Goal: Transaction & Acquisition: Download file/media

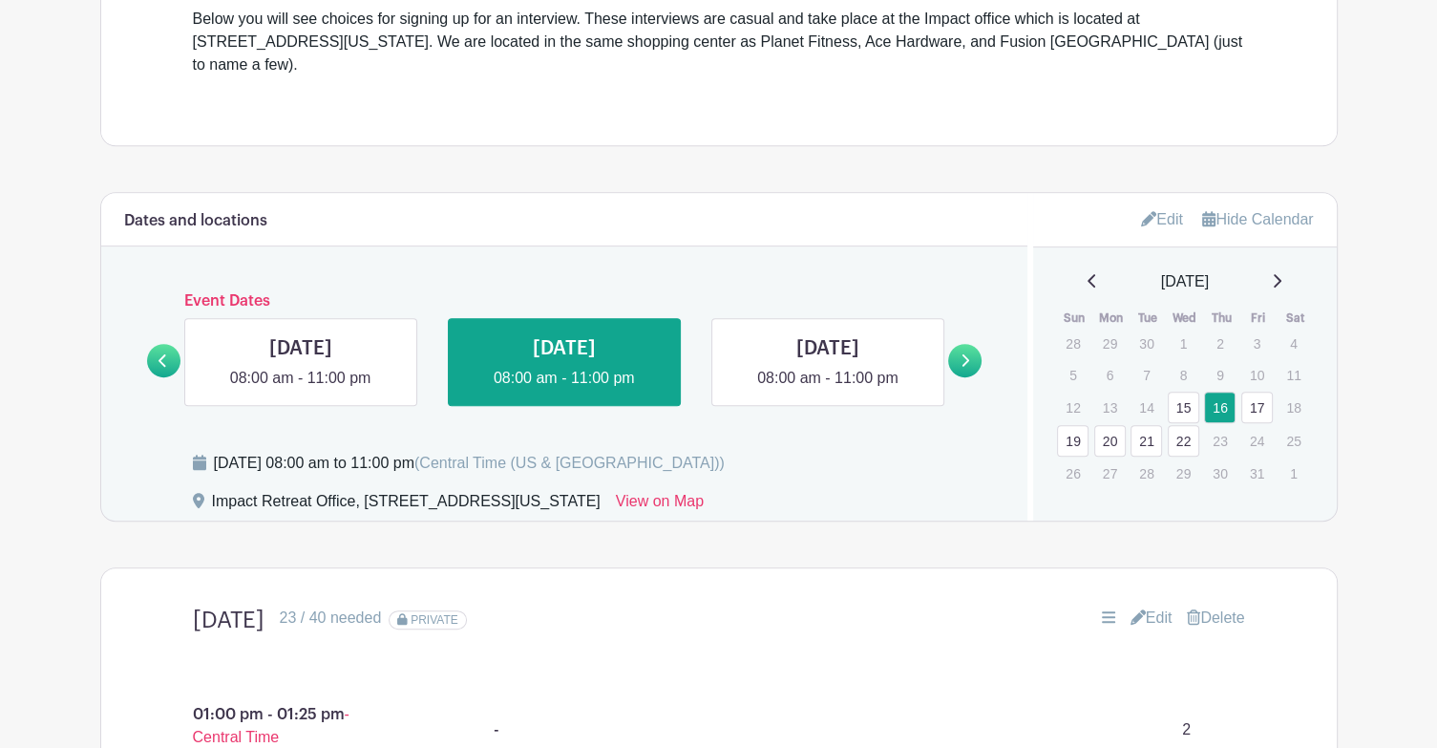
scroll to position [764, 0]
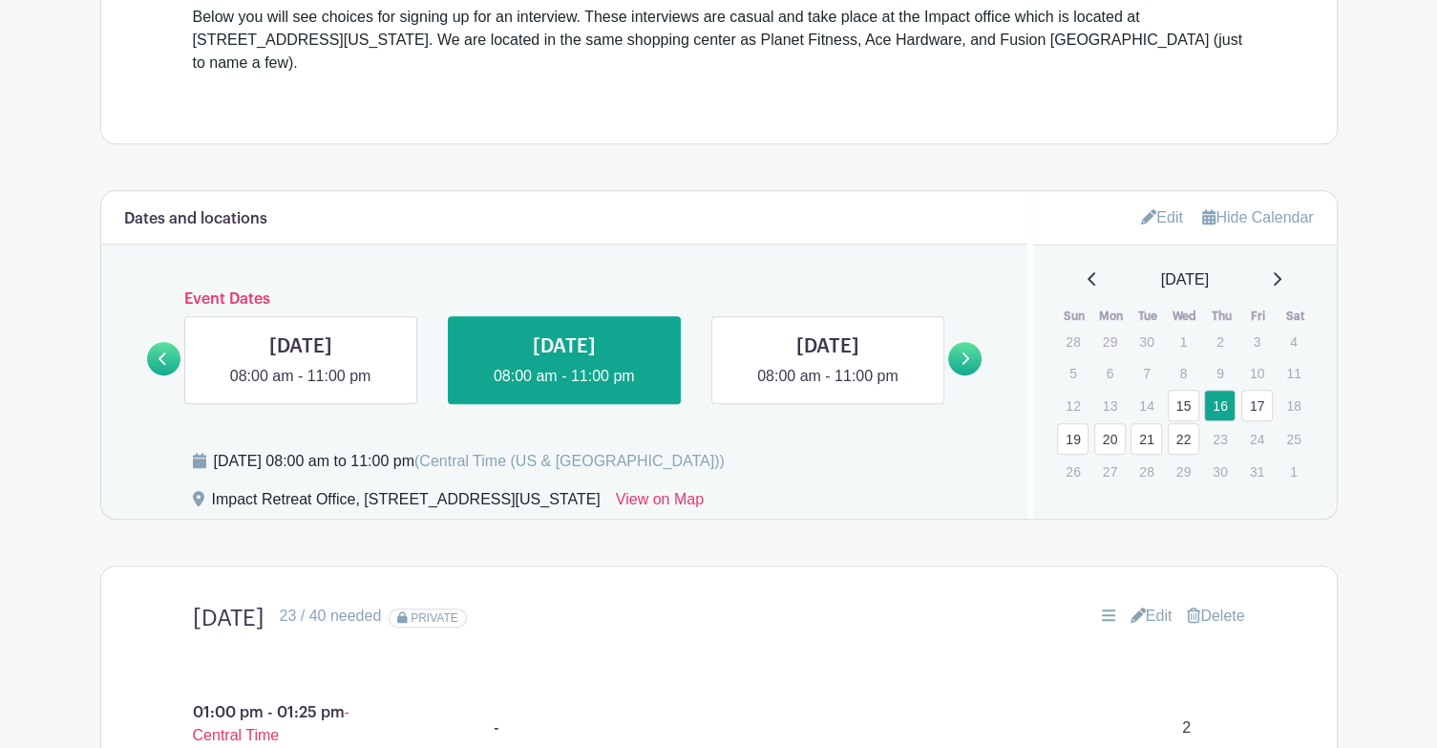
click at [958, 342] on link at bounding box center [964, 358] width 33 height 33
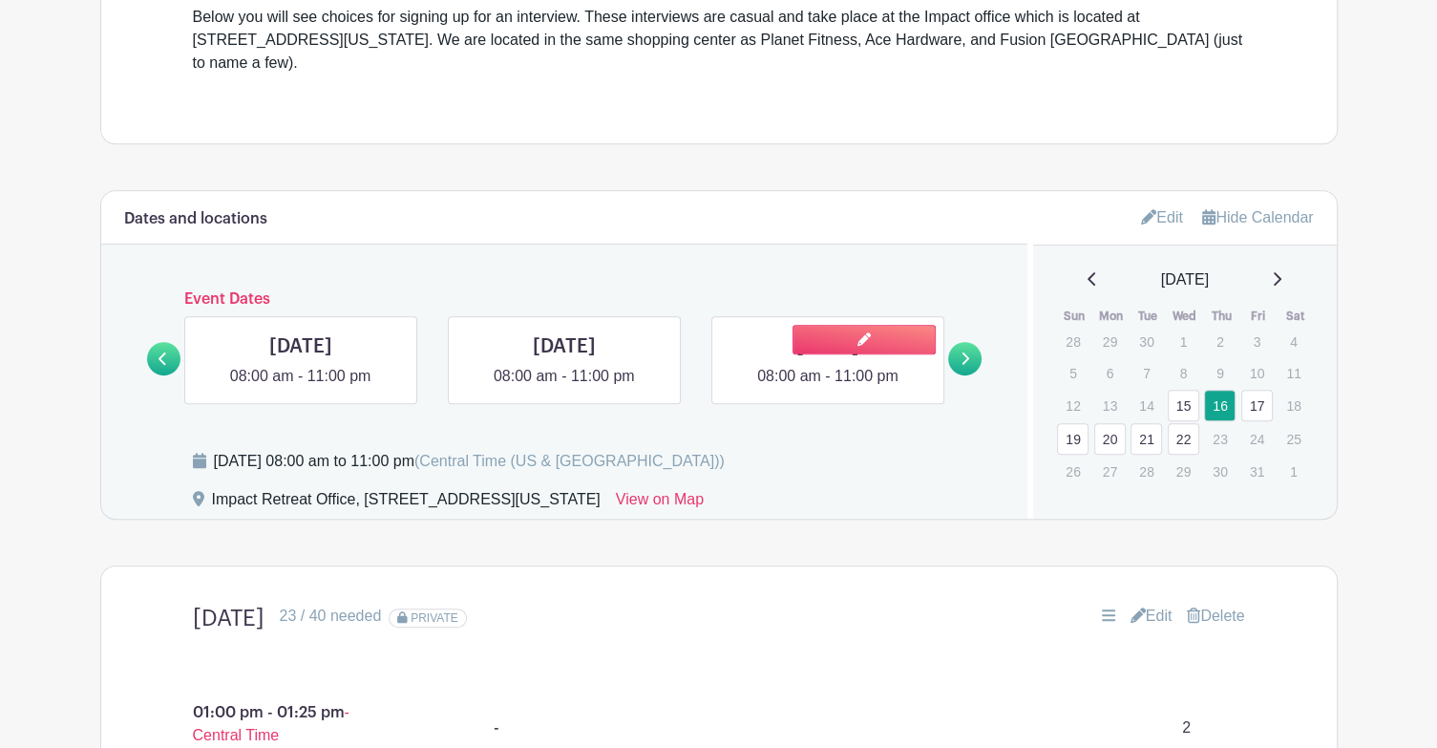
click at [828, 388] on link at bounding box center [828, 388] width 0 height 0
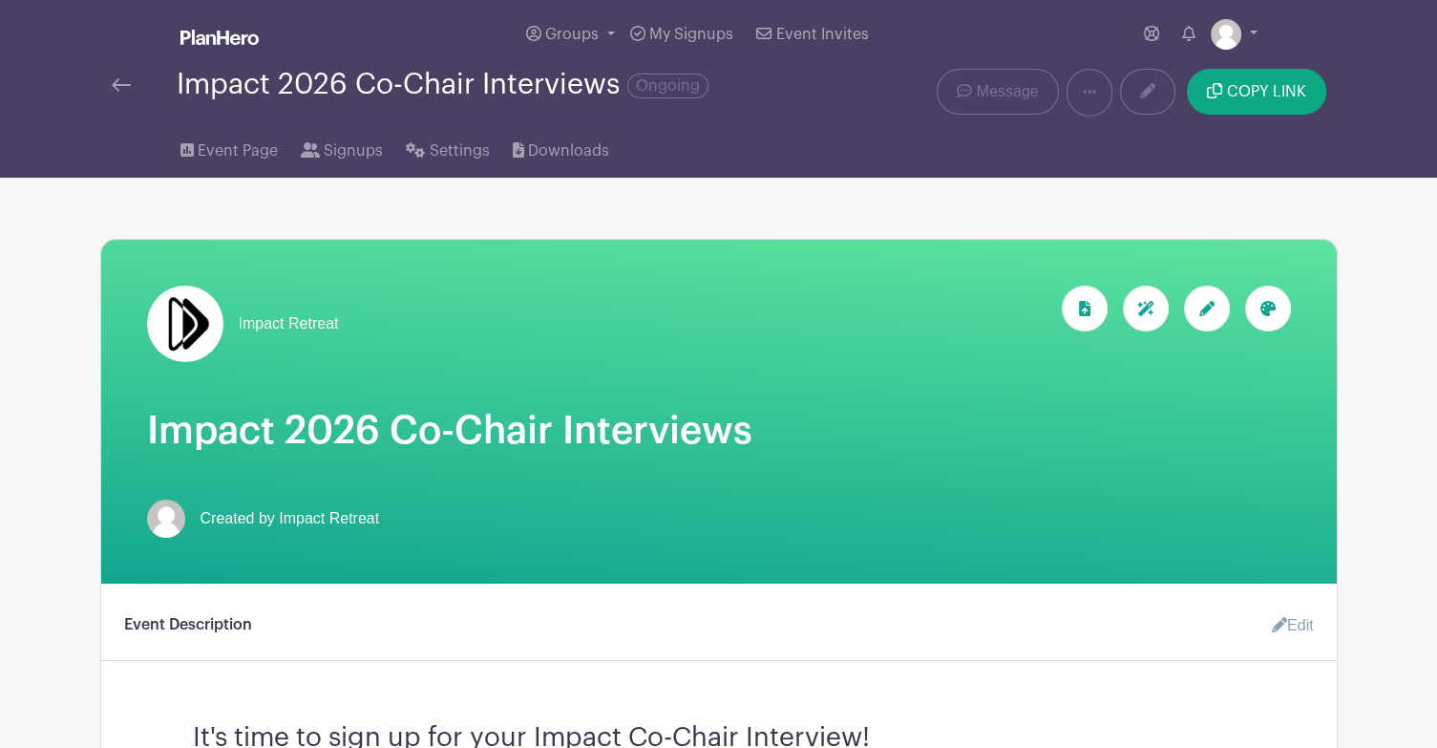
click at [130, 93] on div at bounding box center [144, 85] width 65 height 23
click at [118, 85] on img at bounding box center [121, 84] width 19 height 13
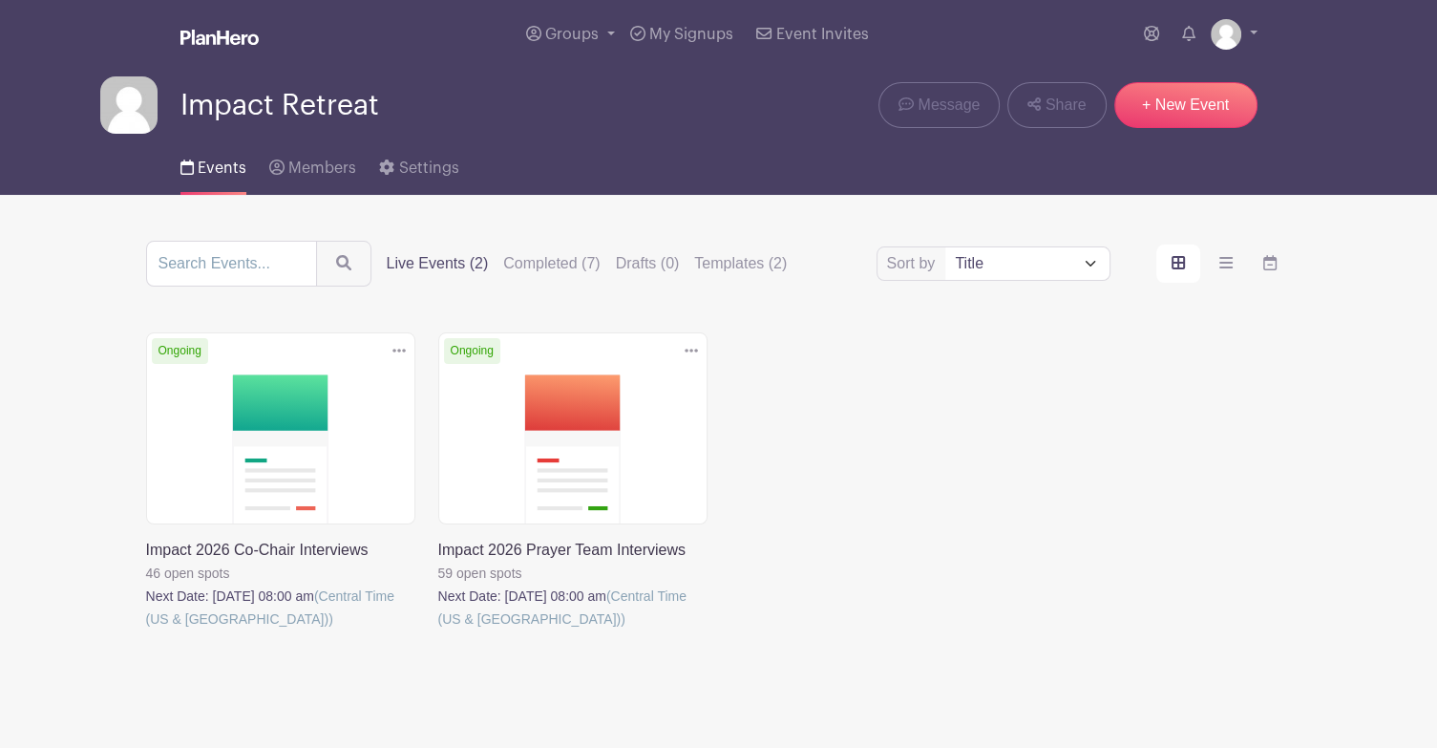
click at [438, 630] on link at bounding box center [438, 630] width 0 height 0
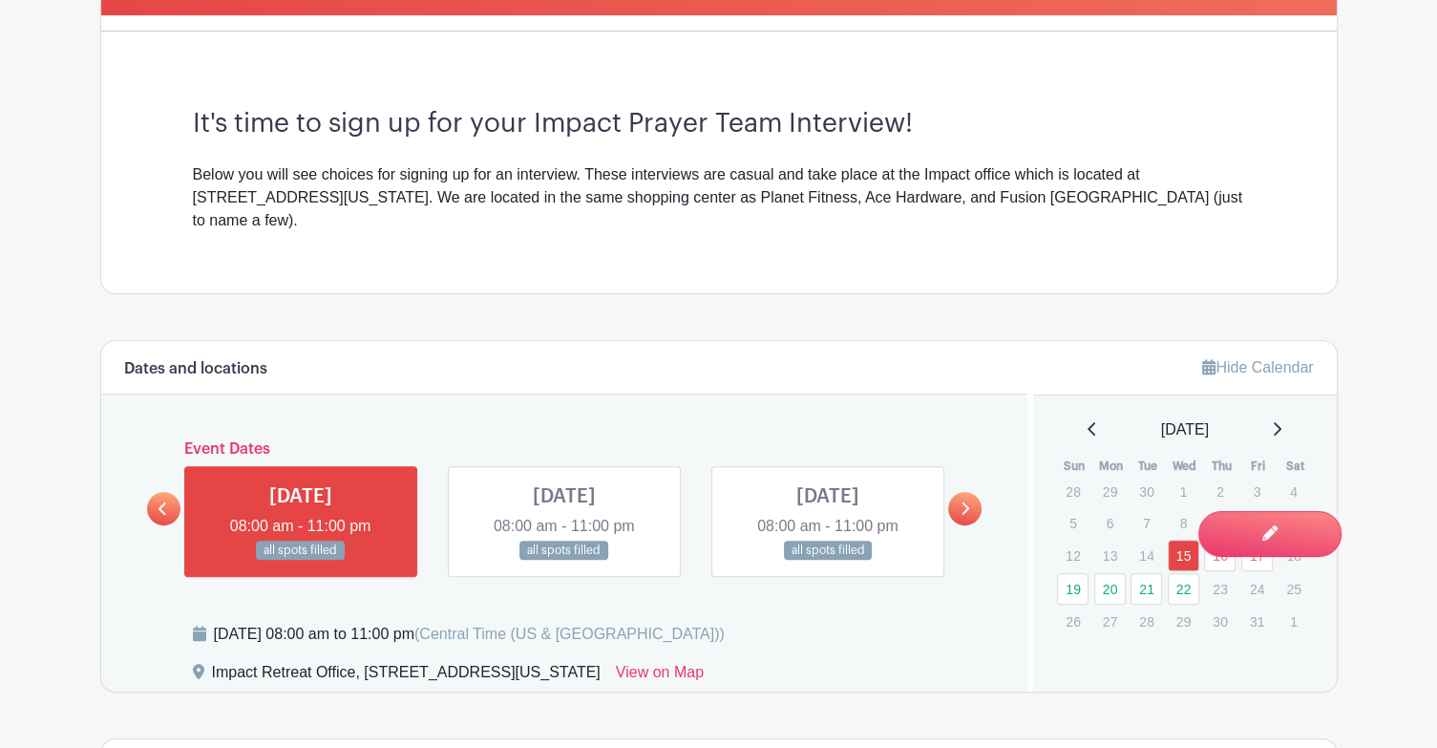
scroll to position [573, 0]
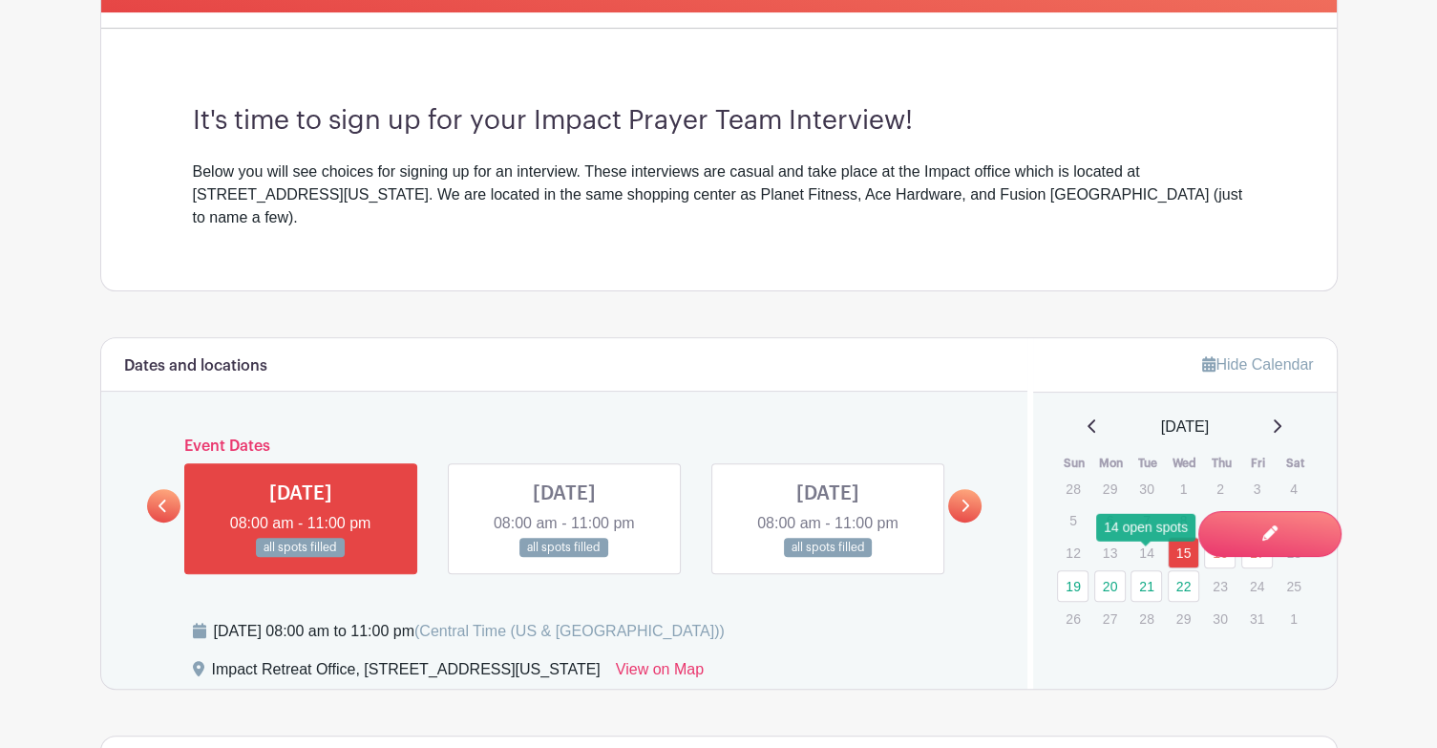
click at [1134, 570] on link "21" at bounding box center [1147, 586] width 32 height 32
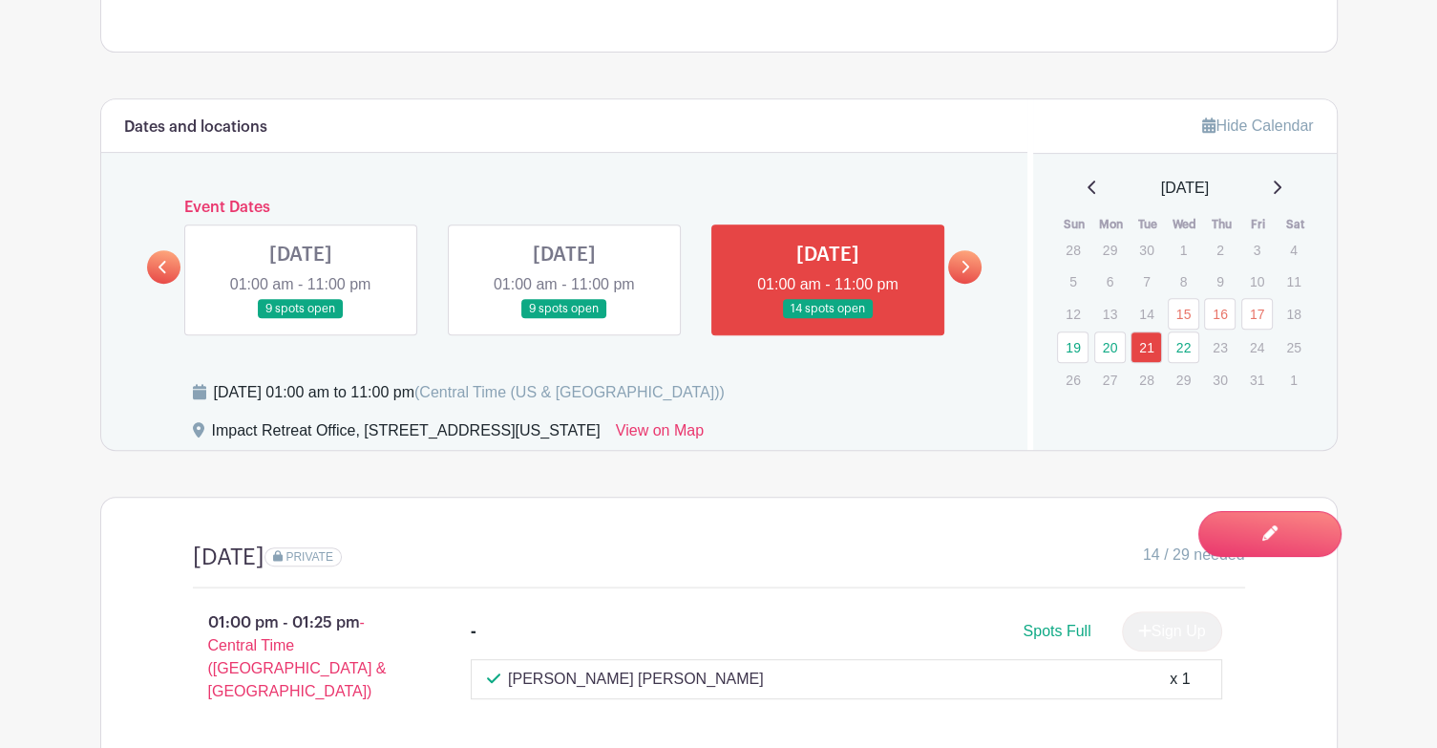
scroll to position [859, 0]
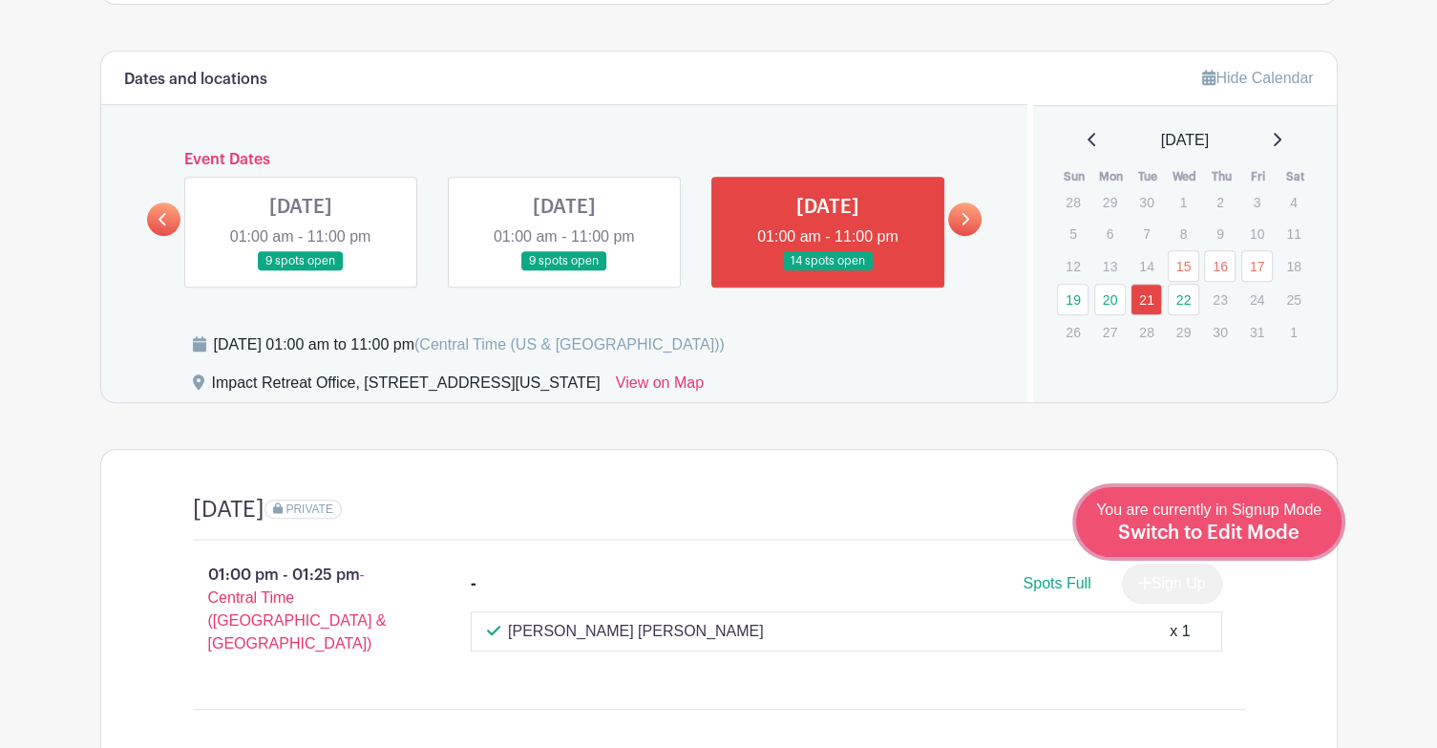
click at [1266, 546] on link "Edit Event You are currently in Signup Mode Switch to Edit Mode" at bounding box center [1208, 522] width 265 height 70
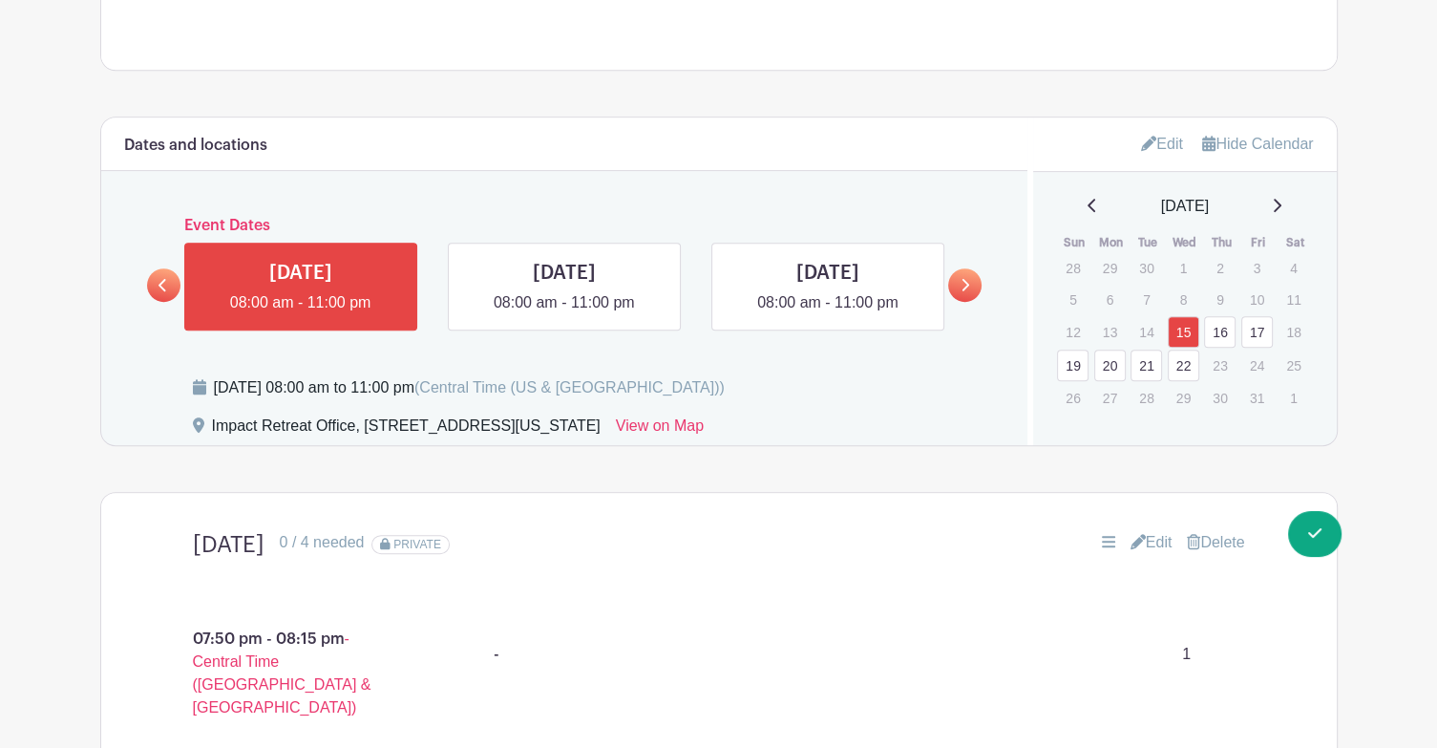
scroll to position [955, 0]
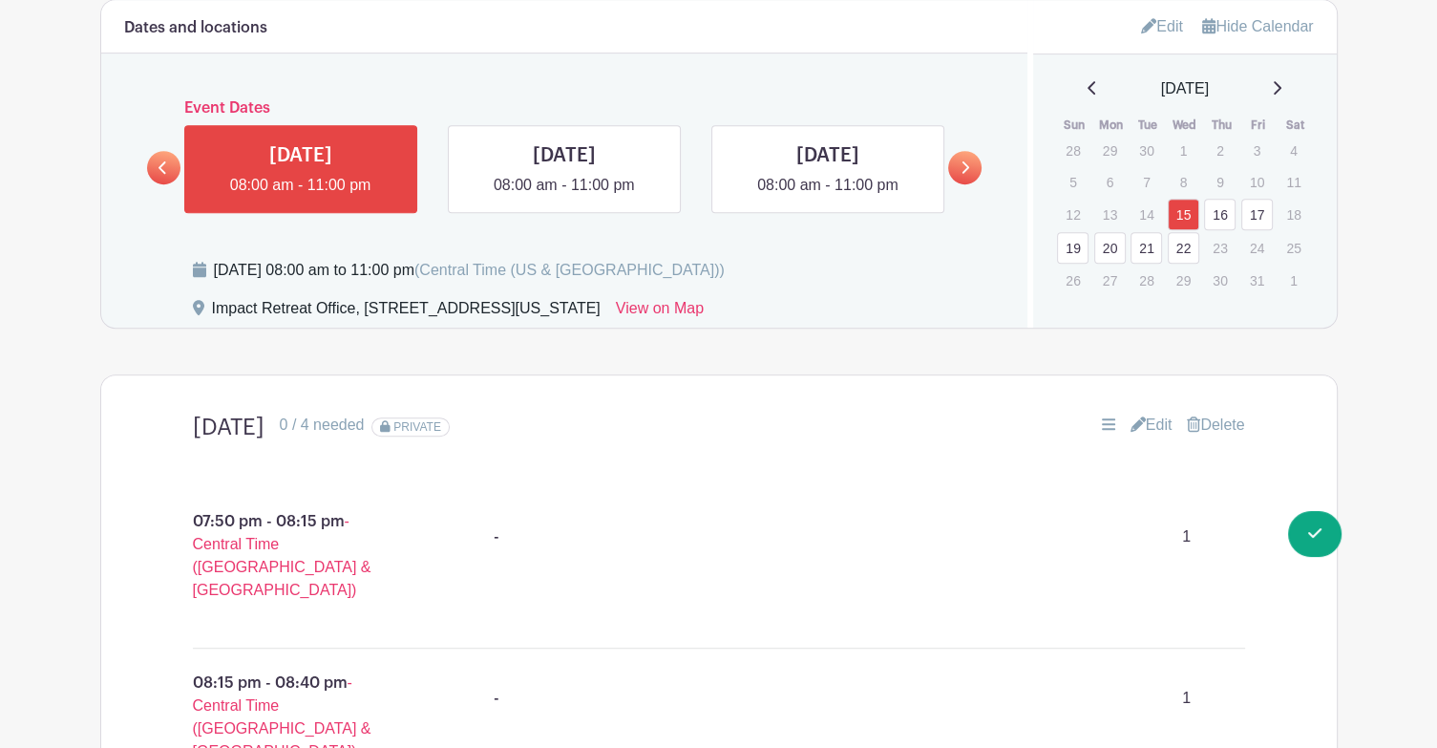
click at [1146, 232] on link "21" at bounding box center [1147, 248] width 32 height 32
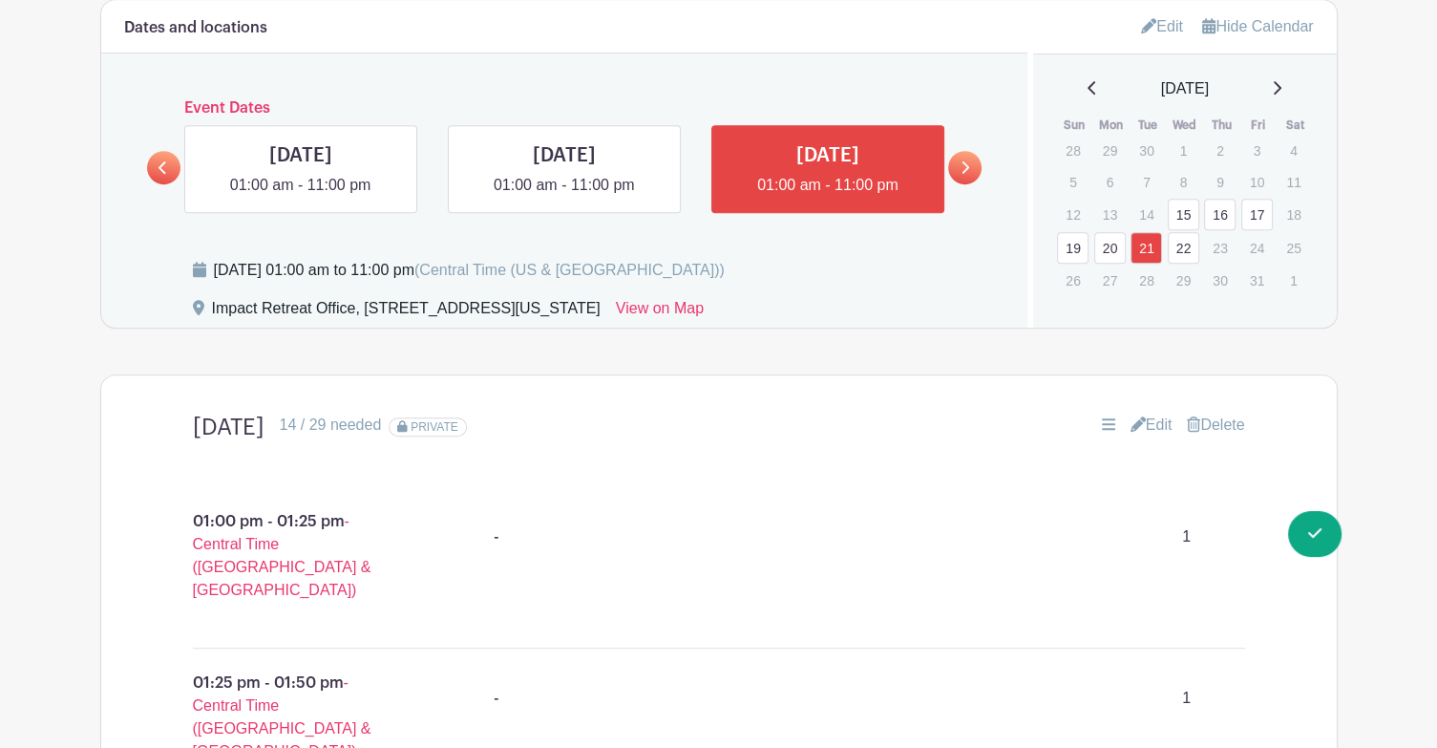
click at [1159, 413] on link "Edit" at bounding box center [1152, 424] width 42 height 23
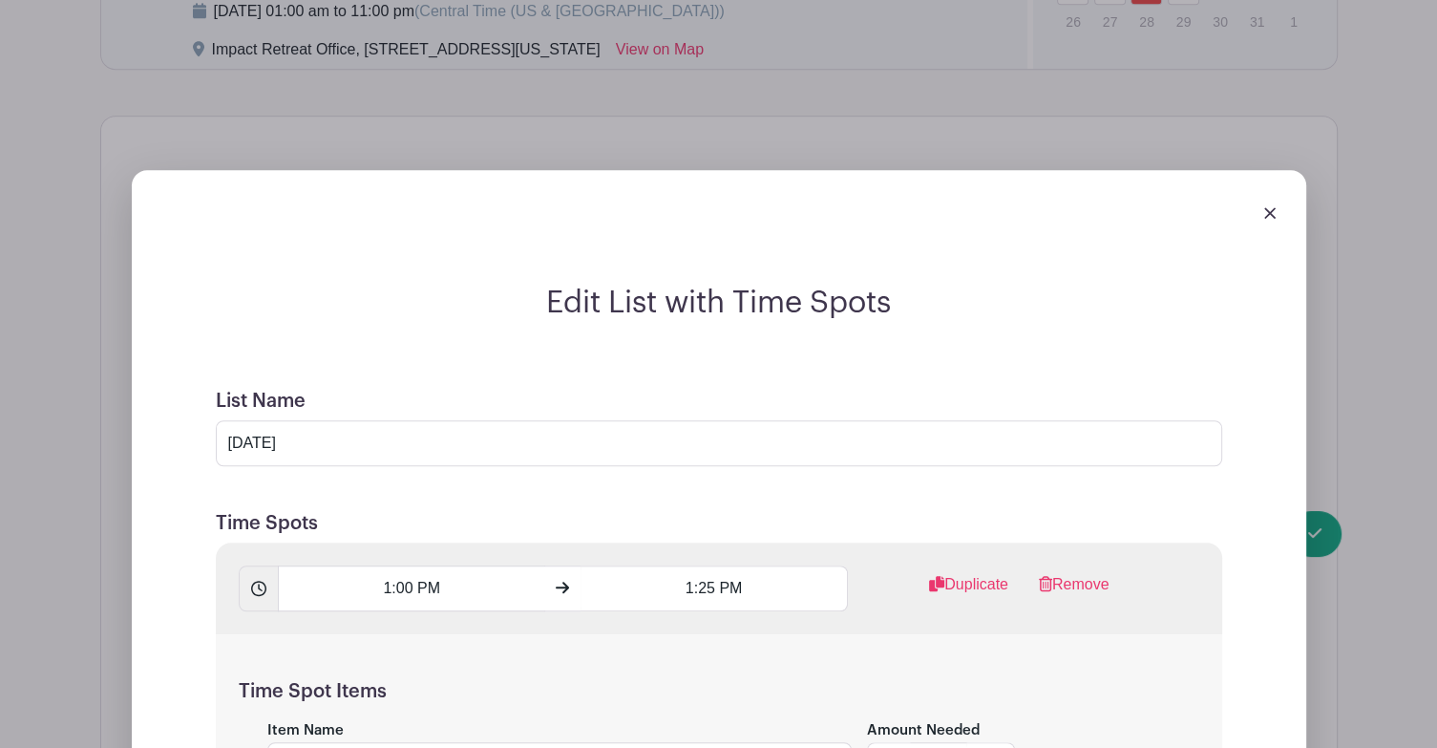
scroll to position [1241, 0]
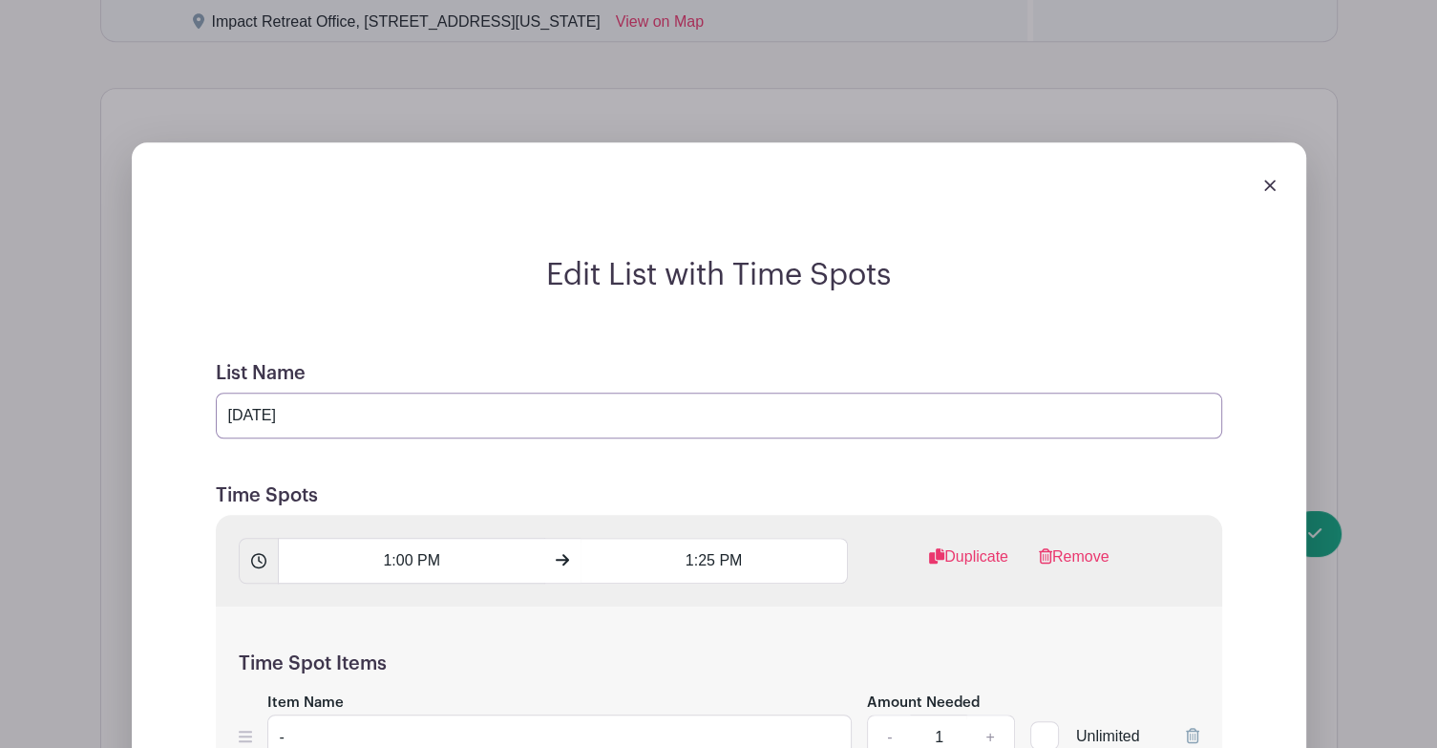
click at [271, 392] on input "[DATE]" at bounding box center [719, 415] width 1006 height 46
drag, startPoint x: 358, startPoint y: 394, endPoint x: 428, endPoint y: 391, distance: 69.8
click at [428, 392] on input "[DATE]" at bounding box center [719, 415] width 1006 height 46
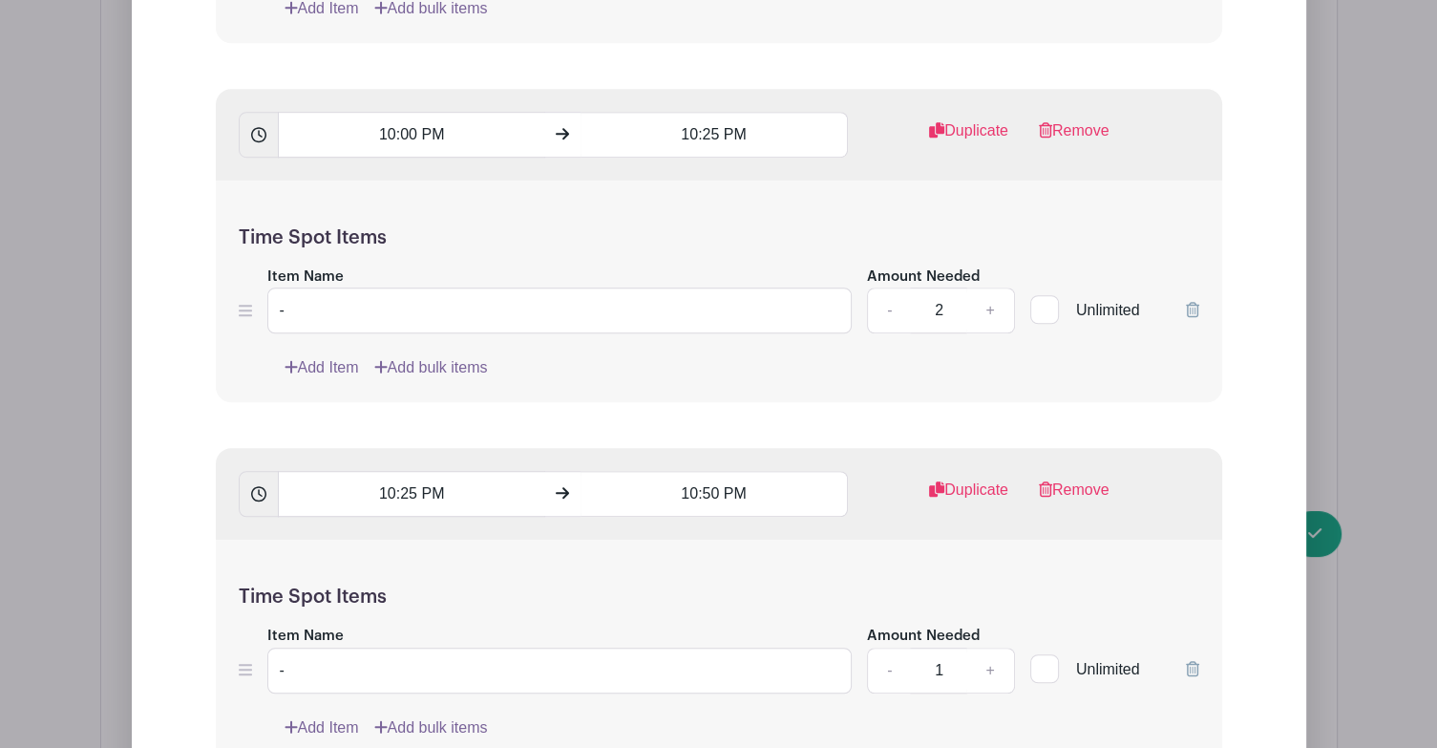
scroll to position [9358, 0]
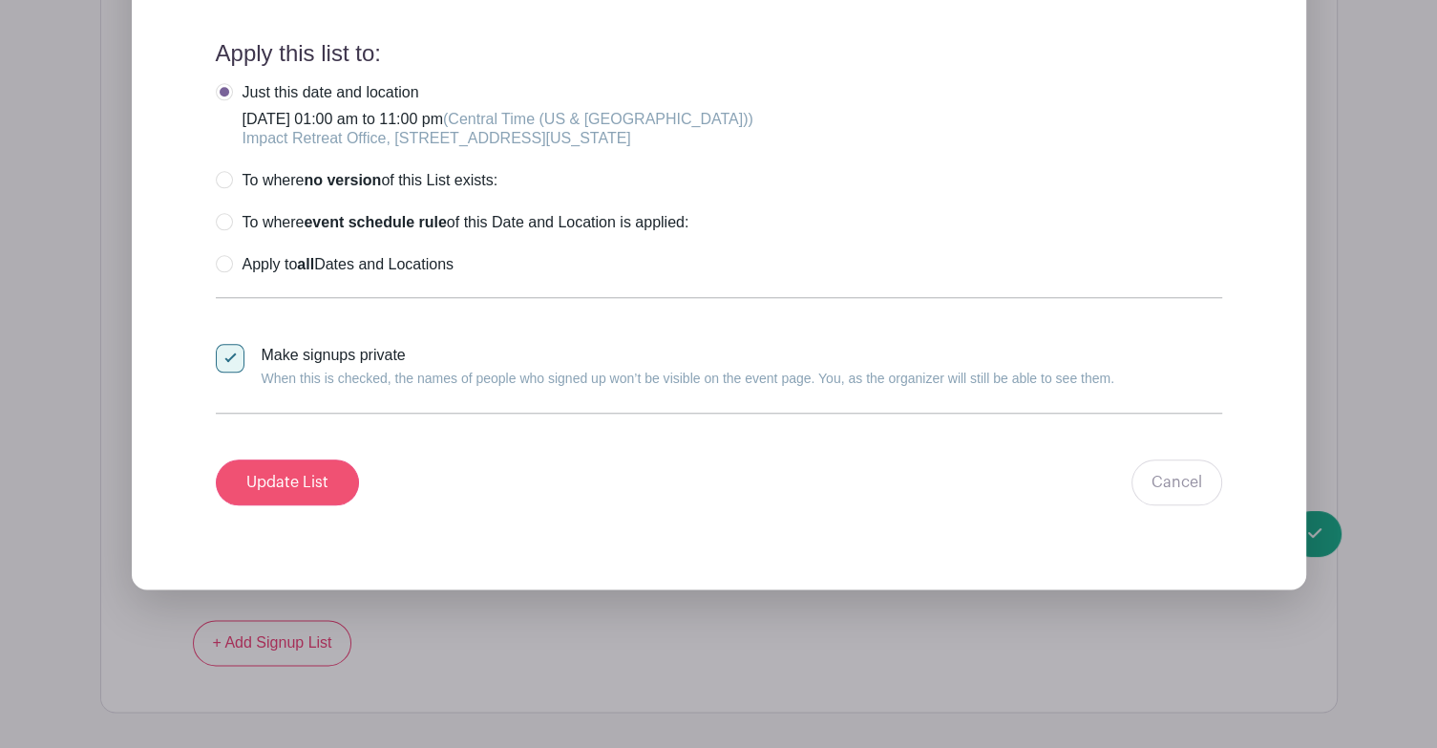
type input "[DATE]"
click at [326, 459] on input "Update List" at bounding box center [287, 482] width 143 height 46
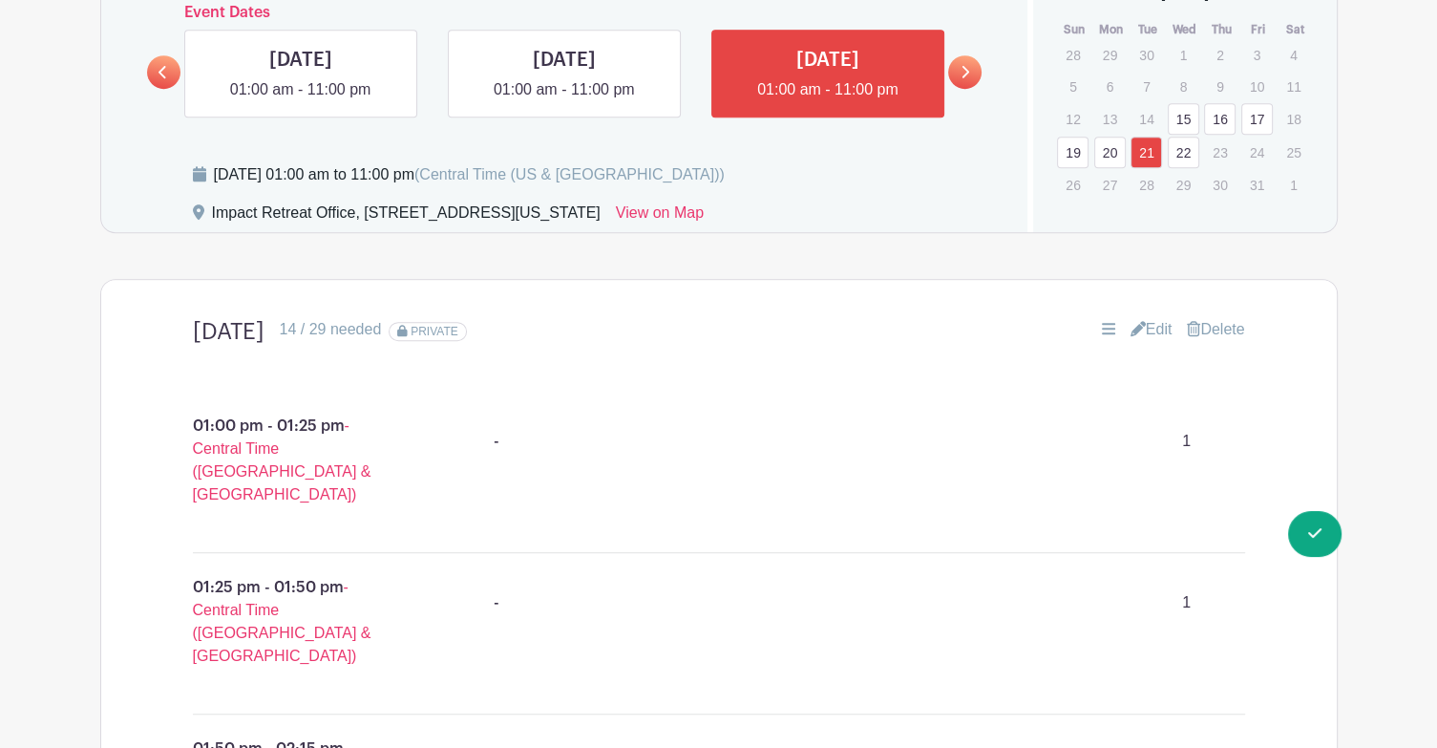
scroll to position [0, 0]
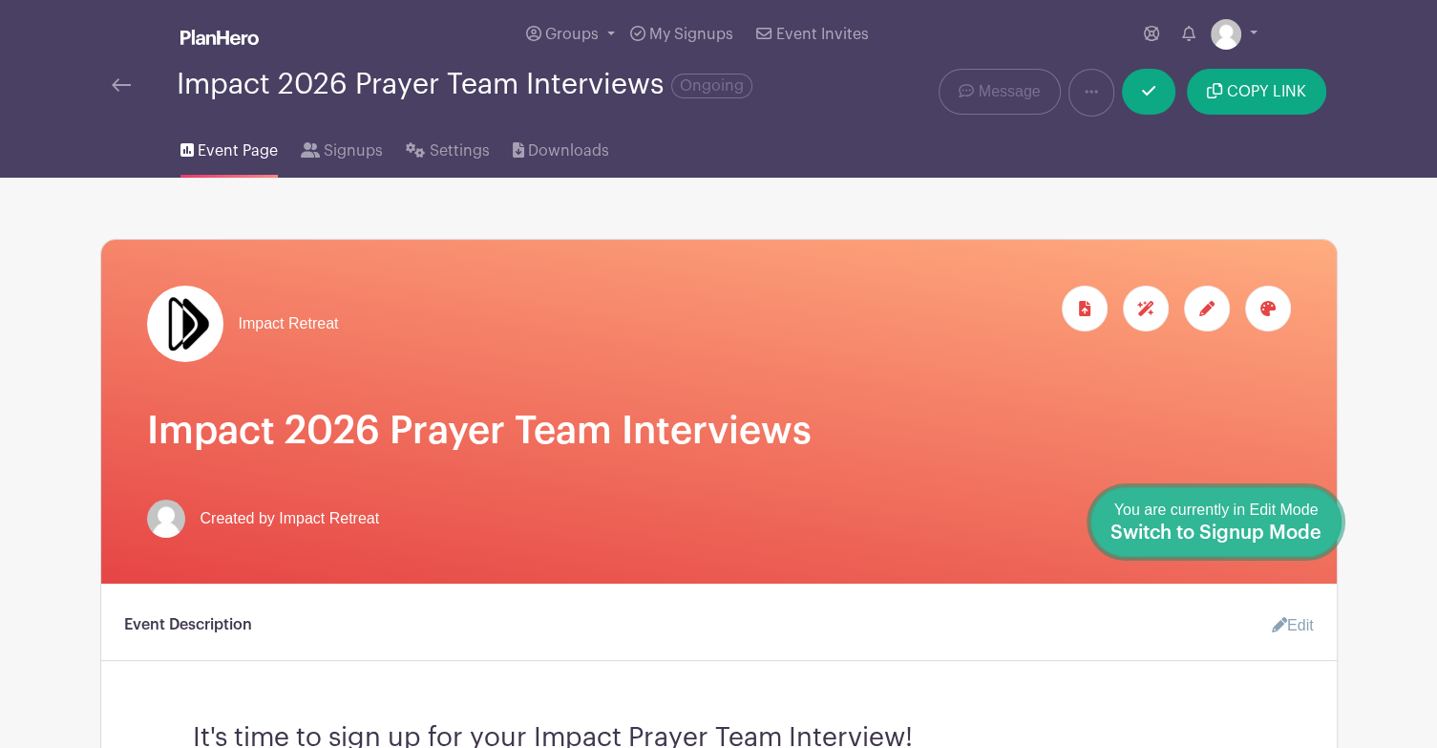
click at [1322, 534] on link "Done Editing You are currently in Edit Mode Switch to Signup Mode" at bounding box center [1216, 522] width 251 height 70
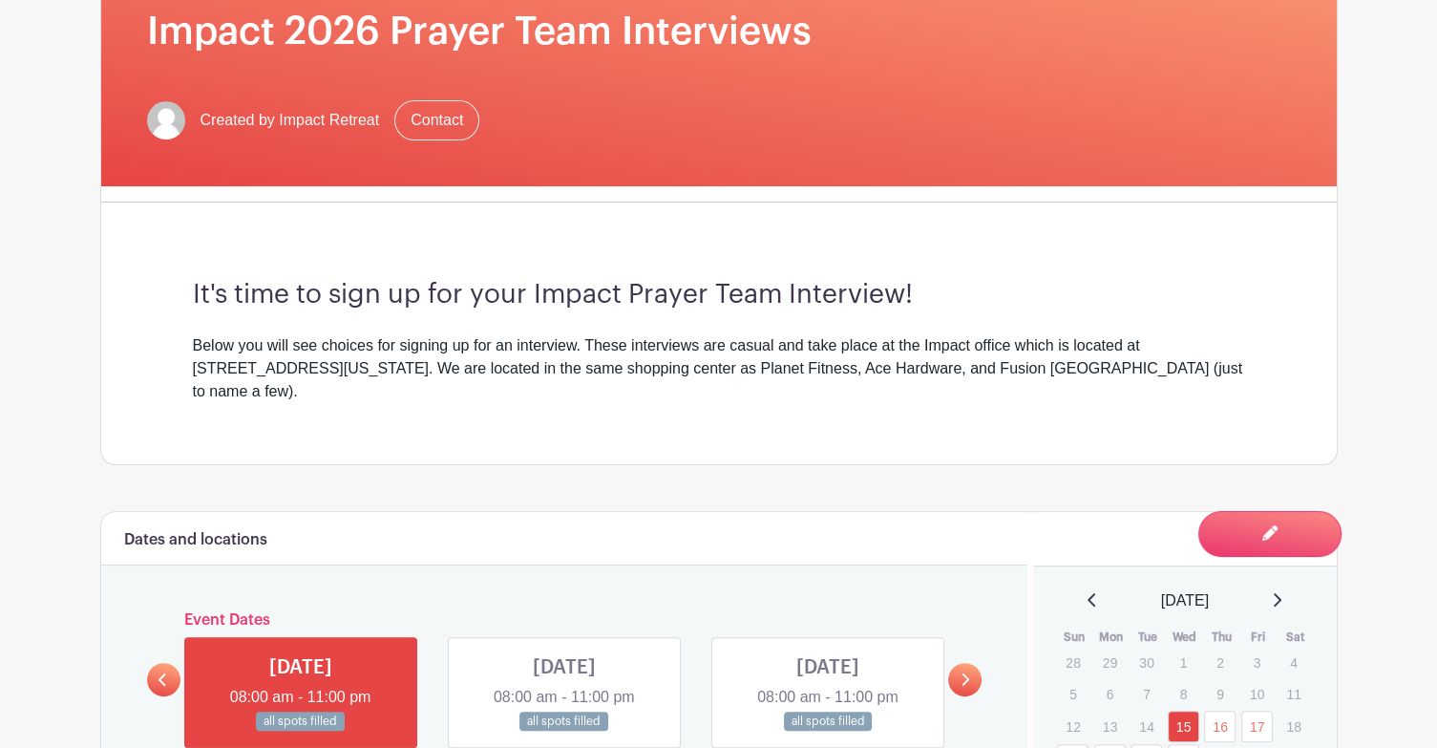
scroll to position [573, 0]
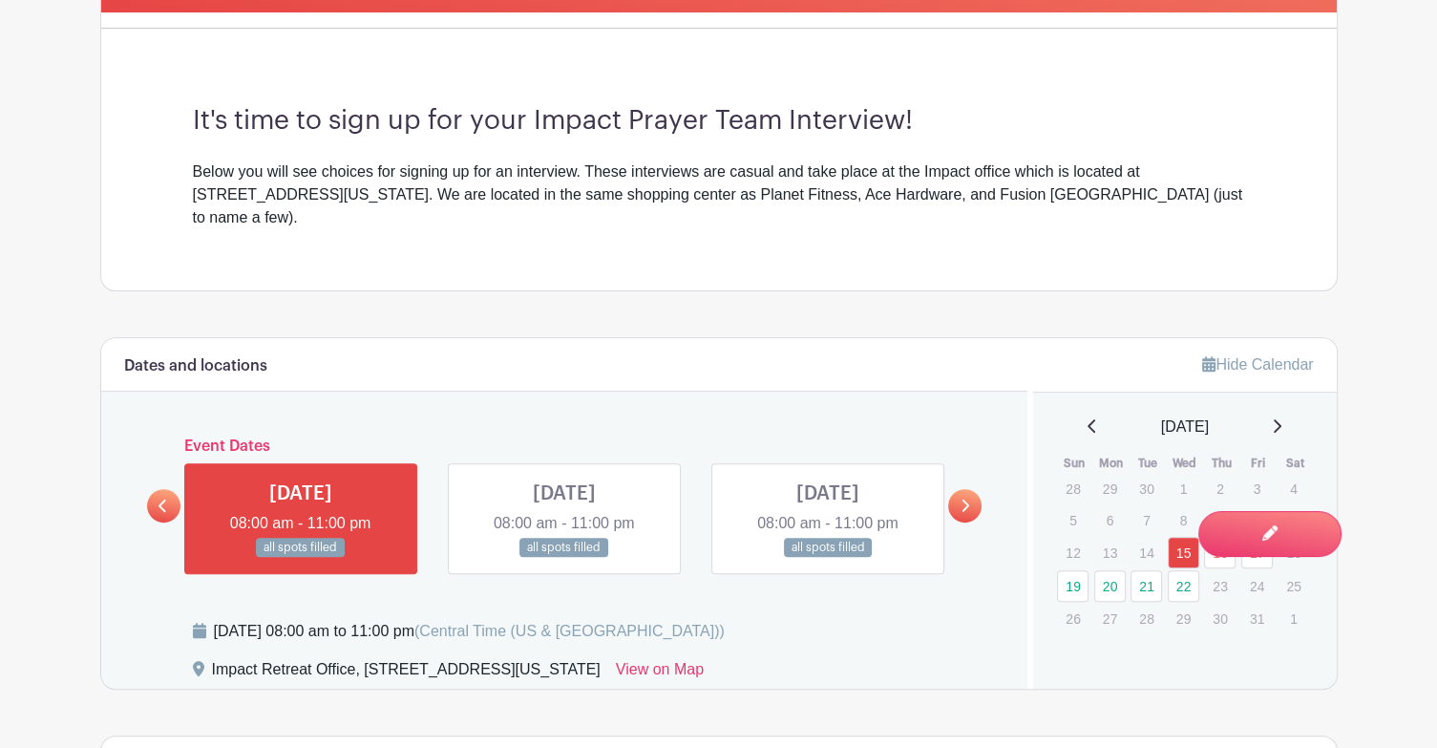
click at [973, 489] on link at bounding box center [964, 505] width 33 height 33
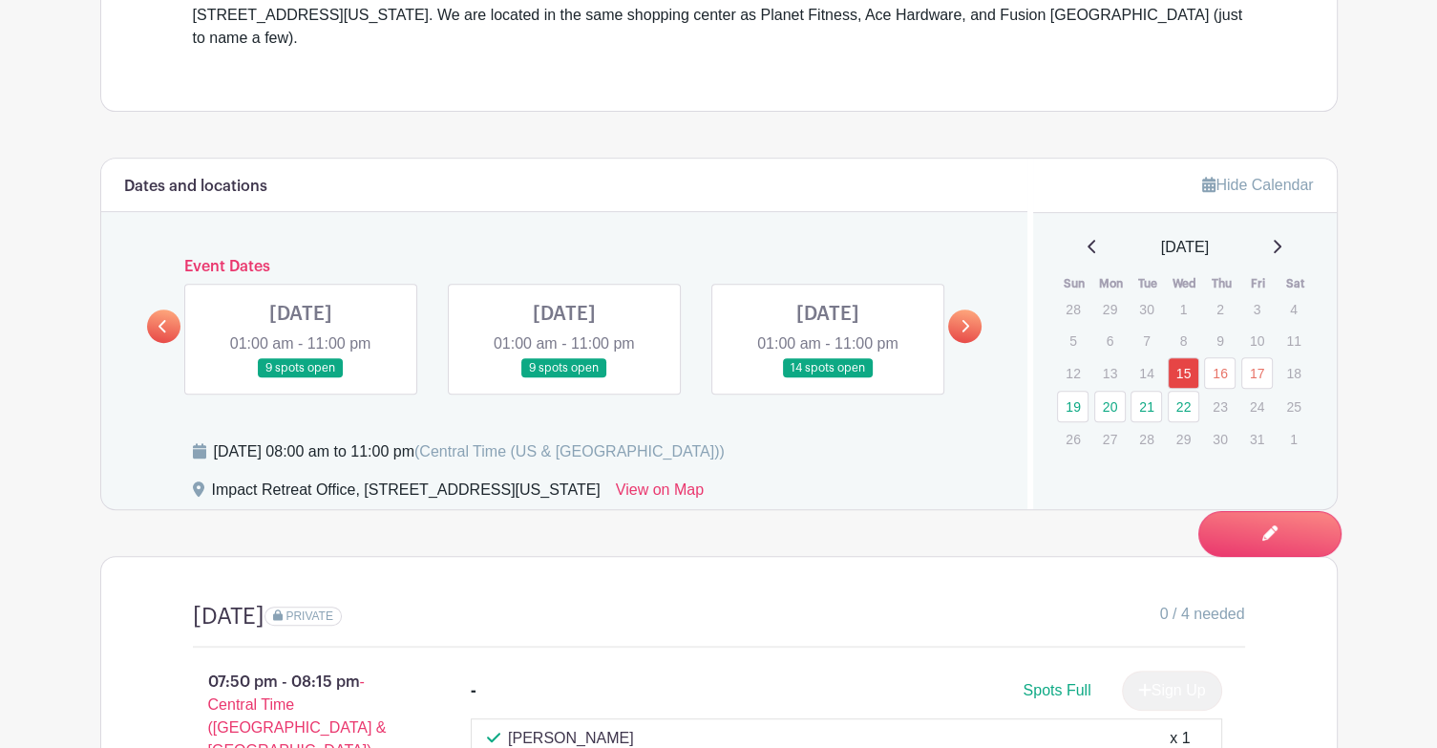
scroll to position [756, 0]
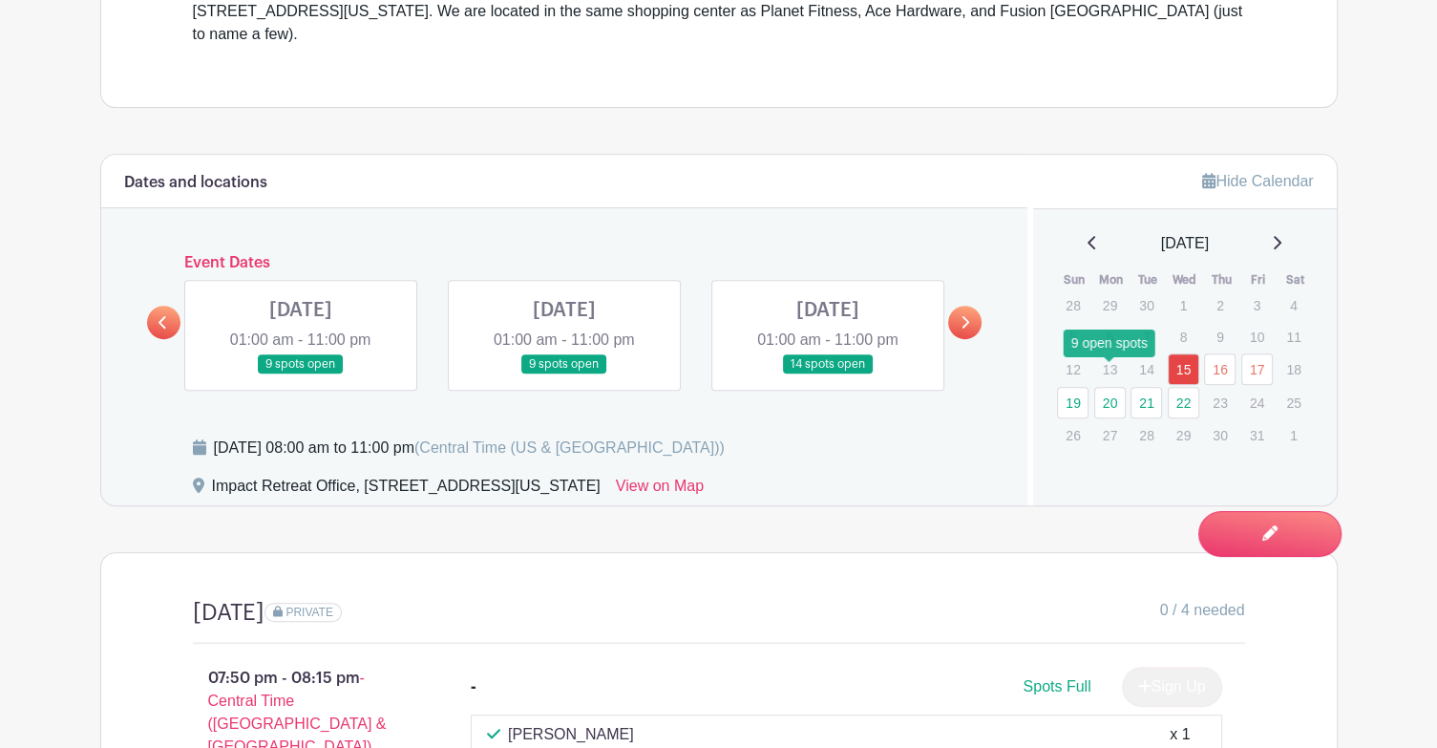
click at [1114, 387] on link "20" at bounding box center [1110, 403] width 32 height 32
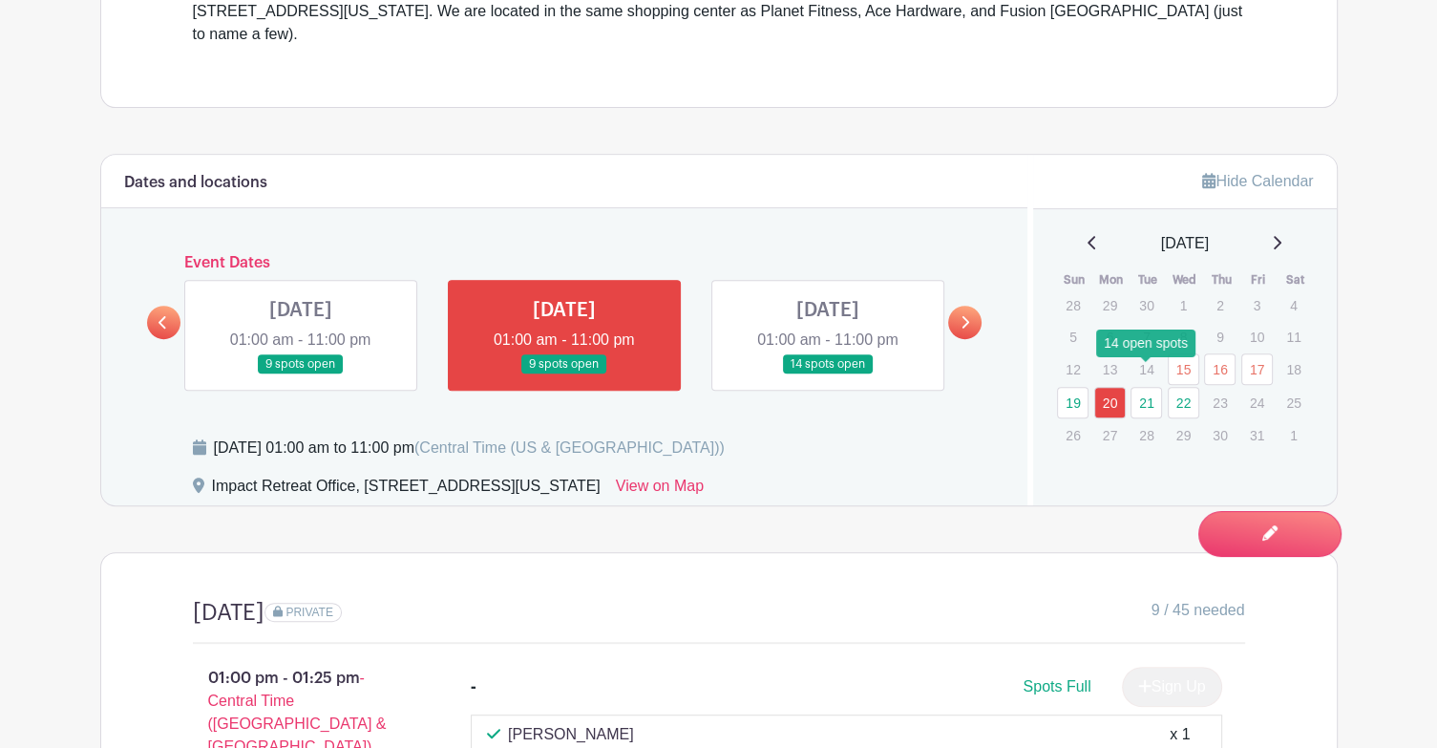
click at [1150, 387] on link "21" at bounding box center [1147, 403] width 32 height 32
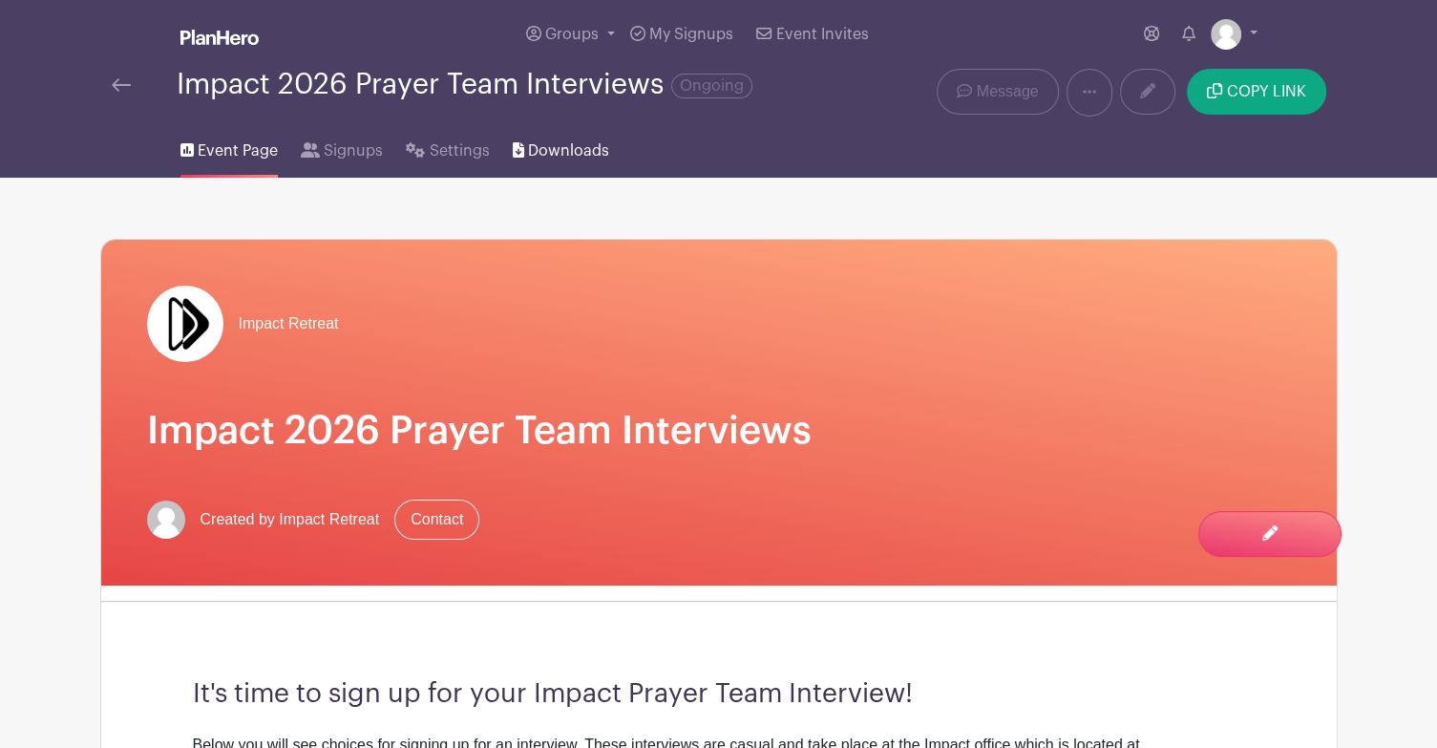
click at [551, 151] on span "Downloads" at bounding box center [568, 150] width 81 height 23
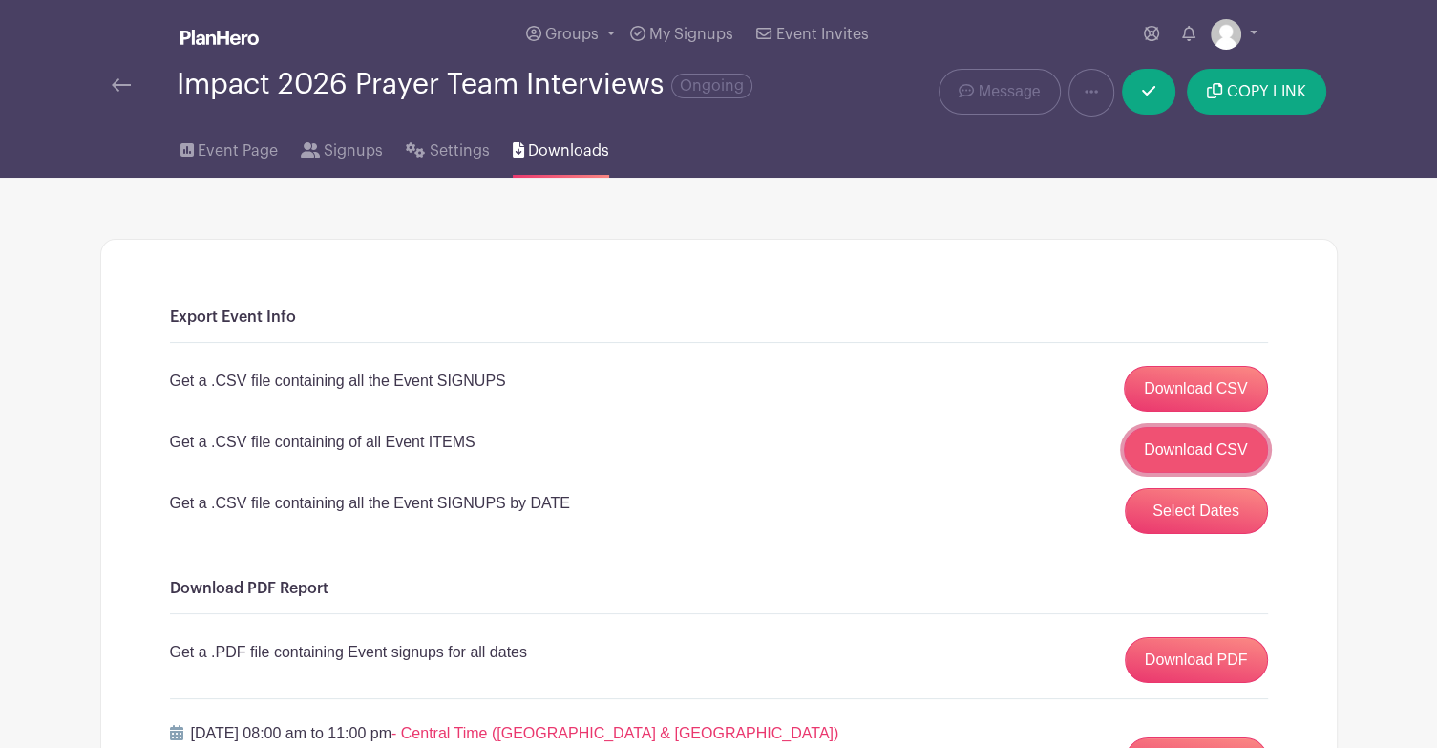
click at [1199, 455] on link "Download CSV" at bounding box center [1196, 450] width 144 height 46
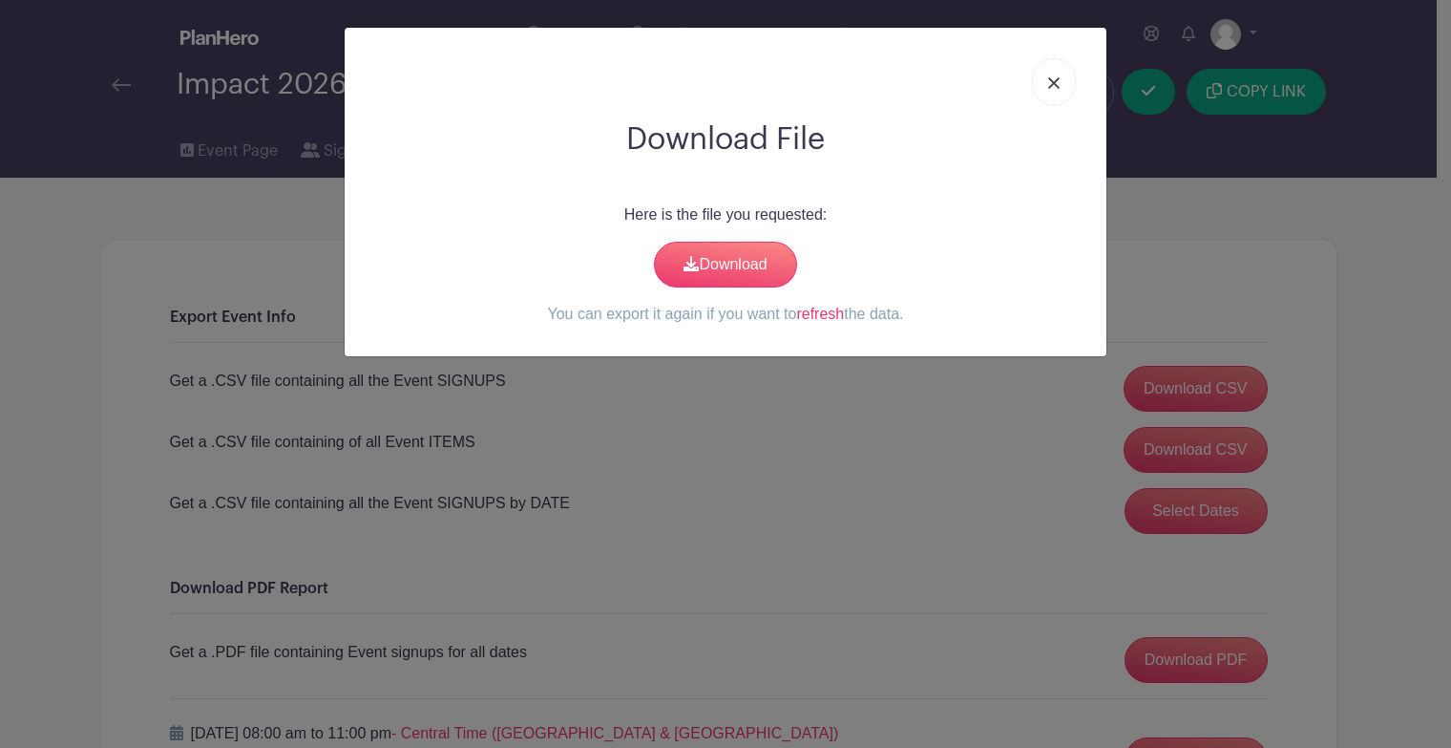
click at [741, 239] on div "Here is the file you requested: Download You can export it again if you want to…" at bounding box center [725, 264] width 731 height 122
click at [730, 263] on link "Download" at bounding box center [725, 265] width 143 height 46
click at [1068, 72] on link at bounding box center [1054, 82] width 44 height 48
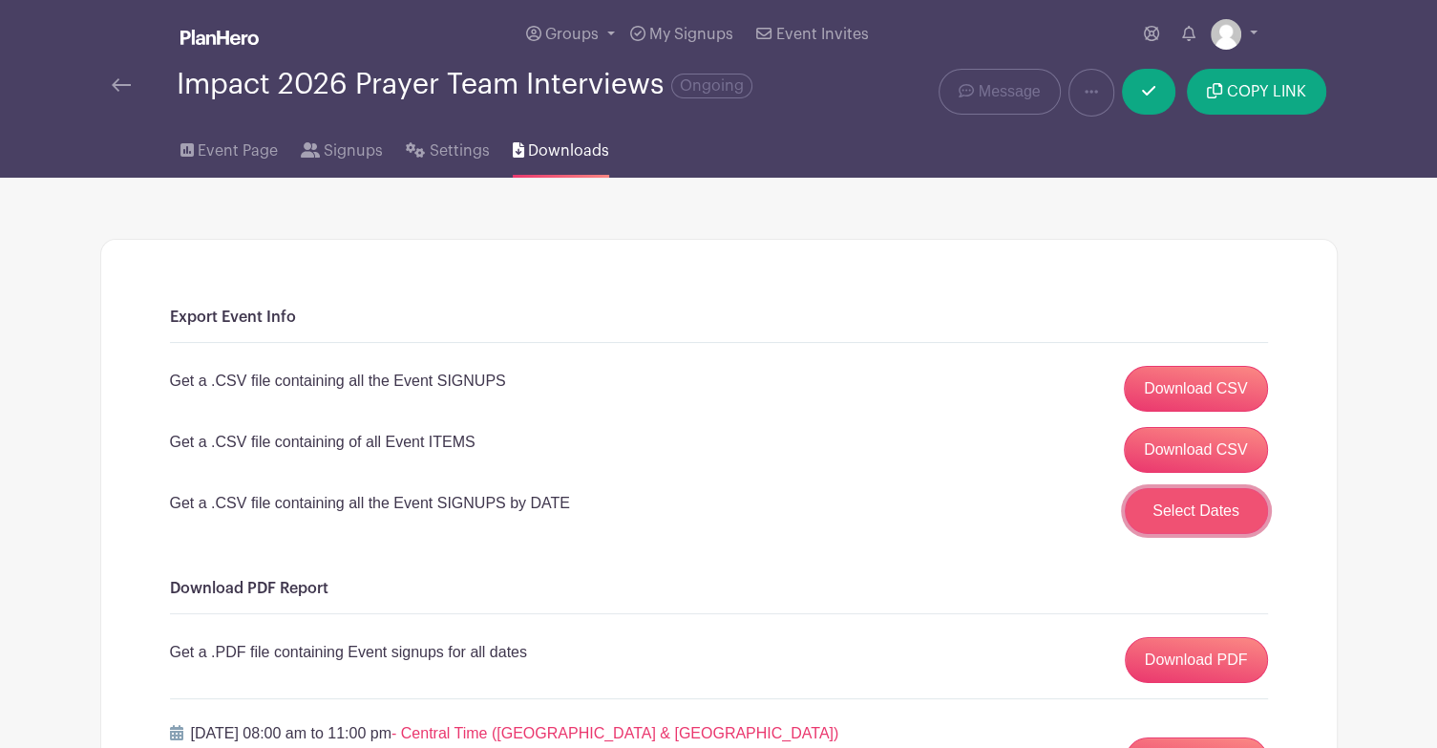
click at [1173, 511] on button "Select Dates" at bounding box center [1196, 511] width 143 height 46
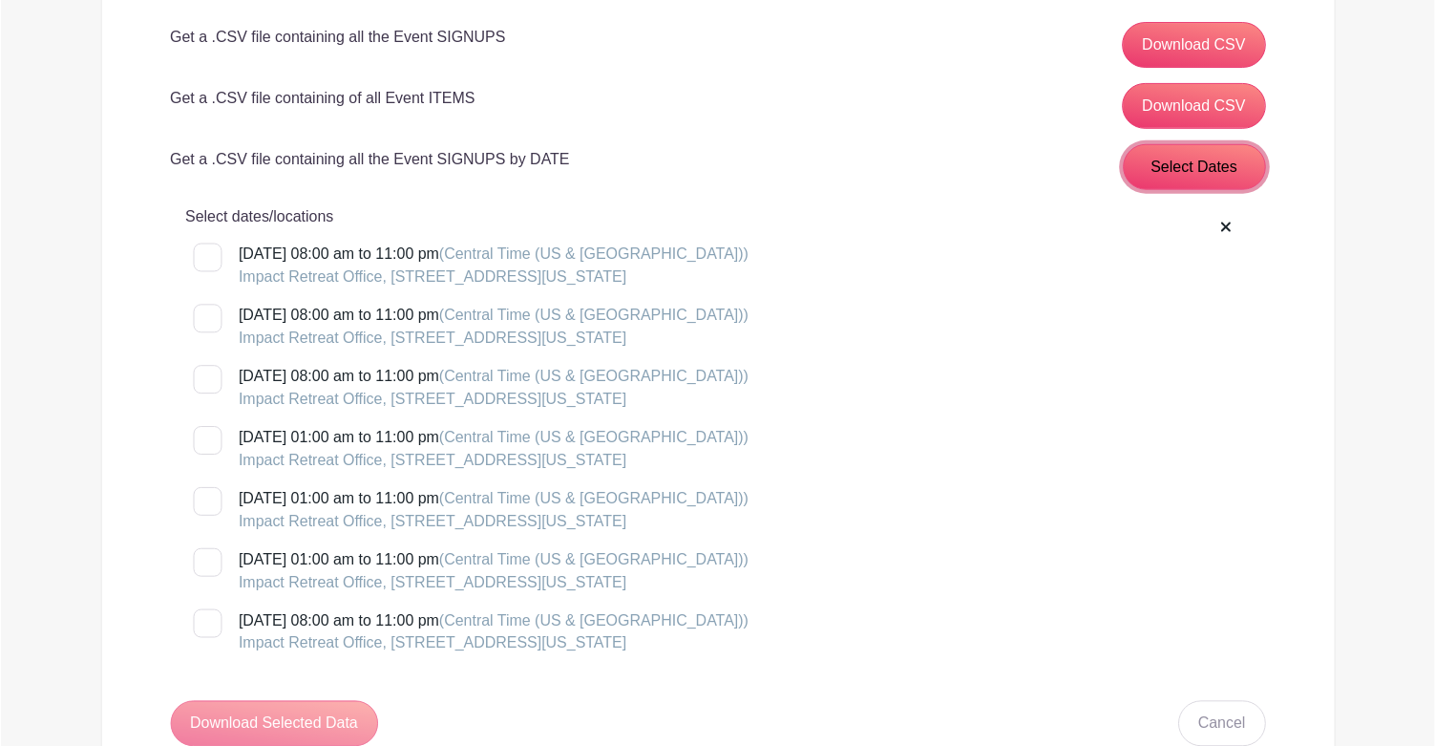
scroll to position [382, 0]
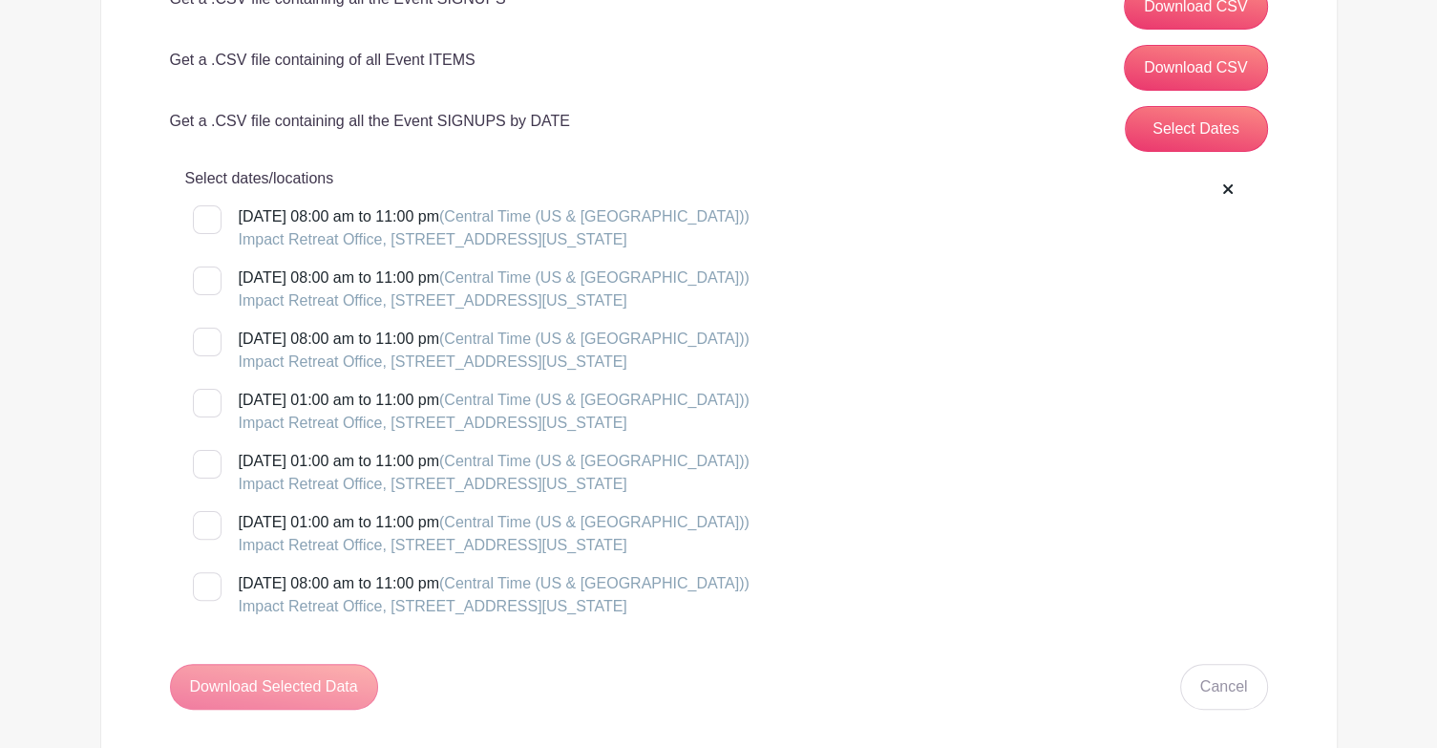
click at [213, 229] on div at bounding box center [207, 219] width 29 height 29
click at [205, 218] on input "[DATE] 08:00 am to 11:00 pm (Central Time ([GEOGRAPHIC_DATA] & [GEOGRAPHIC_DATA…" at bounding box center [199, 211] width 12 height 12
checkbox input "true"
click at [206, 282] on div at bounding box center [207, 280] width 29 height 29
click at [205, 279] on input "[DATE] 08:00 am to 11:00 pm (Central Time ([GEOGRAPHIC_DATA] & [GEOGRAPHIC_DATA…" at bounding box center [199, 272] width 12 height 12
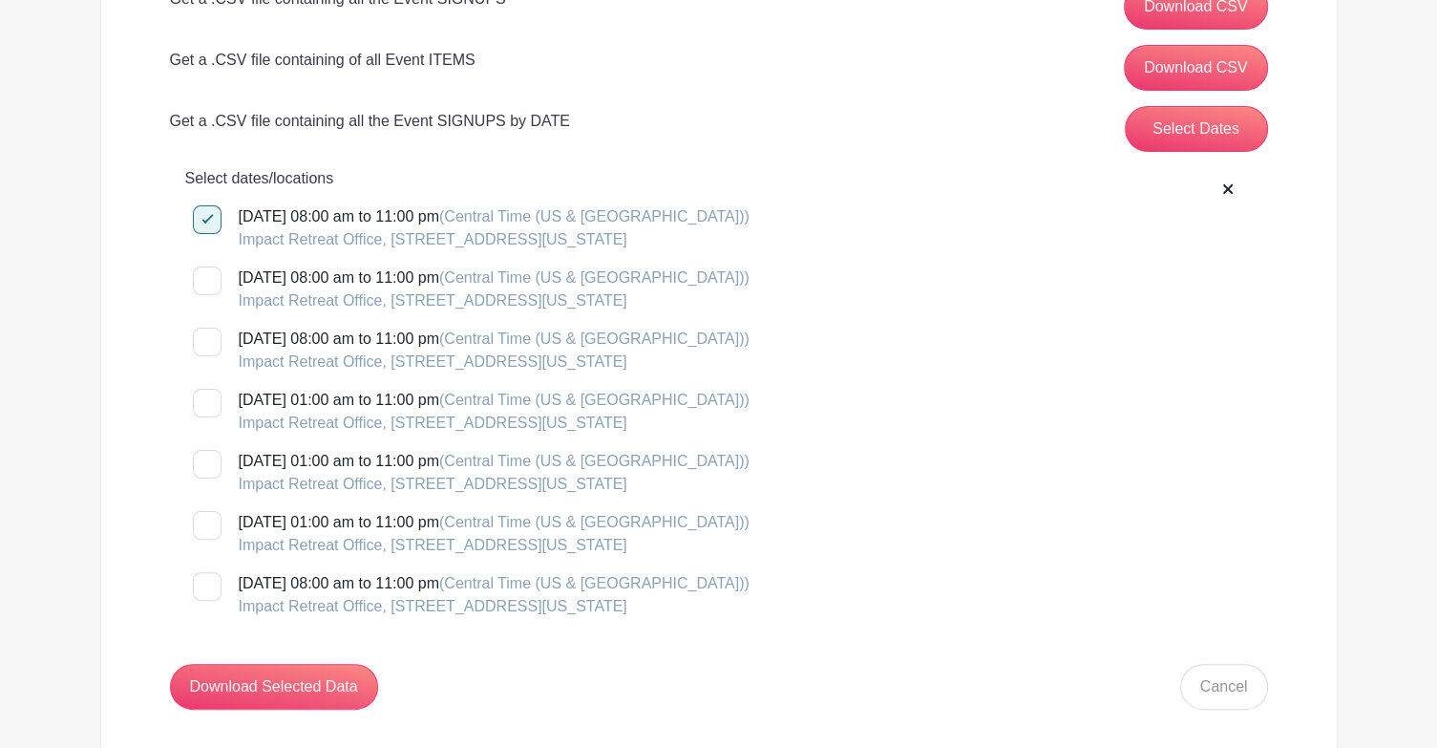
checkbox input "true"
click at [208, 347] on div at bounding box center [207, 342] width 29 height 29
click at [205, 340] on input "[DATE] 08:00 am to 11:00 pm (Central Time ([GEOGRAPHIC_DATA] & [GEOGRAPHIC_DATA…" at bounding box center [199, 334] width 12 height 12
checkbox input "true"
click at [205, 416] on div at bounding box center [207, 403] width 29 height 29
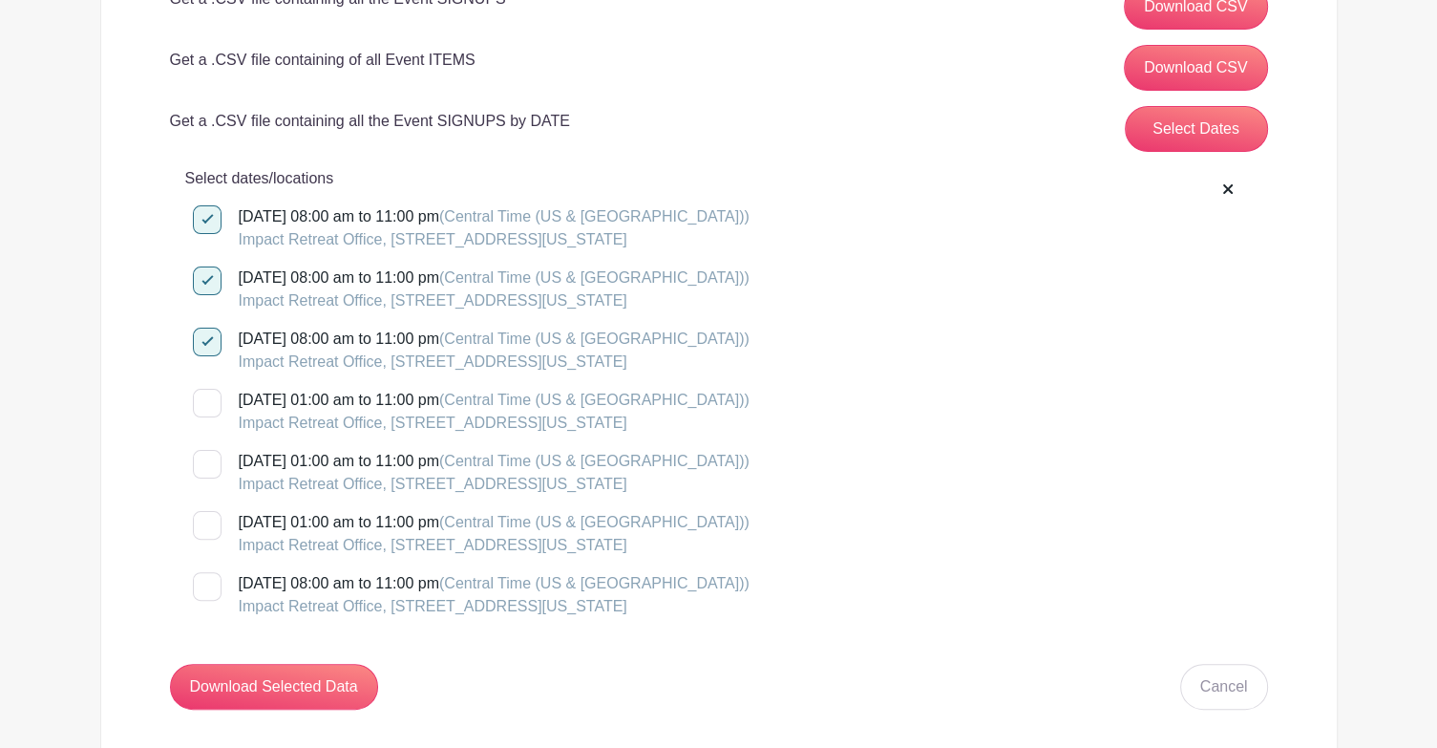
click at [205, 401] on input "[DATE] 01:00 am to 11:00 pm (Central Time ([GEOGRAPHIC_DATA] & [GEOGRAPHIC_DATA…" at bounding box center [199, 395] width 12 height 12
checkbox input "true"
click at [205, 469] on div at bounding box center [207, 464] width 29 height 29
click at [205, 462] on input "[DATE] 01:00 am to 11:00 pm (Central Time ([GEOGRAPHIC_DATA] & [GEOGRAPHIC_DATA…" at bounding box center [199, 456] width 12 height 12
checkbox input "true"
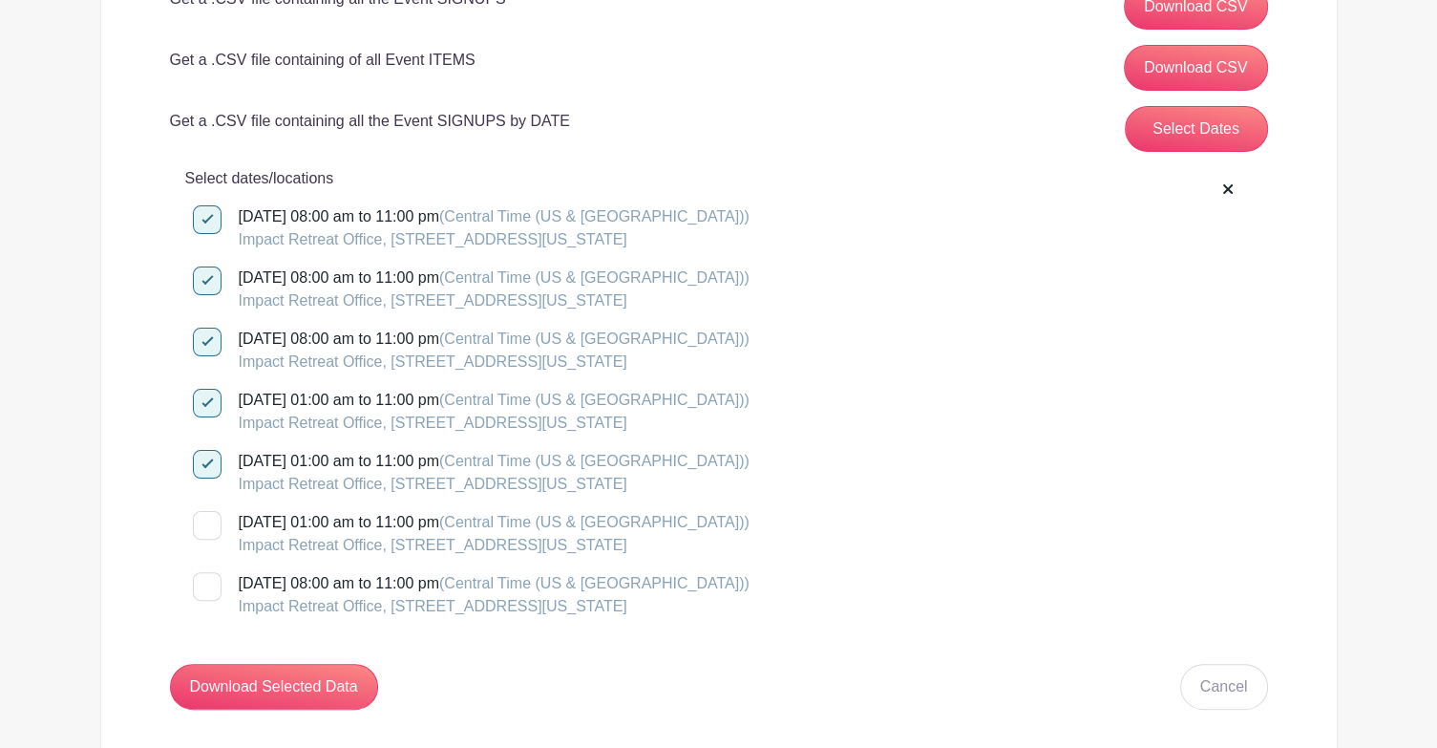
click at [205, 520] on div at bounding box center [207, 525] width 29 height 29
click at [205, 520] on input "[DATE] 01:00 am to 11:00 pm (Central Time ([GEOGRAPHIC_DATA] & [GEOGRAPHIC_DATA…" at bounding box center [199, 517] width 12 height 12
checkbox input "true"
click at [210, 586] on div at bounding box center [207, 586] width 29 height 29
click at [205, 584] on input "[DATE] 08:00 am to 11:00 pm (Central Time ([GEOGRAPHIC_DATA] & [GEOGRAPHIC_DATA…" at bounding box center [199, 578] width 12 height 12
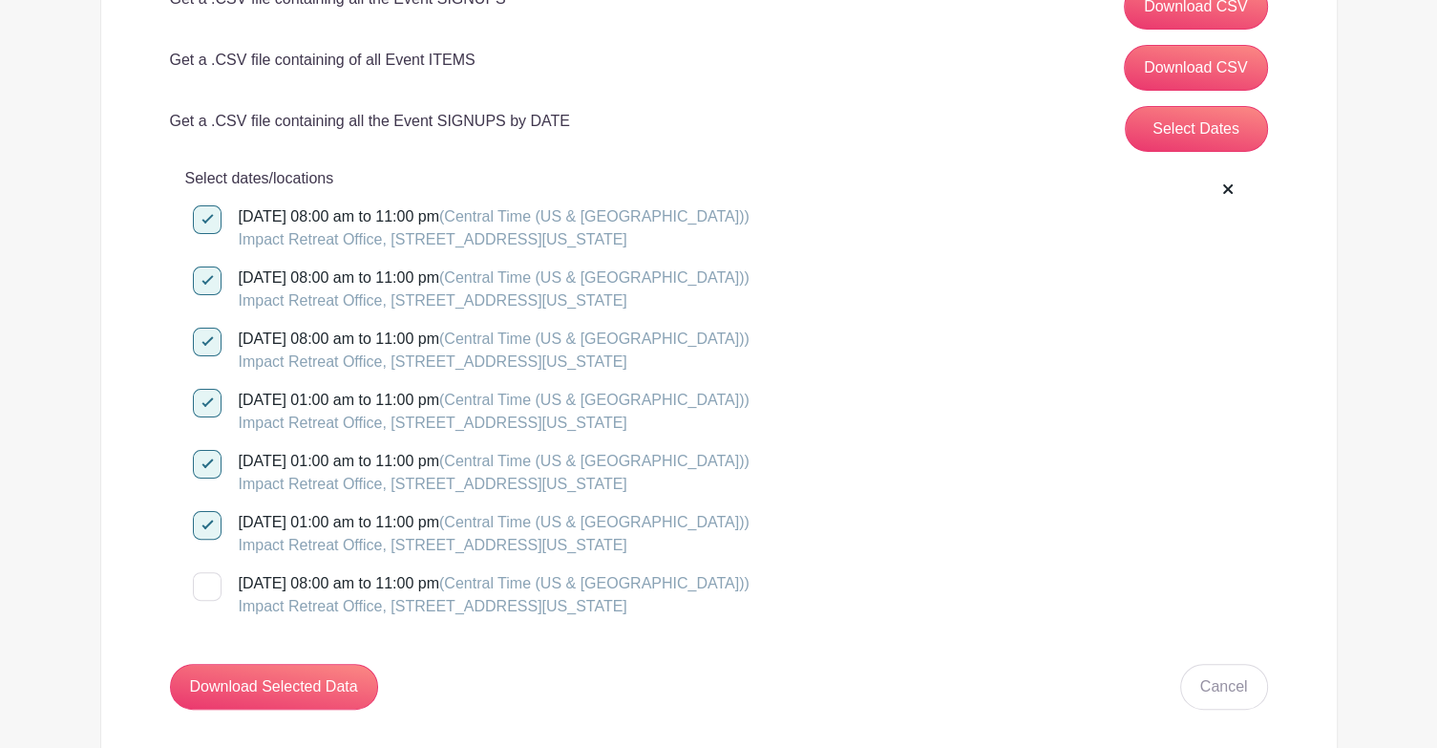
checkbox input "true"
click at [285, 681] on input "Download Selected Data" at bounding box center [274, 687] width 208 height 46
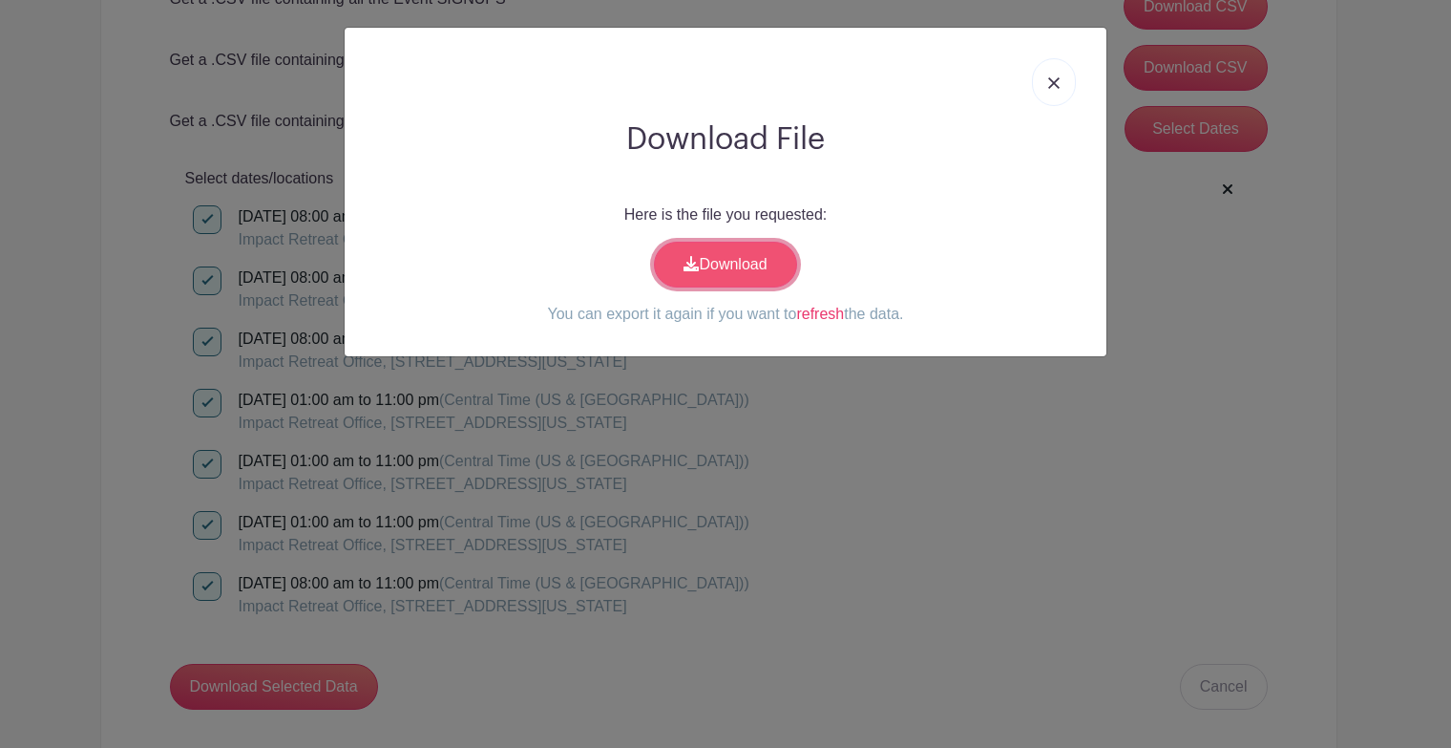
click at [680, 259] on link "Download" at bounding box center [725, 265] width 143 height 46
click at [1049, 77] on img at bounding box center [1053, 82] width 11 height 11
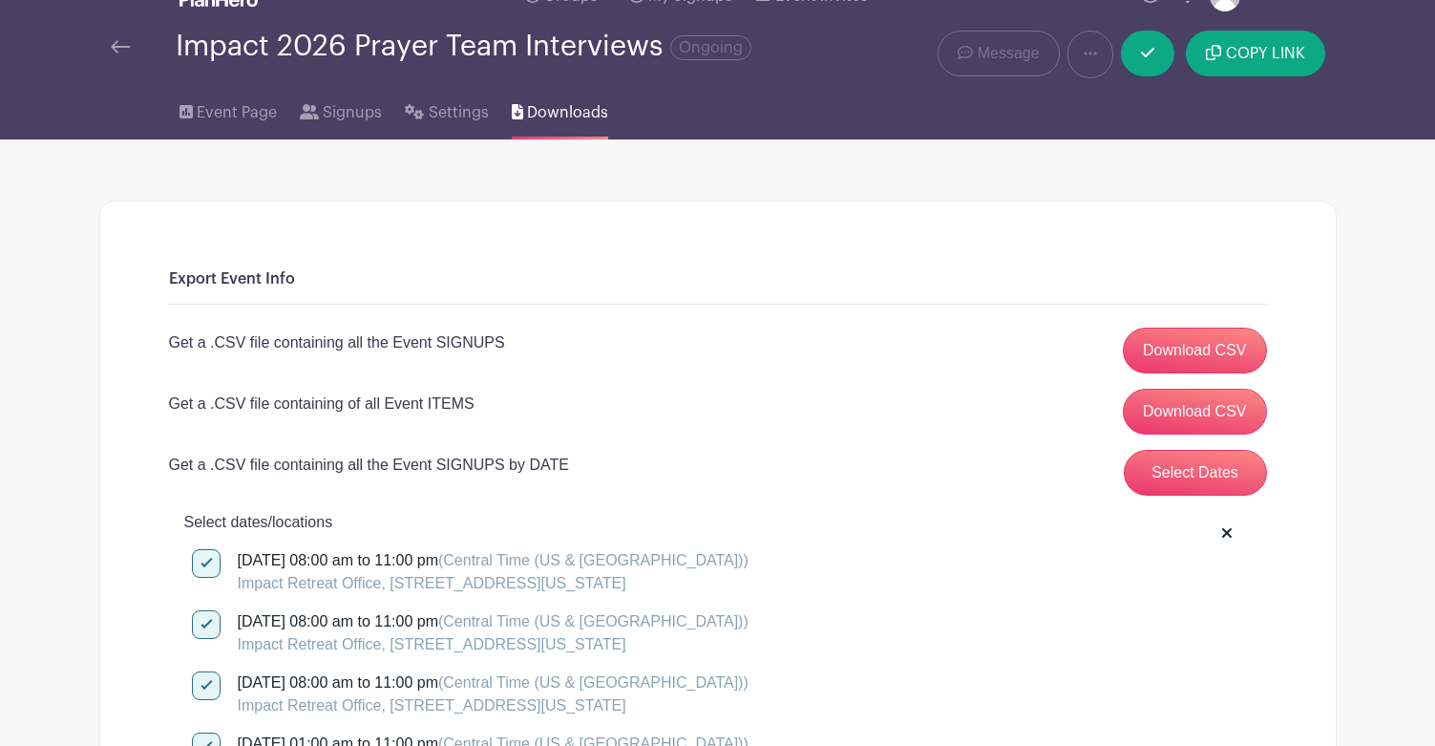
scroll to position [0, 0]
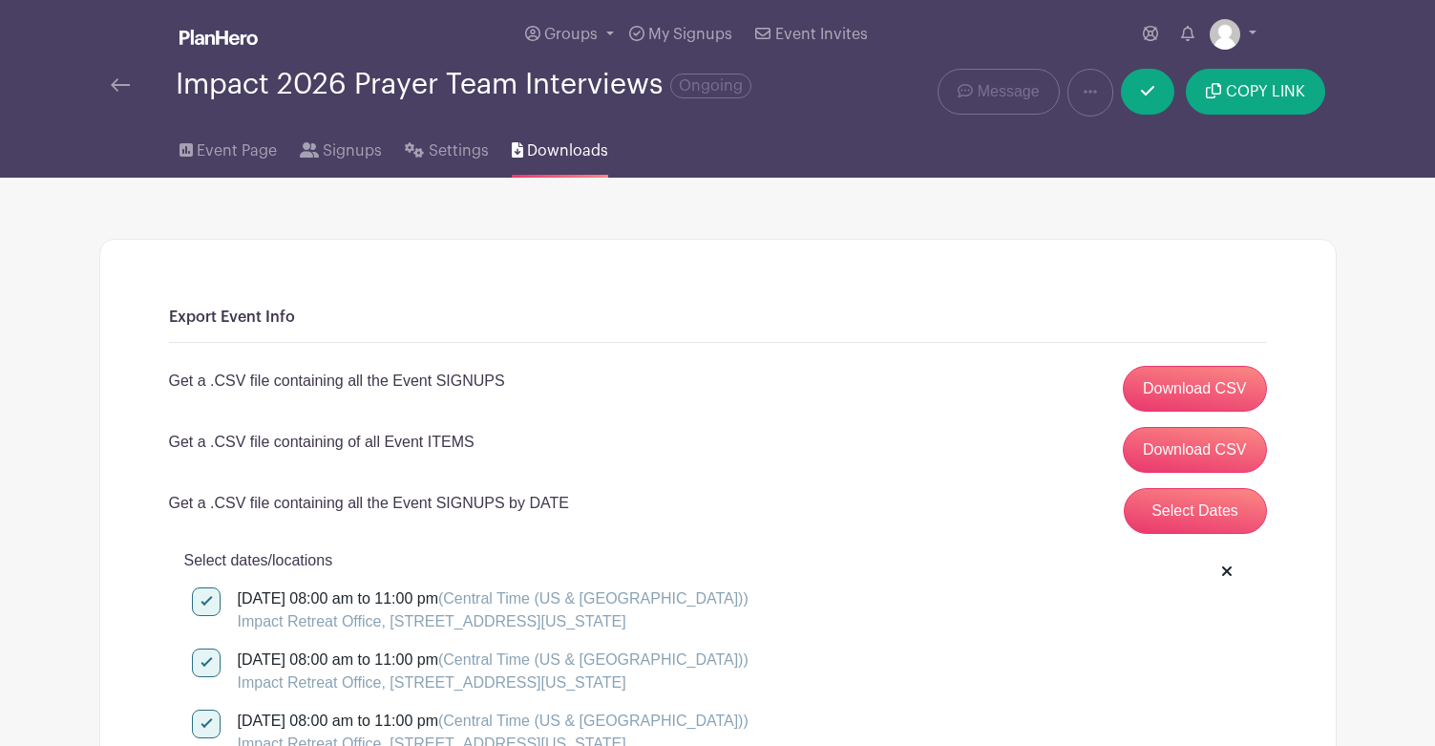
click at [132, 77] on div at bounding box center [143, 85] width 65 height 23
click at [112, 80] on img at bounding box center [120, 84] width 19 height 13
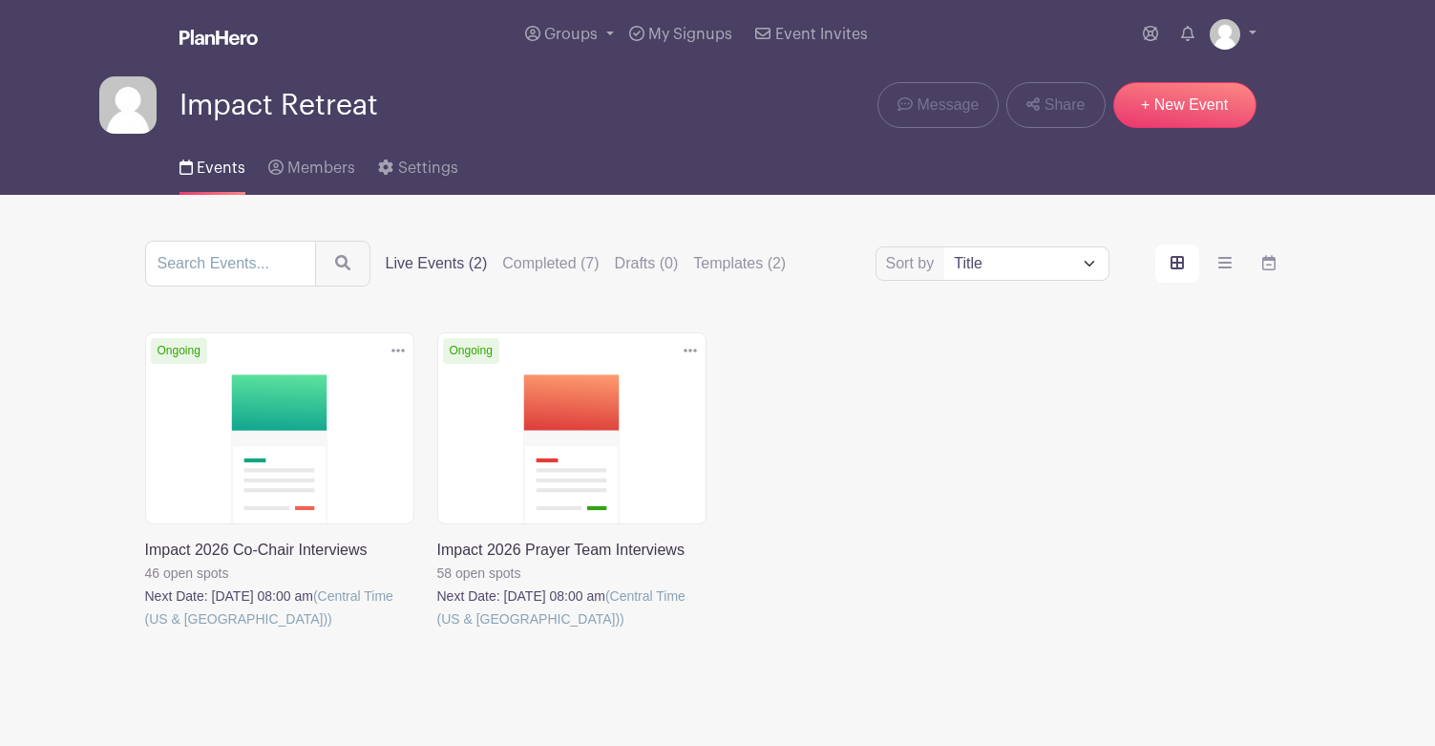
click at [145, 630] on link at bounding box center [145, 630] width 0 height 0
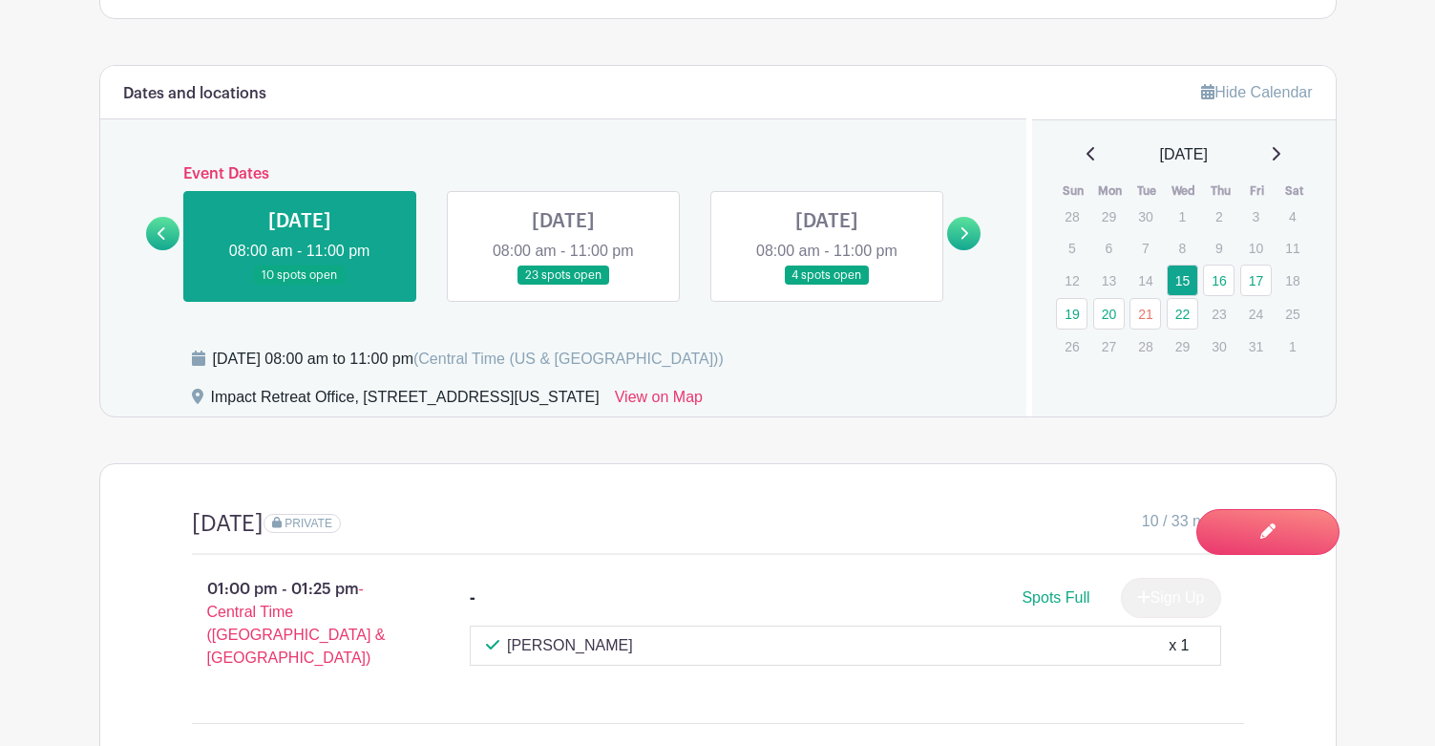
scroll to position [764, 0]
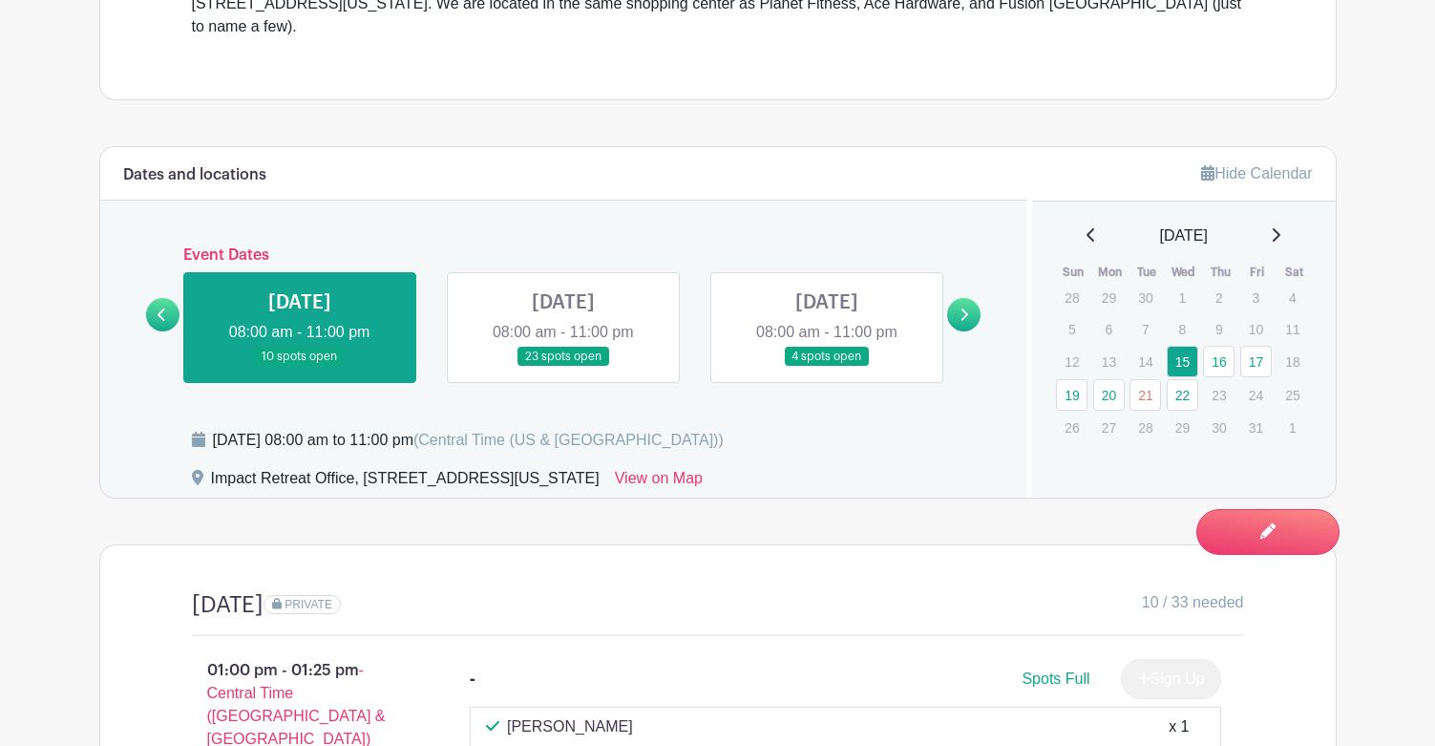
click at [968, 298] on link at bounding box center [963, 314] width 33 height 33
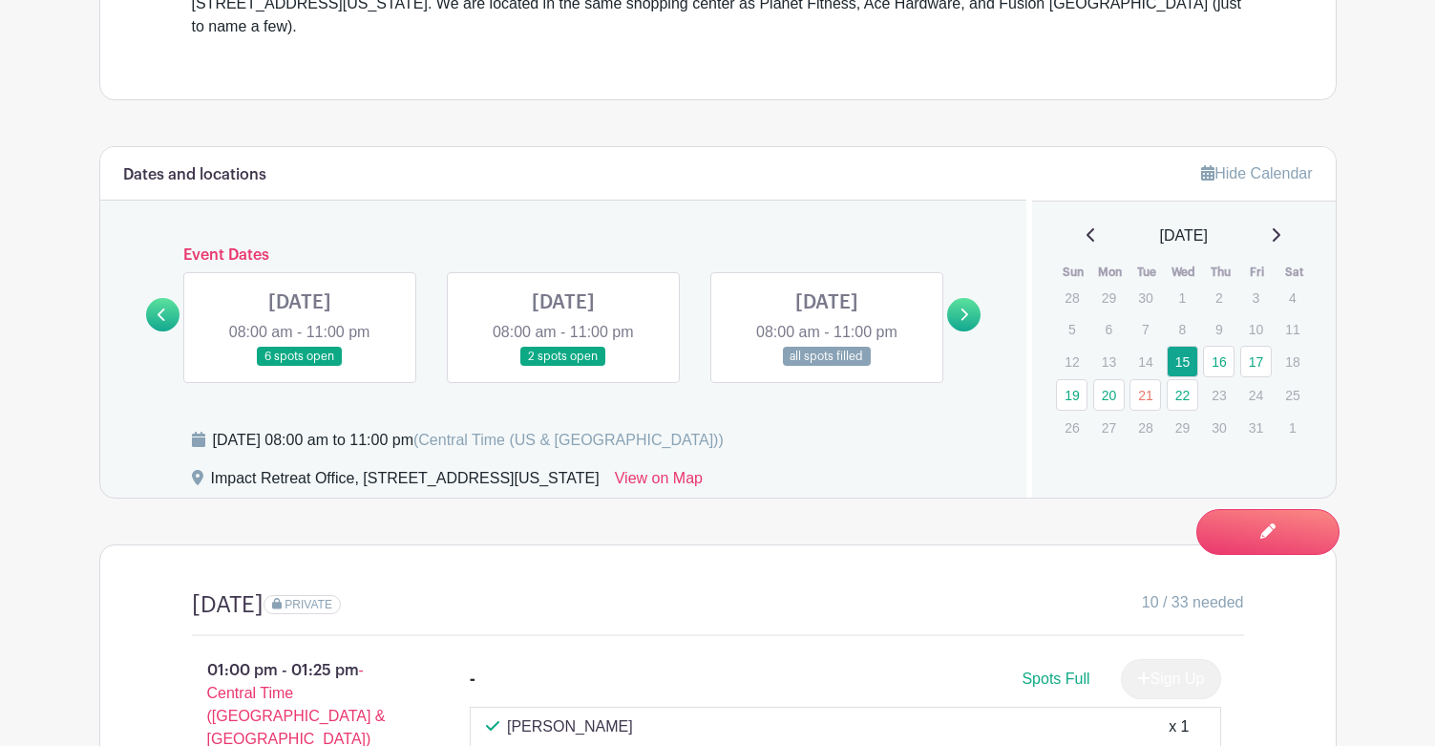
click at [158, 307] on icon at bounding box center [162, 314] width 9 height 14
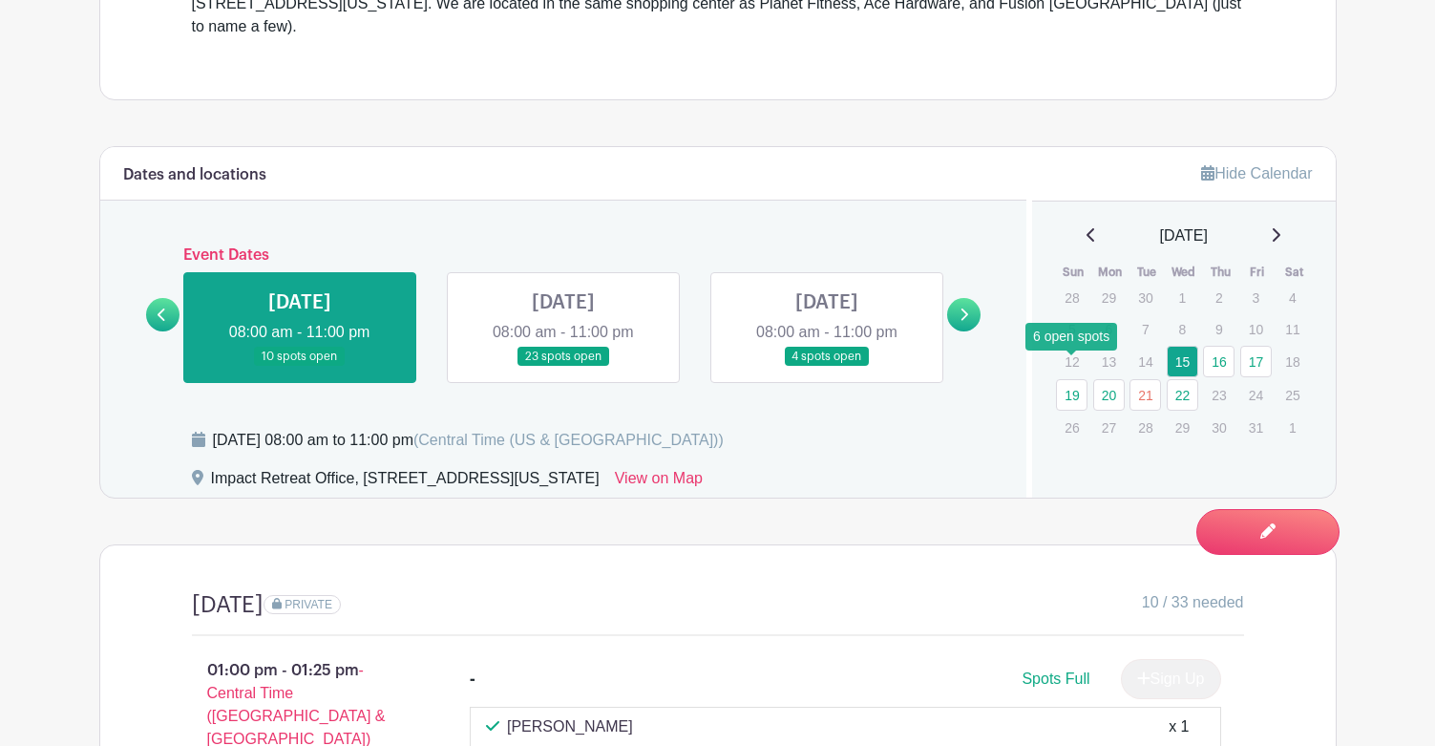
click at [1079, 384] on link "19" at bounding box center [1072, 395] width 32 height 32
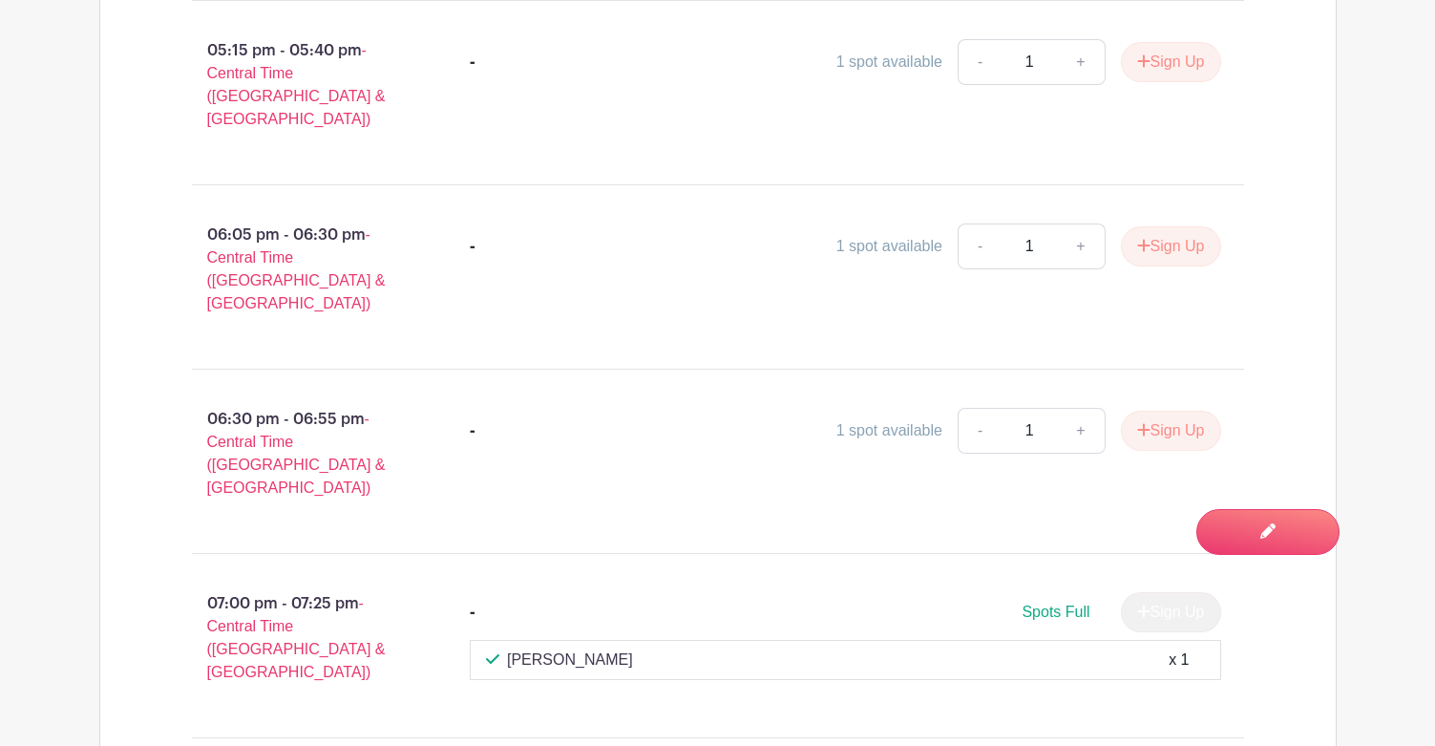
scroll to position [2757, 0]
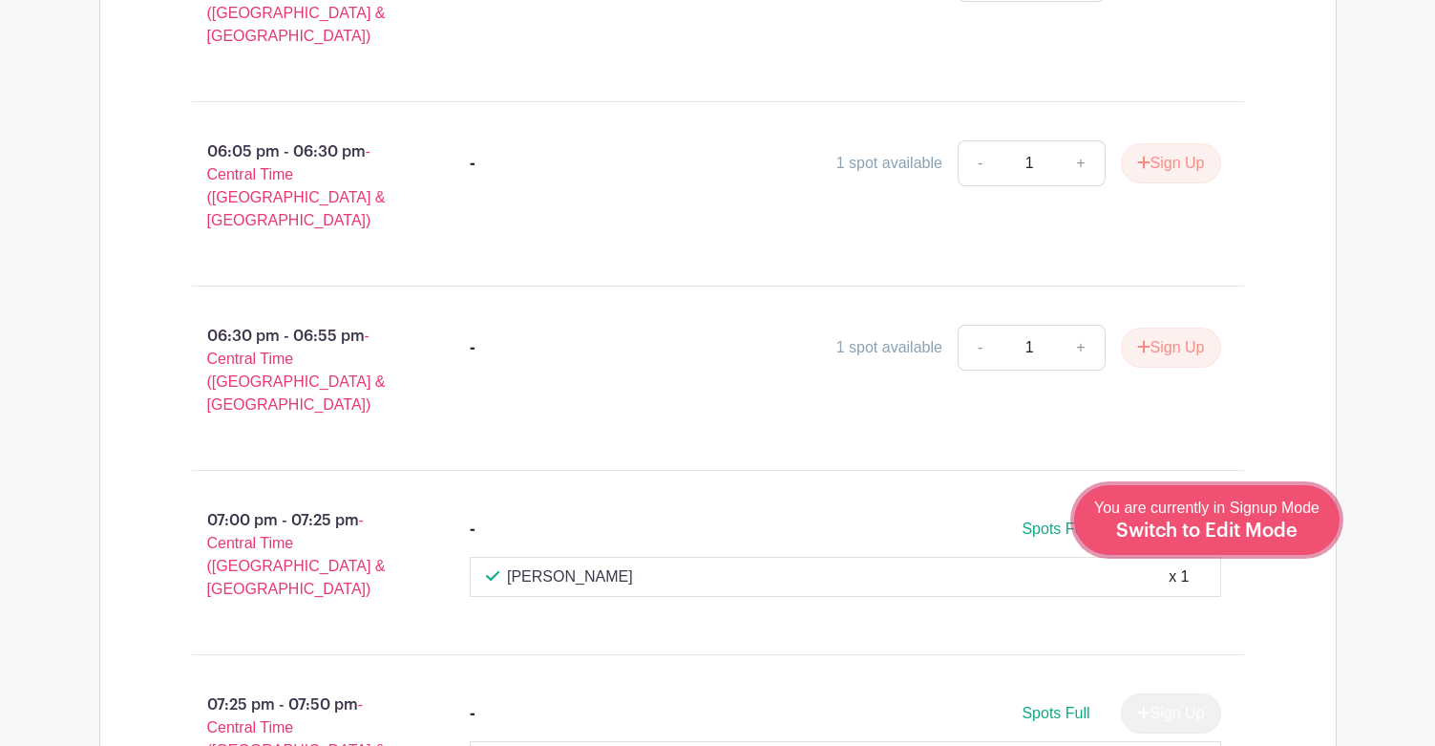
click at [1278, 526] on span "Switch to Edit Mode" at bounding box center [1206, 530] width 181 height 19
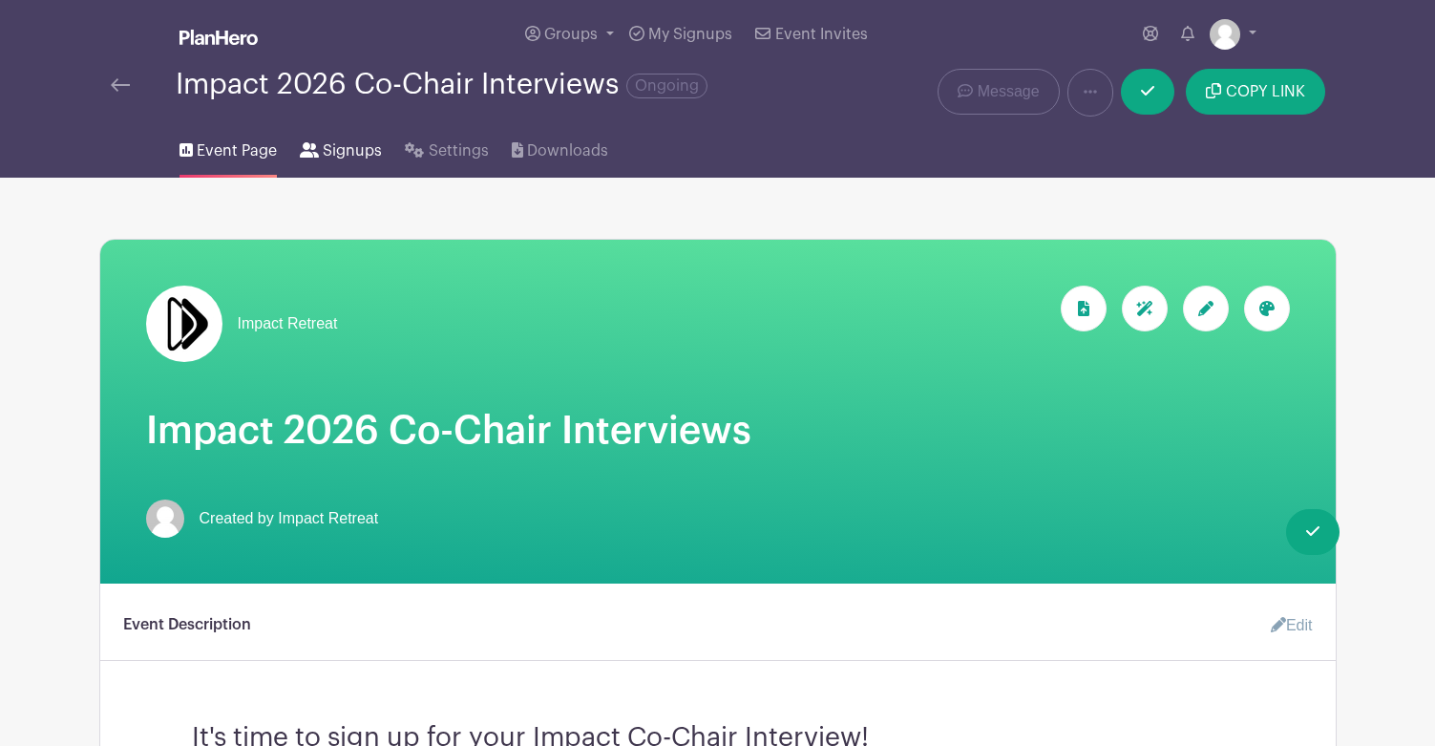
click at [343, 148] on span "Signups" at bounding box center [352, 150] width 59 height 23
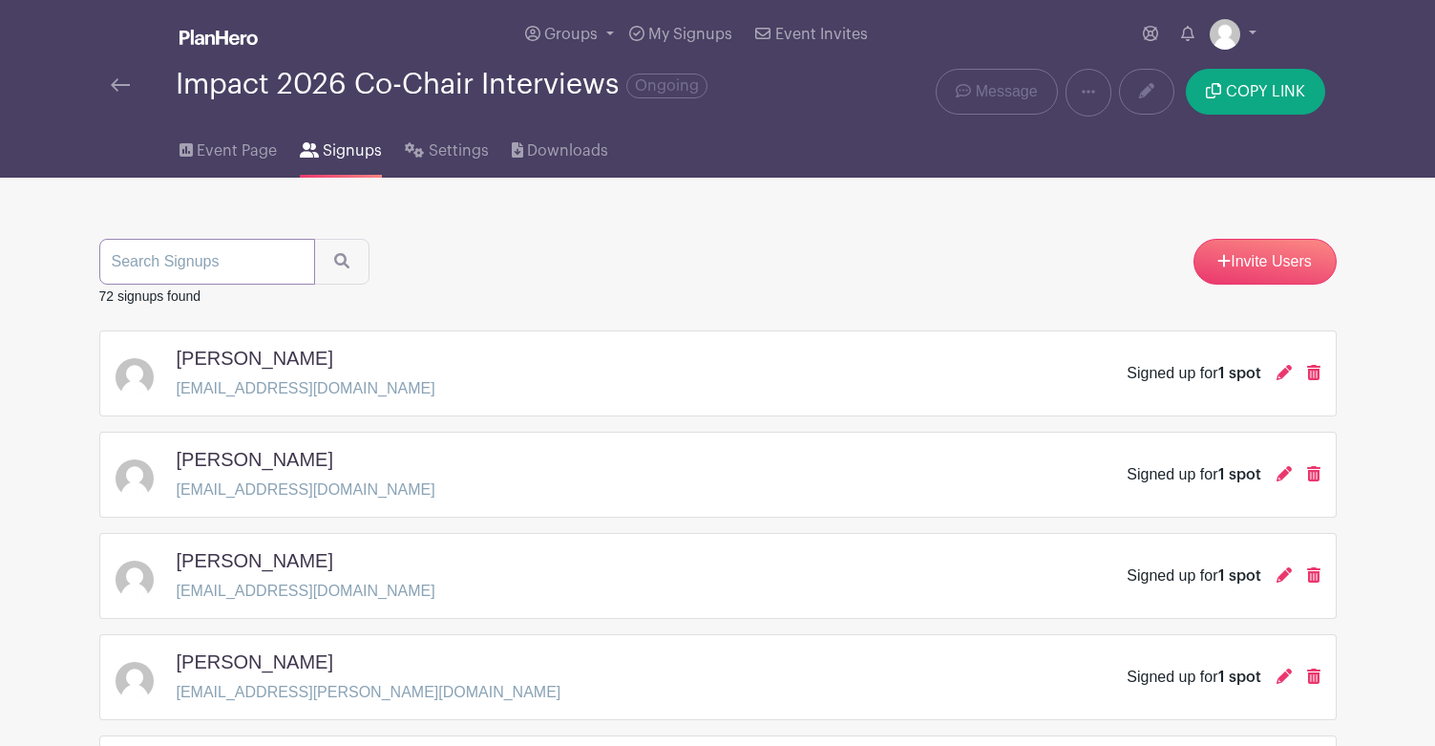
click at [207, 261] on input "search" at bounding box center [207, 262] width 216 height 46
type input "[PERSON_NAME]"
click at [314, 239] on button "submit" at bounding box center [341, 262] width 55 height 46
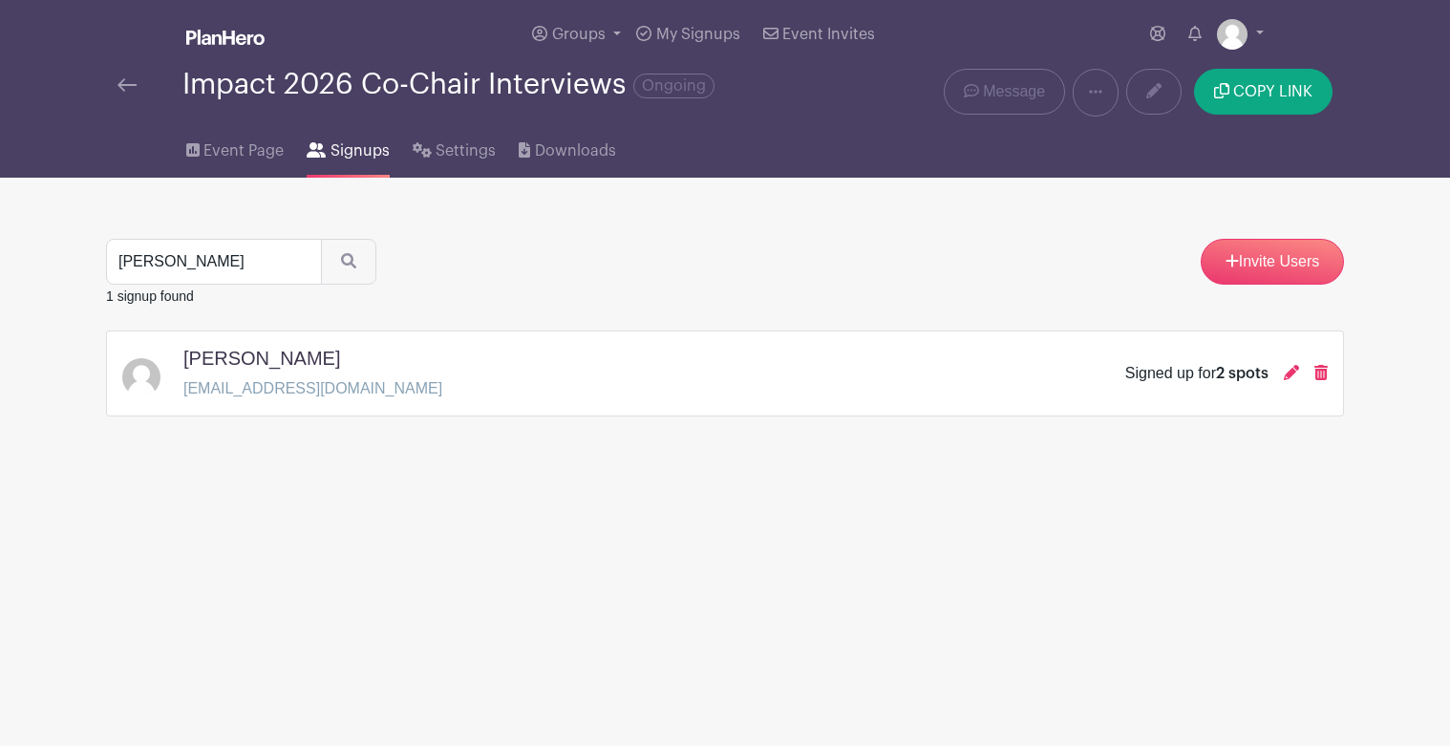
click at [218, 383] on p "[EMAIL_ADDRESS][DOMAIN_NAME]" at bounding box center [312, 388] width 259 height 23
click at [1294, 372] on icon at bounding box center [1290, 372] width 15 height 15
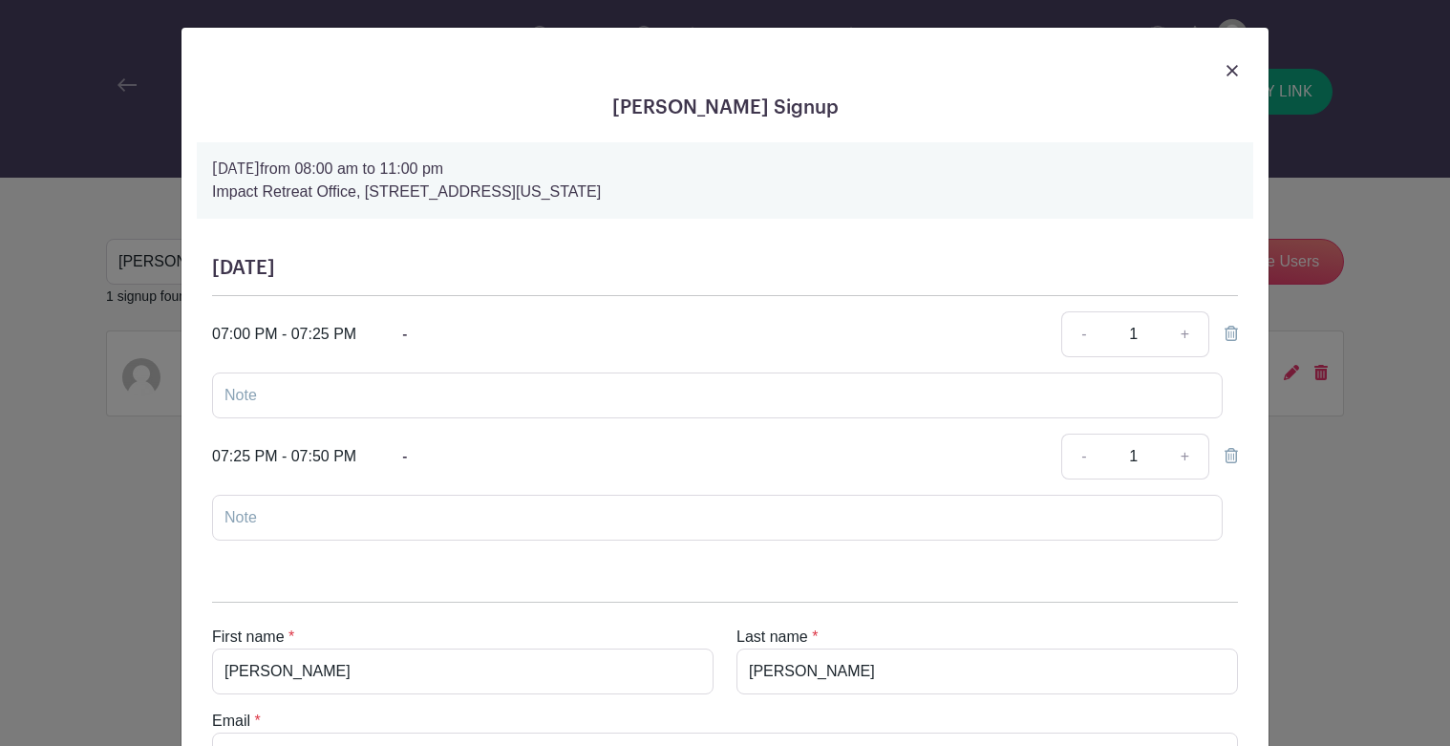
click at [1224, 453] on icon at bounding box center [1230, 455] width 13 height 15
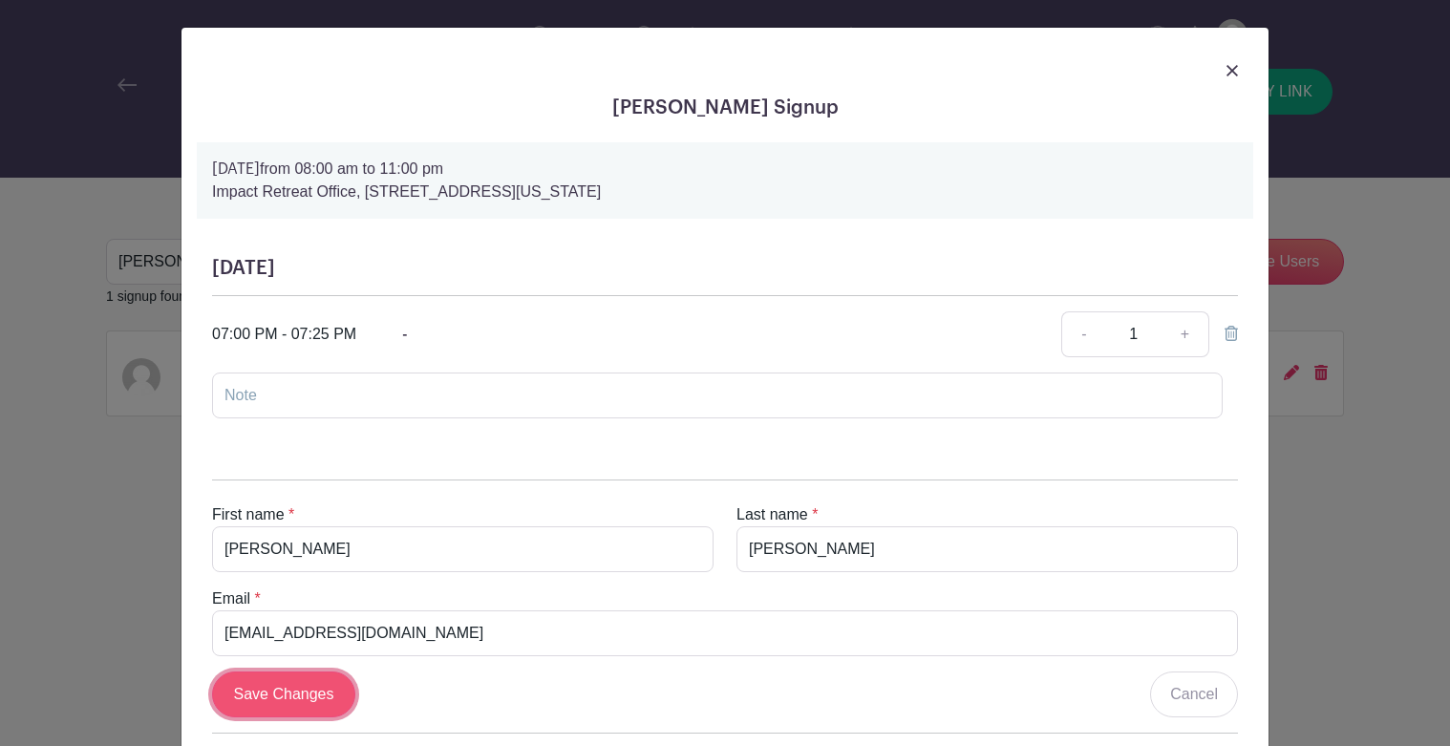
click at [281, 709] on input "Save Changes" at bounding box center [283, 694] width 143 height 46
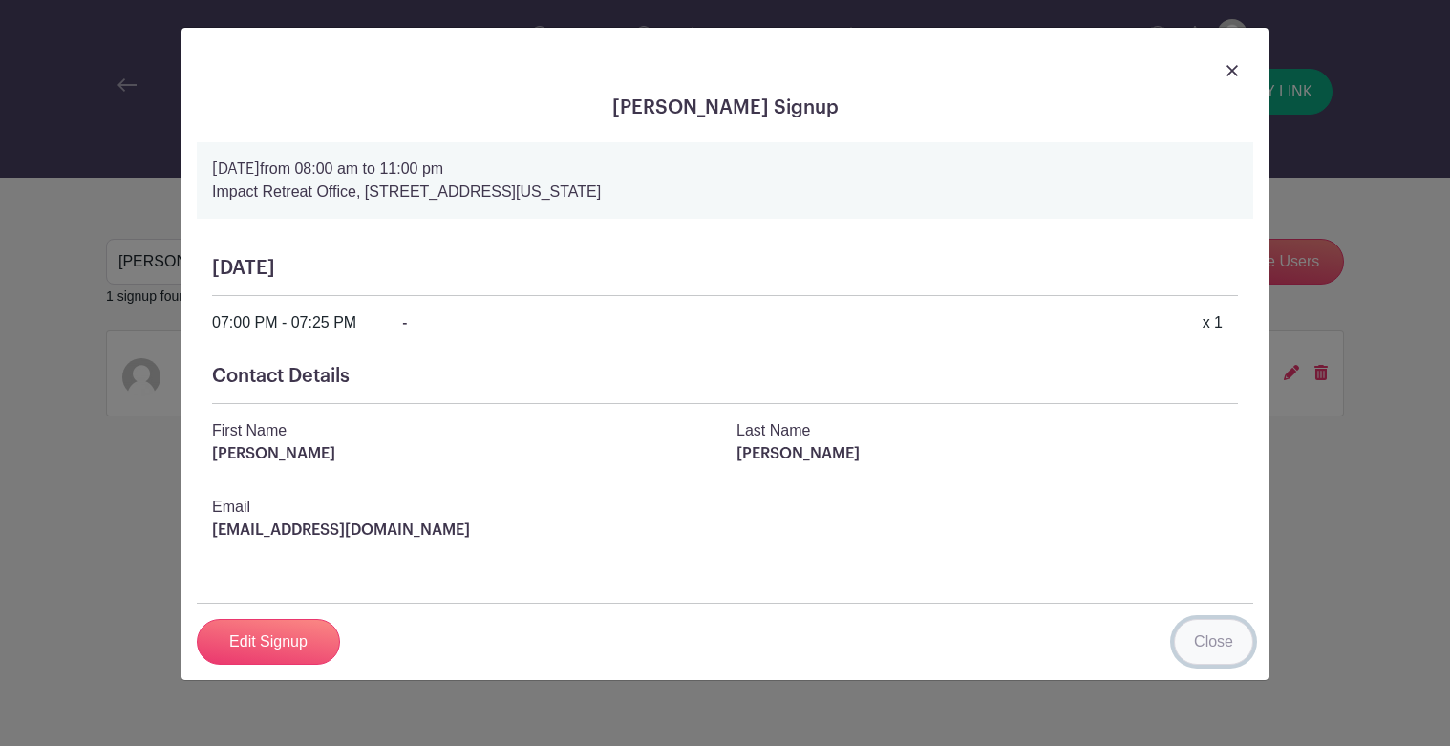
click at [1209, 637] on link "Close" at bounding box center [1213, 642] width 79 height 46
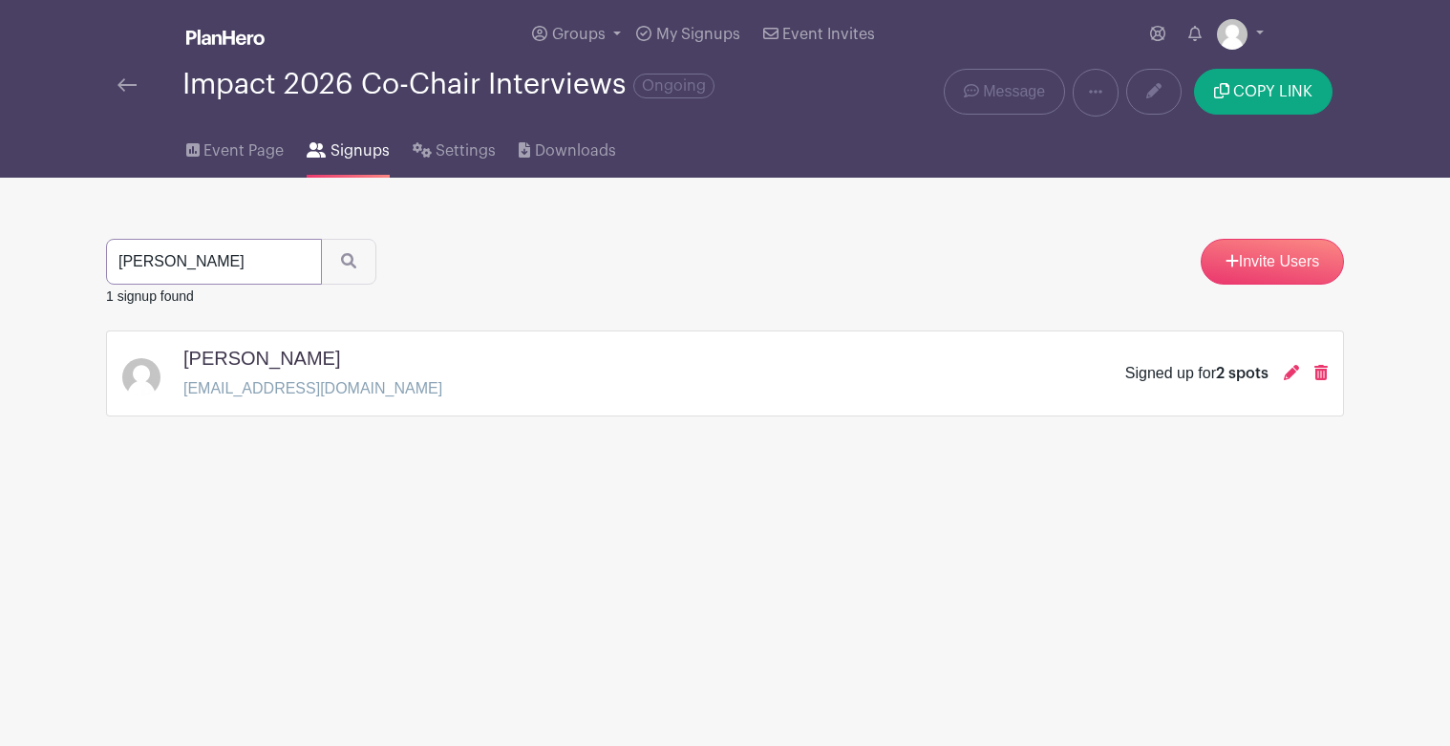
click at [199, 269] on input "[PERSON_NAME]" at bounding box center [214, 262] width 216 height 46
click at [321, 239] on button "submit" at bounding box center [348, 262] width 55 height 46
click at [217, 144] on span "Event Page" at bounding box center [243, 150] width 80 height 23
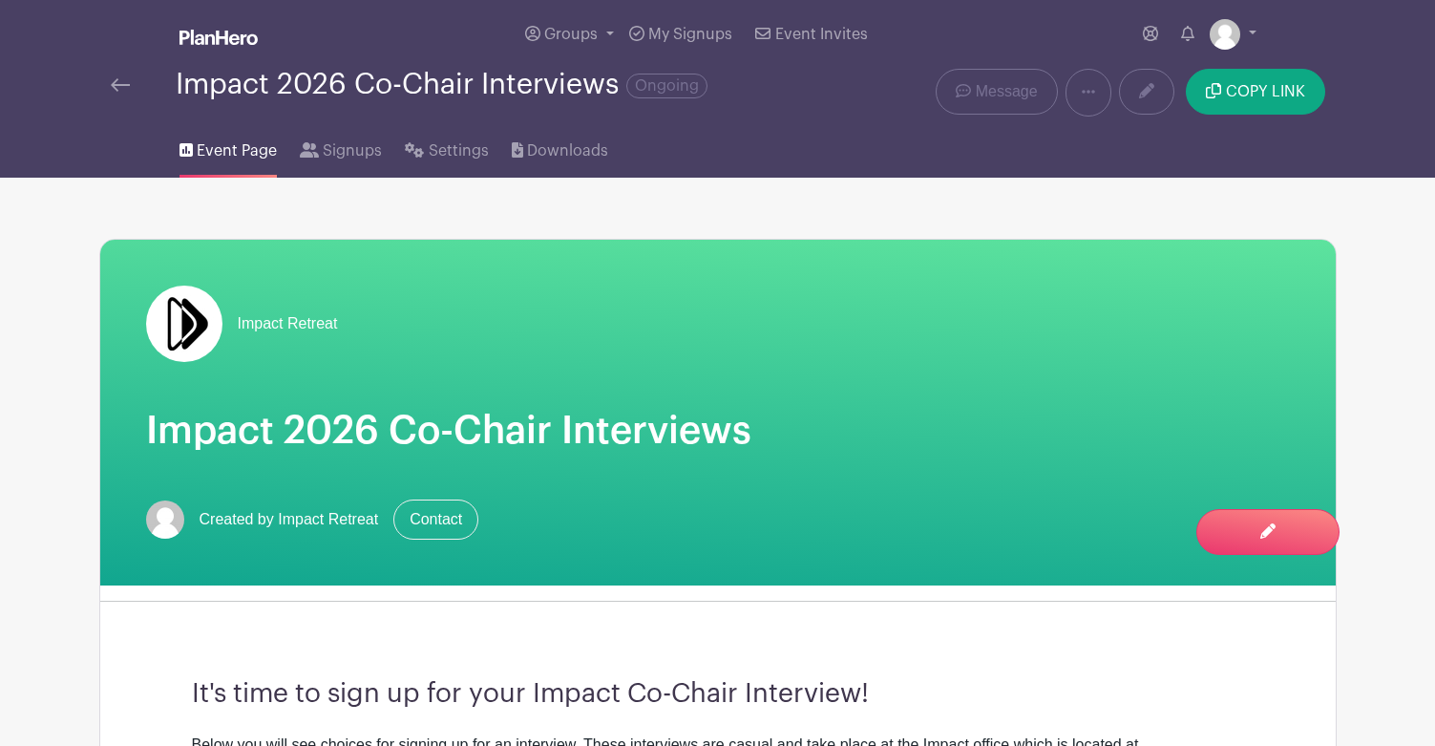
click at [109, 80] on div "Impact 2026 Co-Chair Interviews Ongoing" at bounding box center [460, 93] width 722 height 48
click at [120, 83] on img at bounding box center [120, 84] width 19 height 13
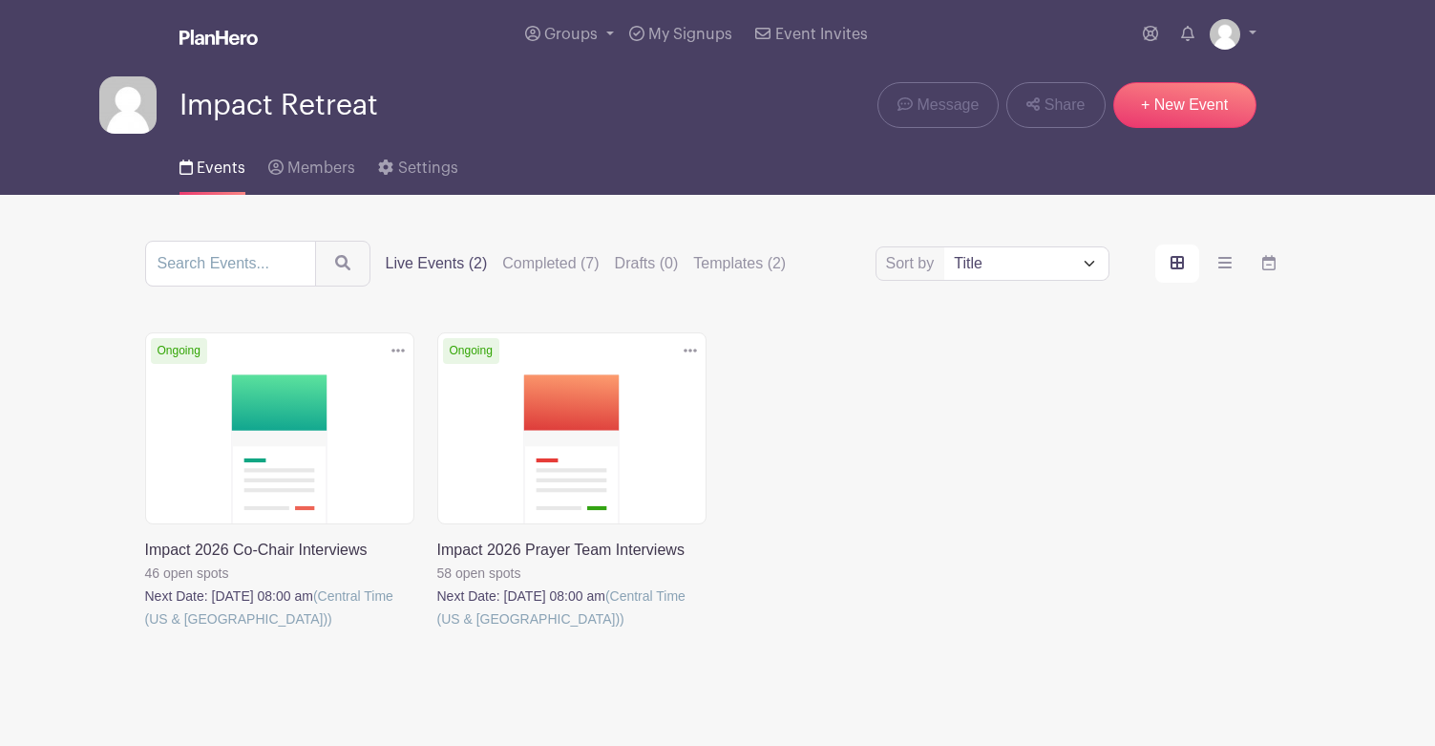
click at [437, 630] on link at bounding box center [437, 630] width 0 height 0
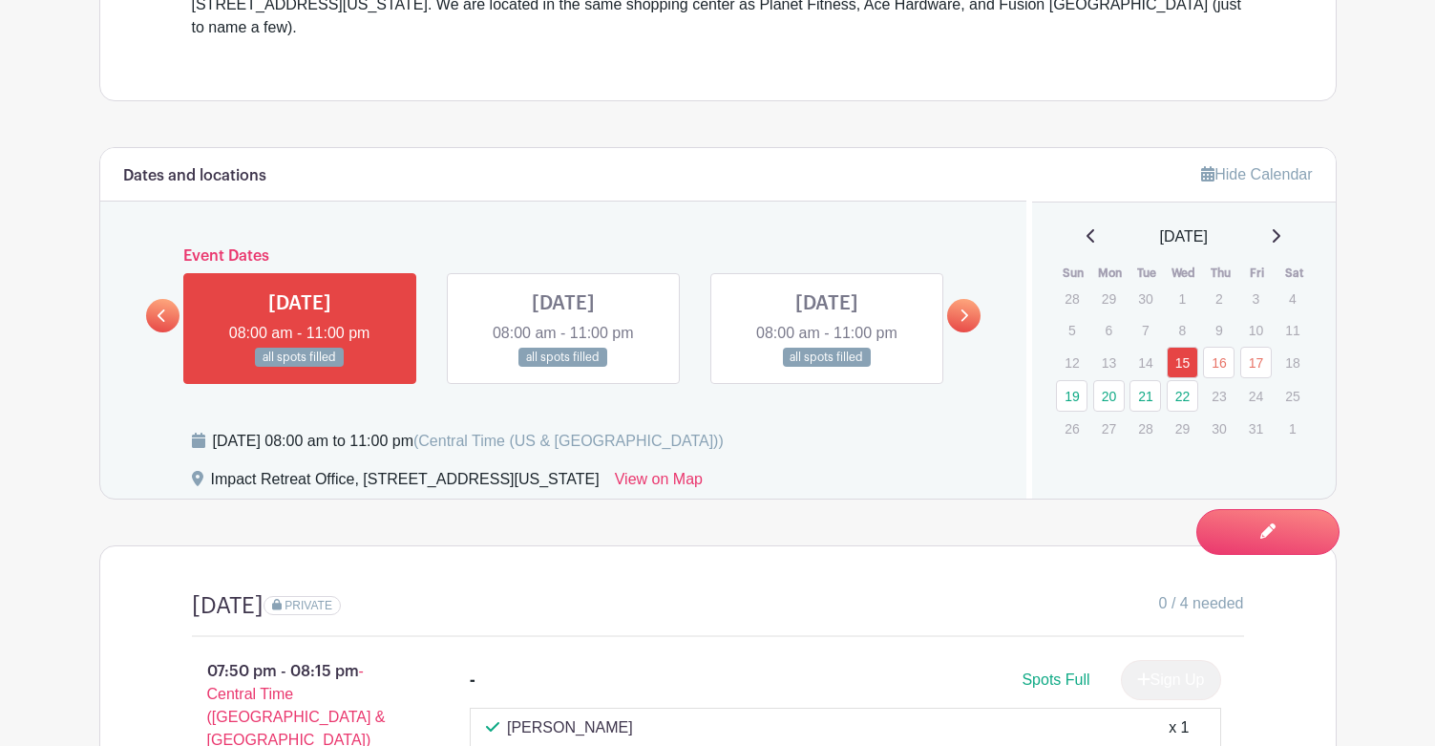
scroll to position [764, 0]
click at [1070, 379] on link "19" at bounding box center [1072, 395] width 32 height 32
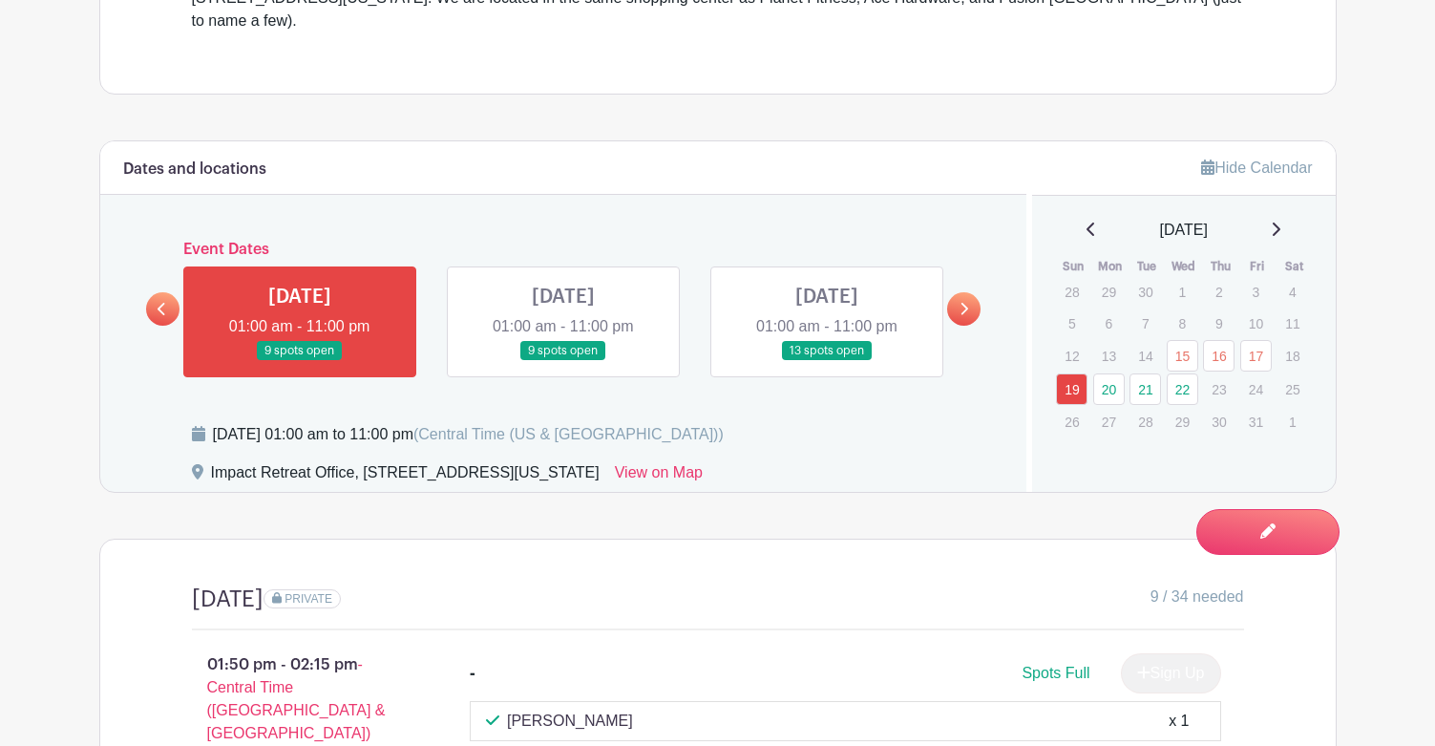
scroll to position [764, 0]
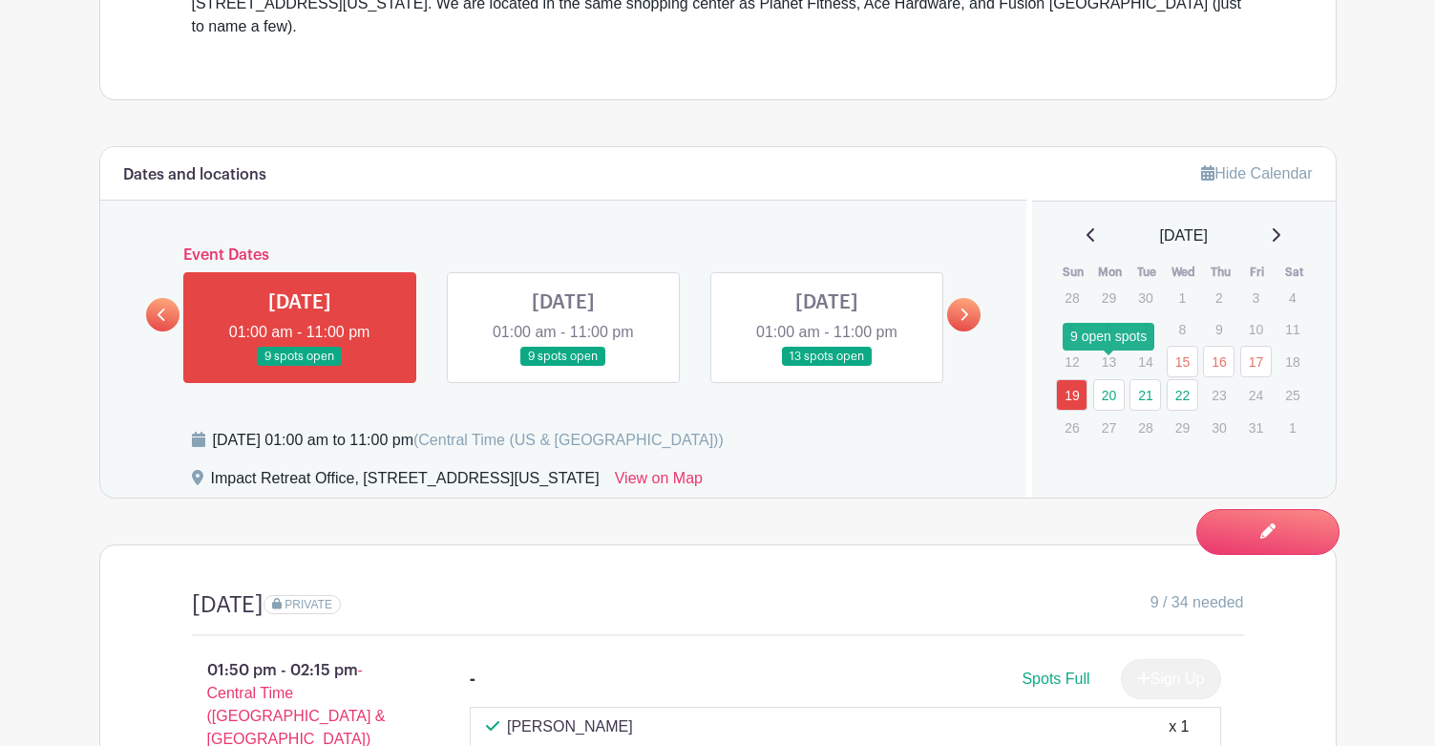
click at [1102, 379] on link "20" at bounding box center [1109, 395] width 32 height 32
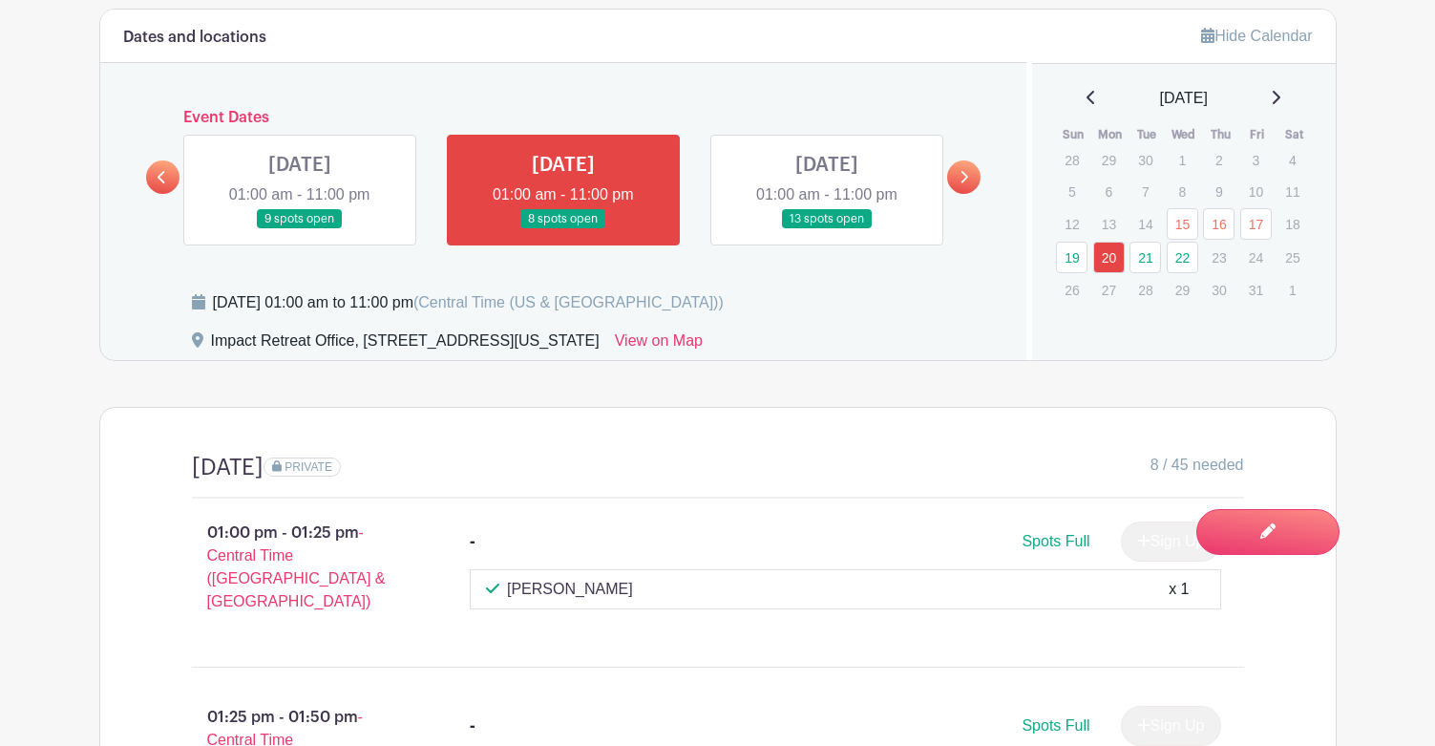
scroll to position [955, 0]
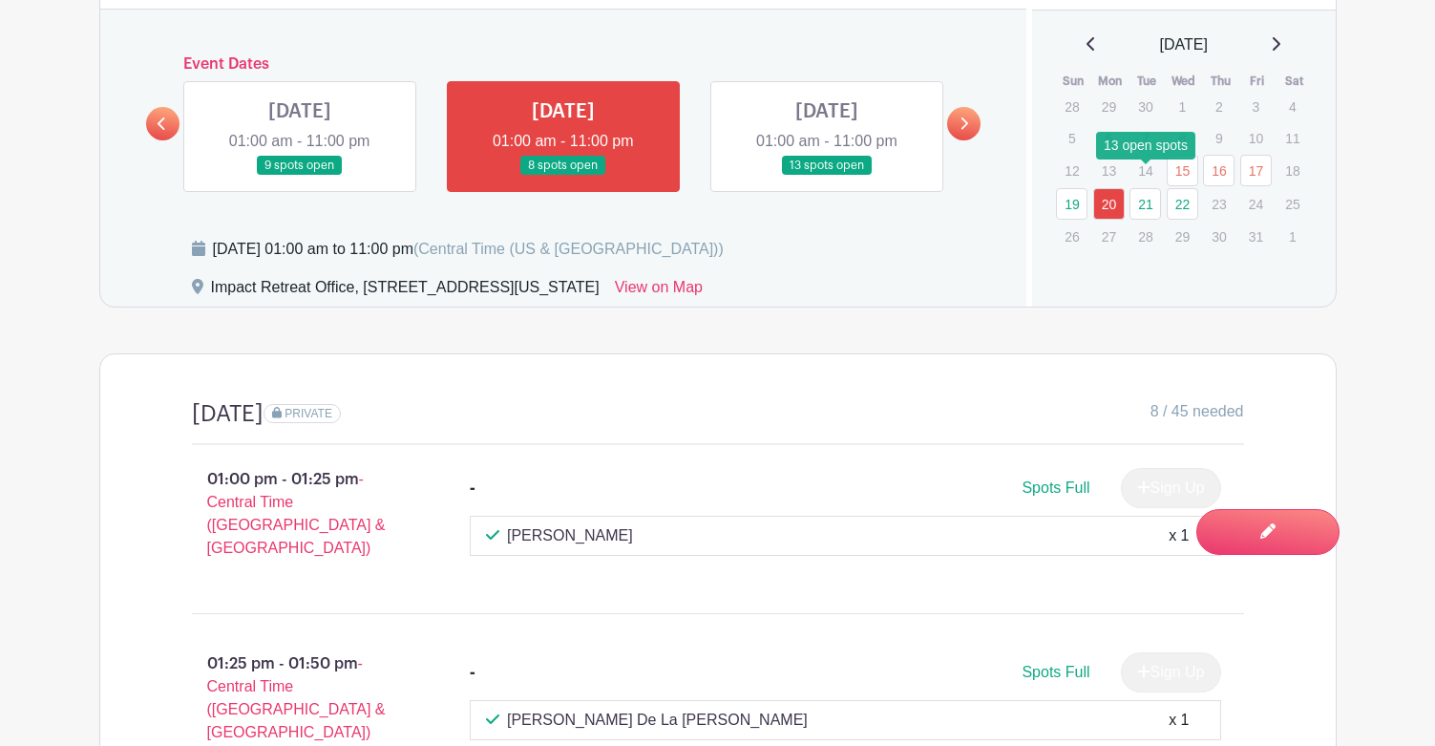
click at [1135, 188] on link "21" at bounding box center [1146, 204] width 32 height 32
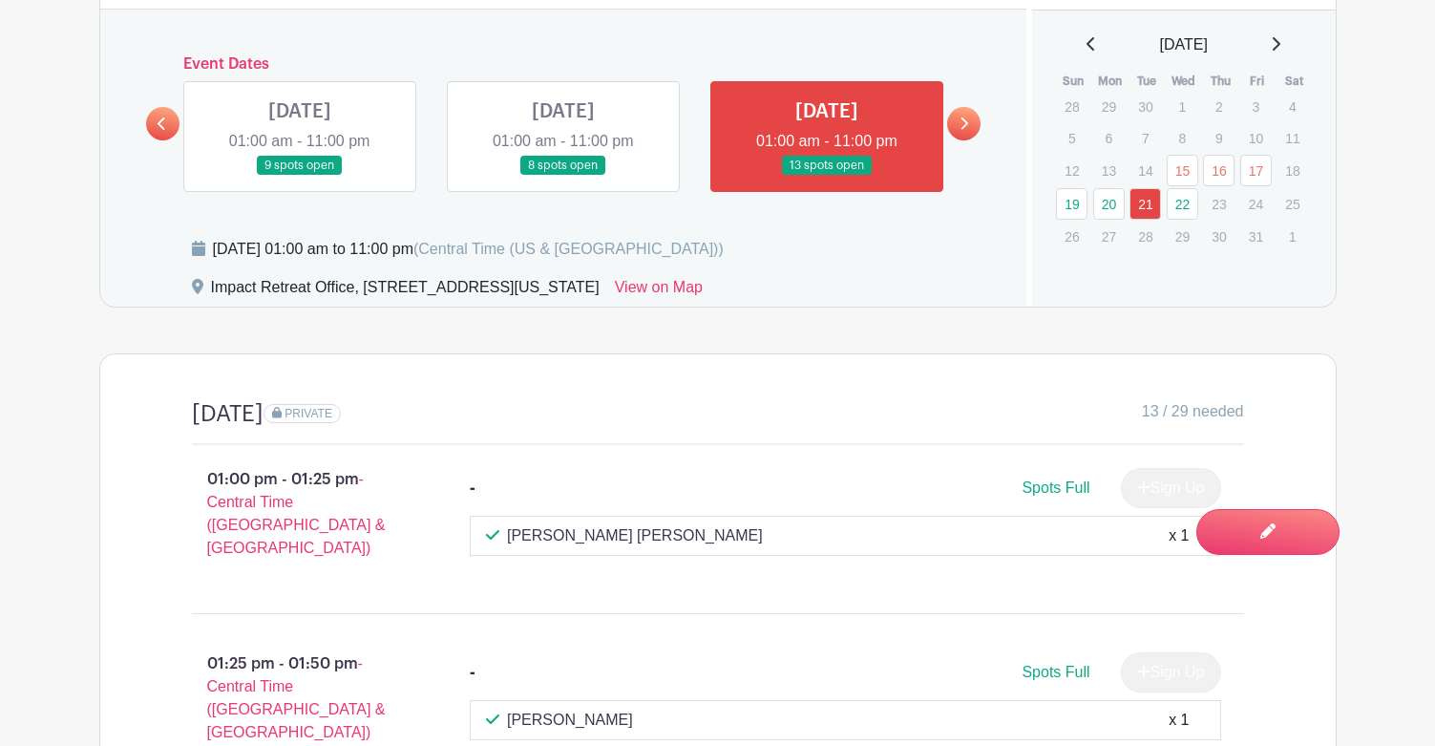
click at [961, 117] on icon at bounding box center [964, 124] width 9 height 14
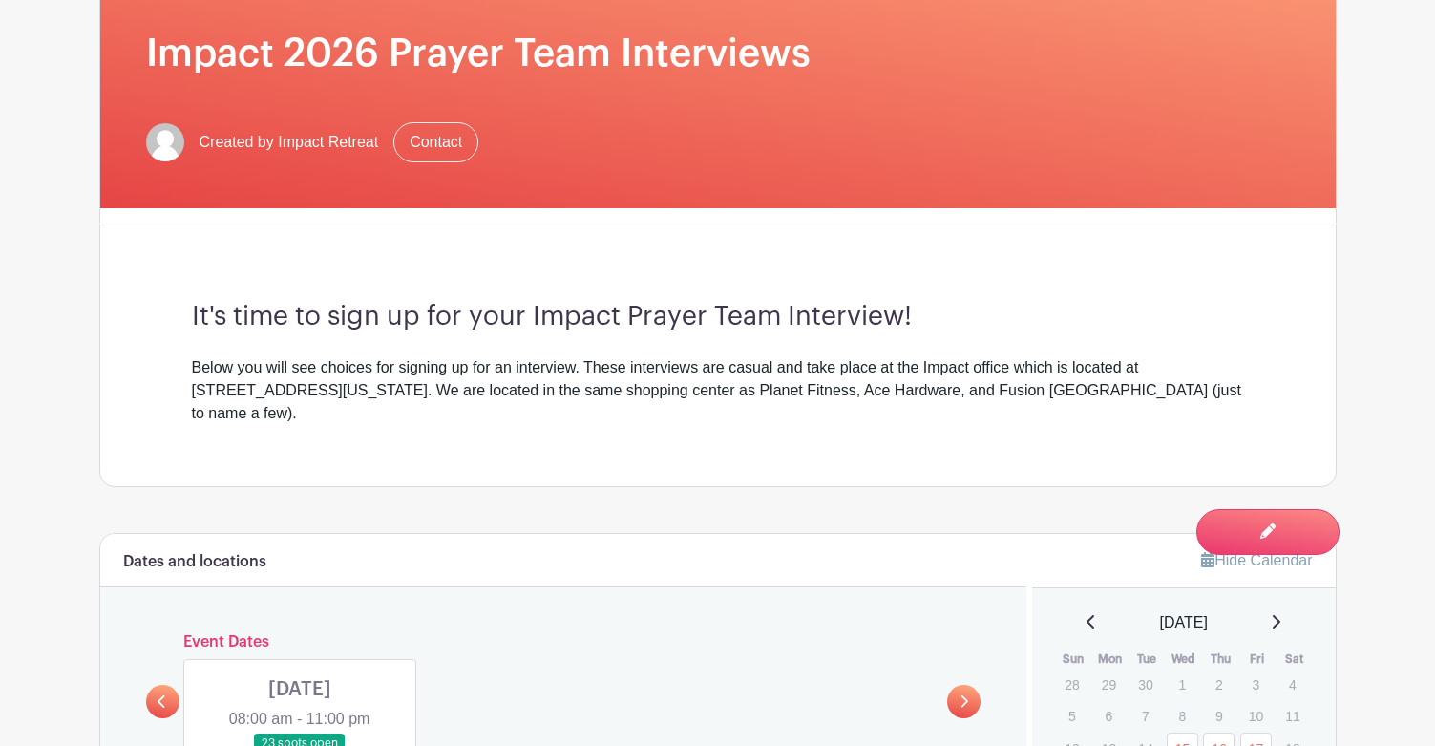
scroll to position [835, 0]
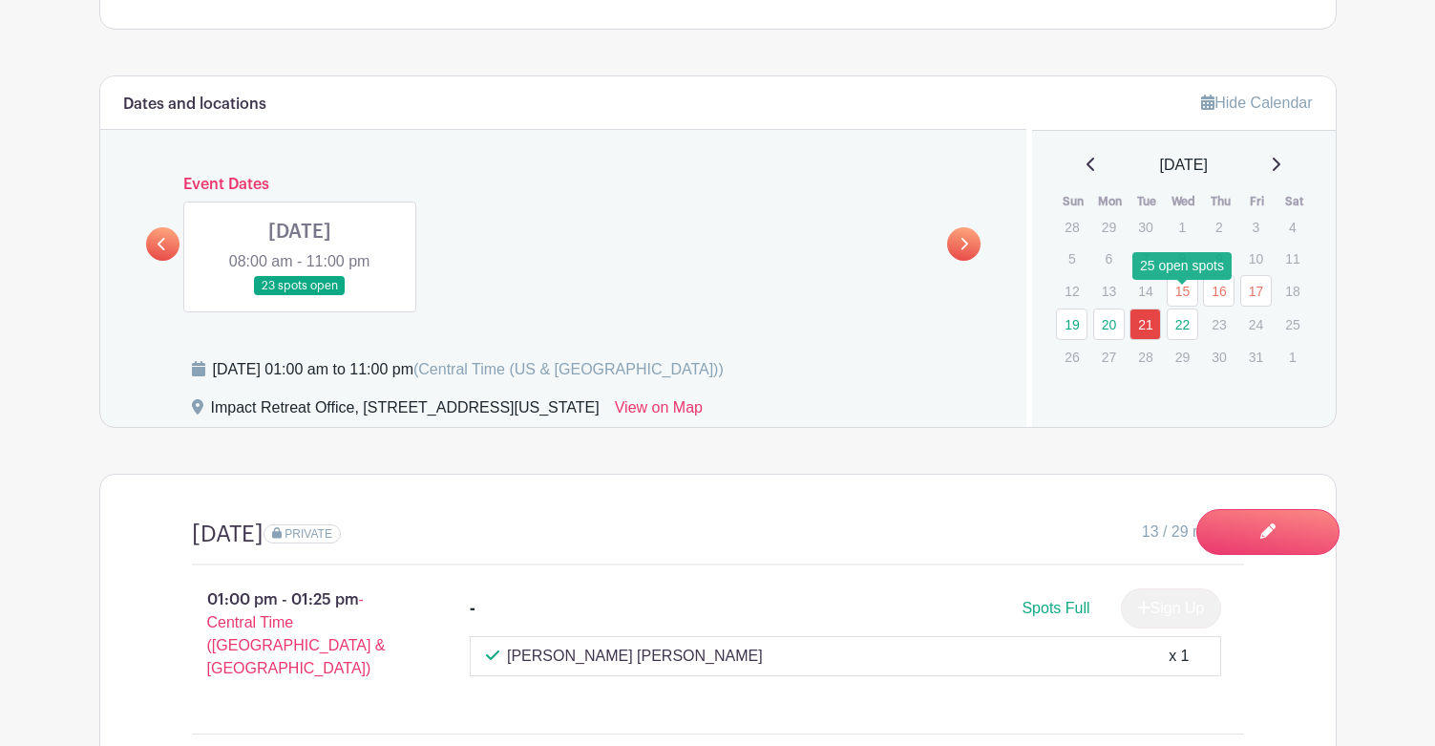
click at [1175, 308] on link "22" at bounding box center [1183, 324] width 32 height 32
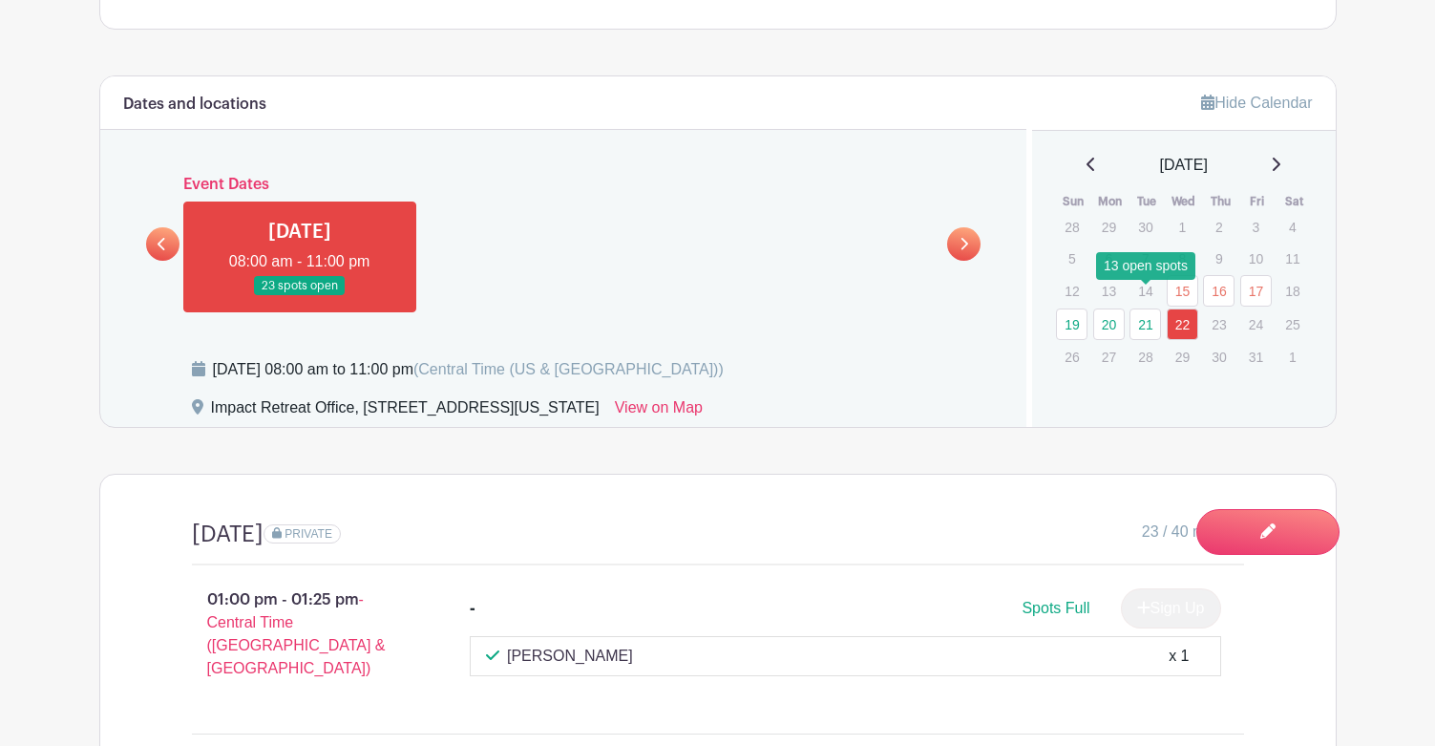
click at [1133, 309] on link "21" at bounding box center [1146, 324] width 32 height 32
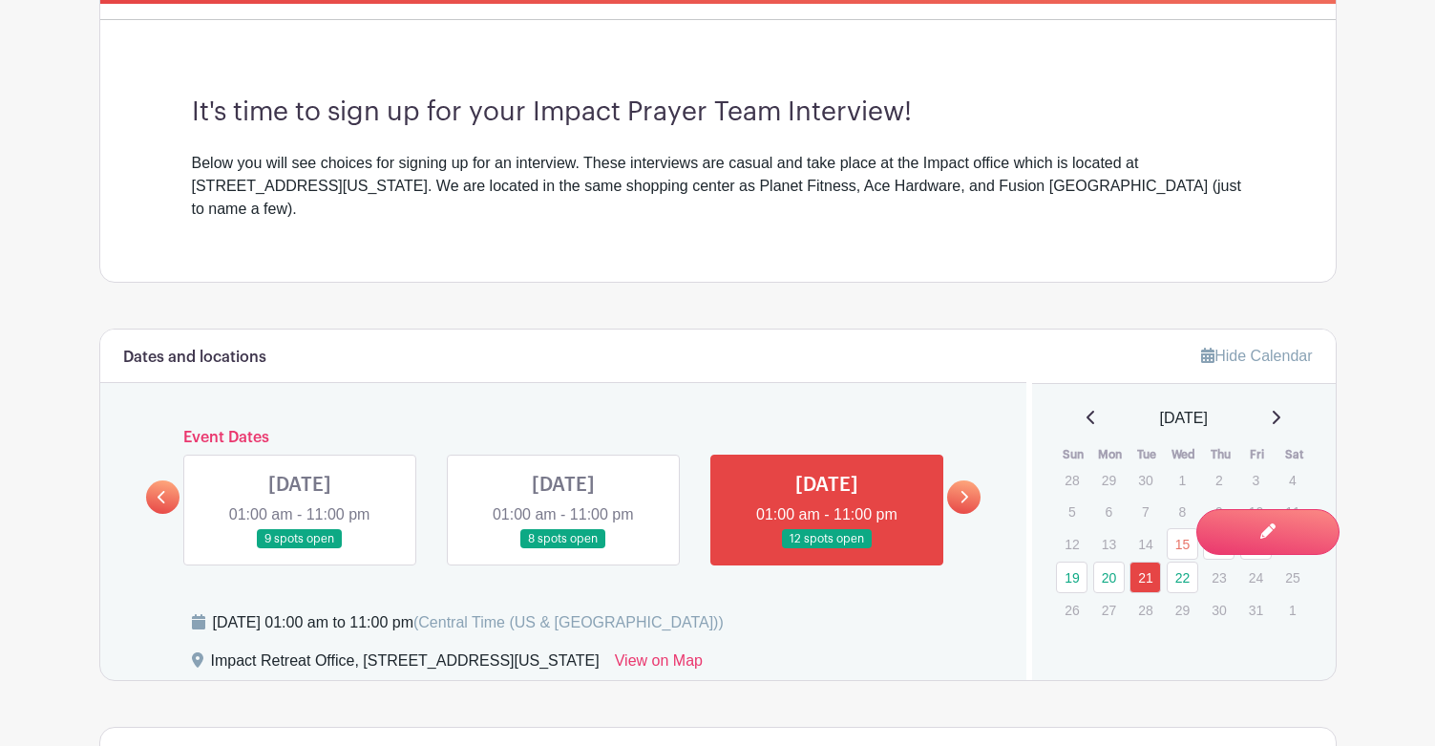
scroll to position [930, 0]
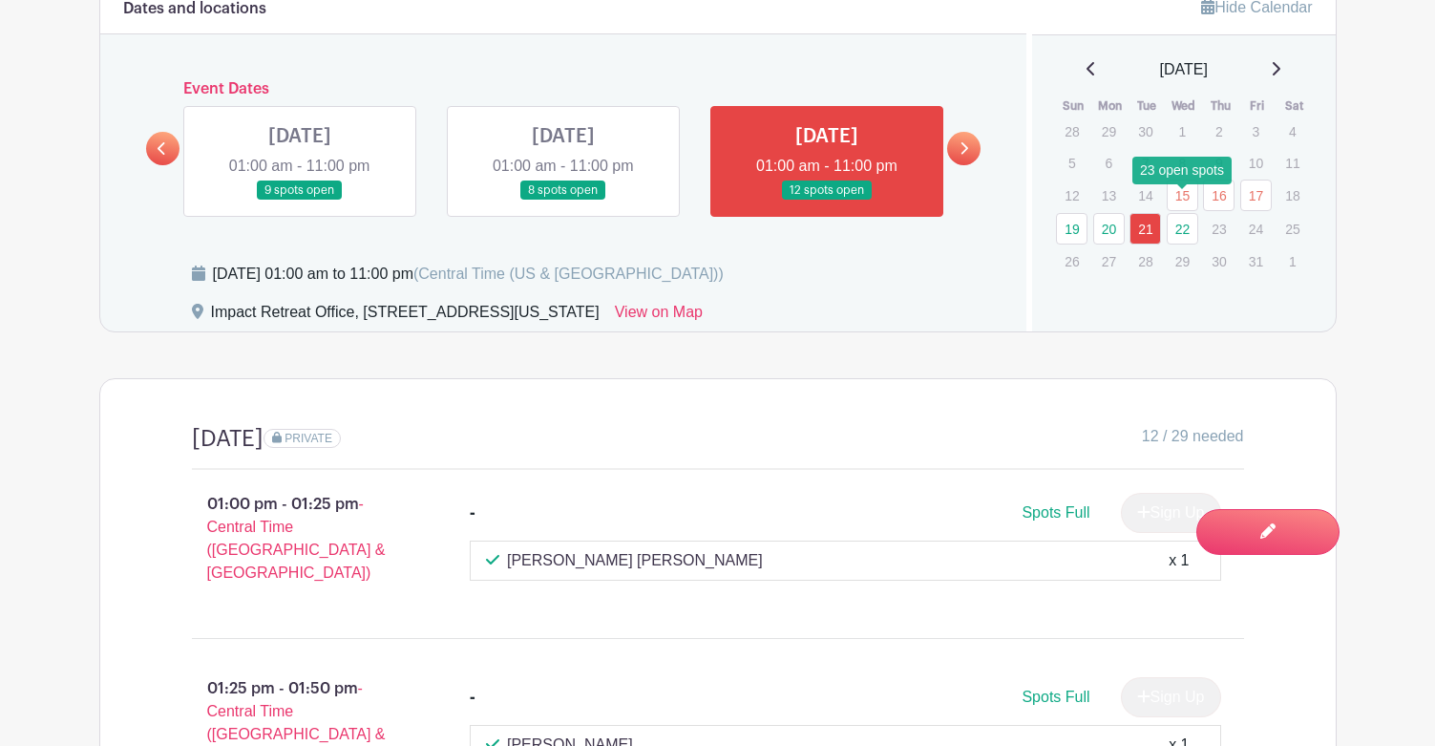
click at [1180, 213] on link "22" at bounding box center [1183, 229] width 32 height 32
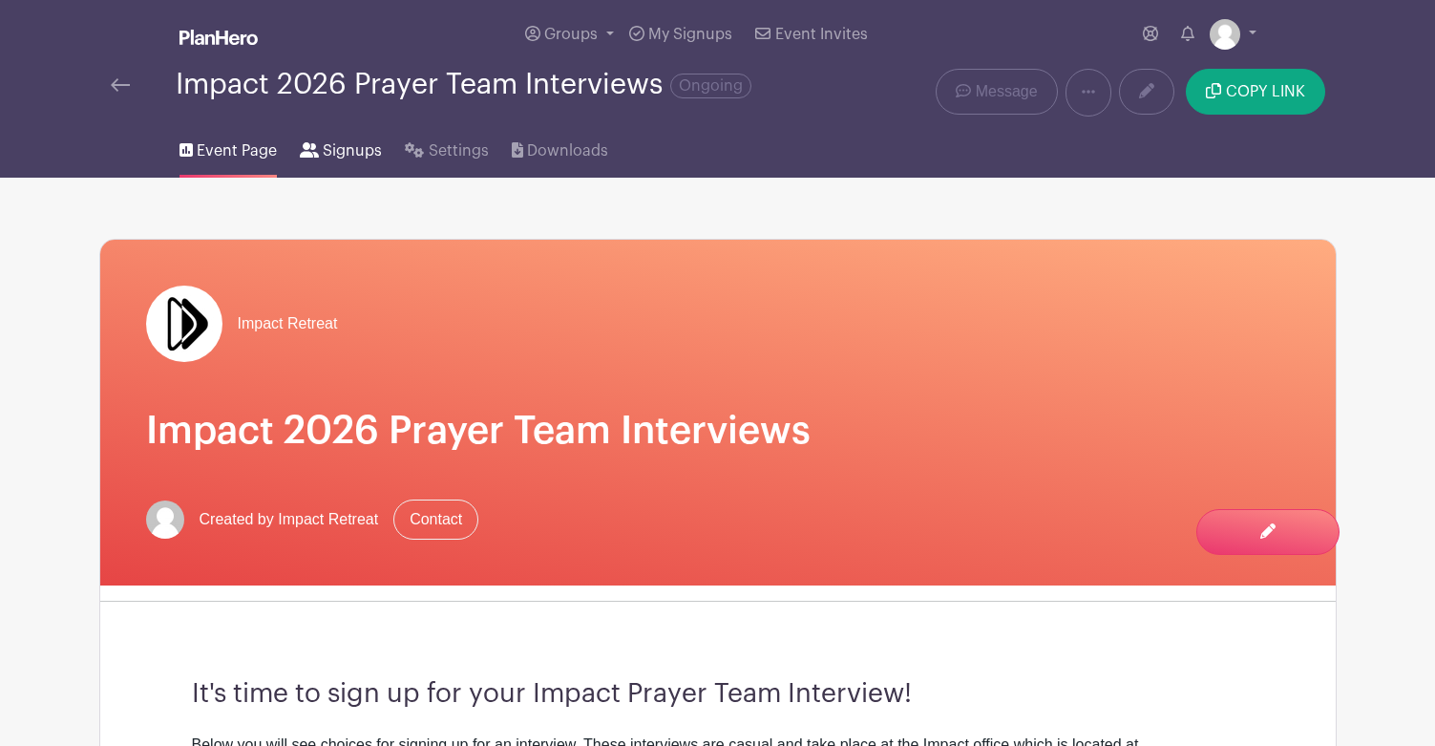
click at [338, 149] on span "Signups" at bounding box center [352, 150] width 59 height 23
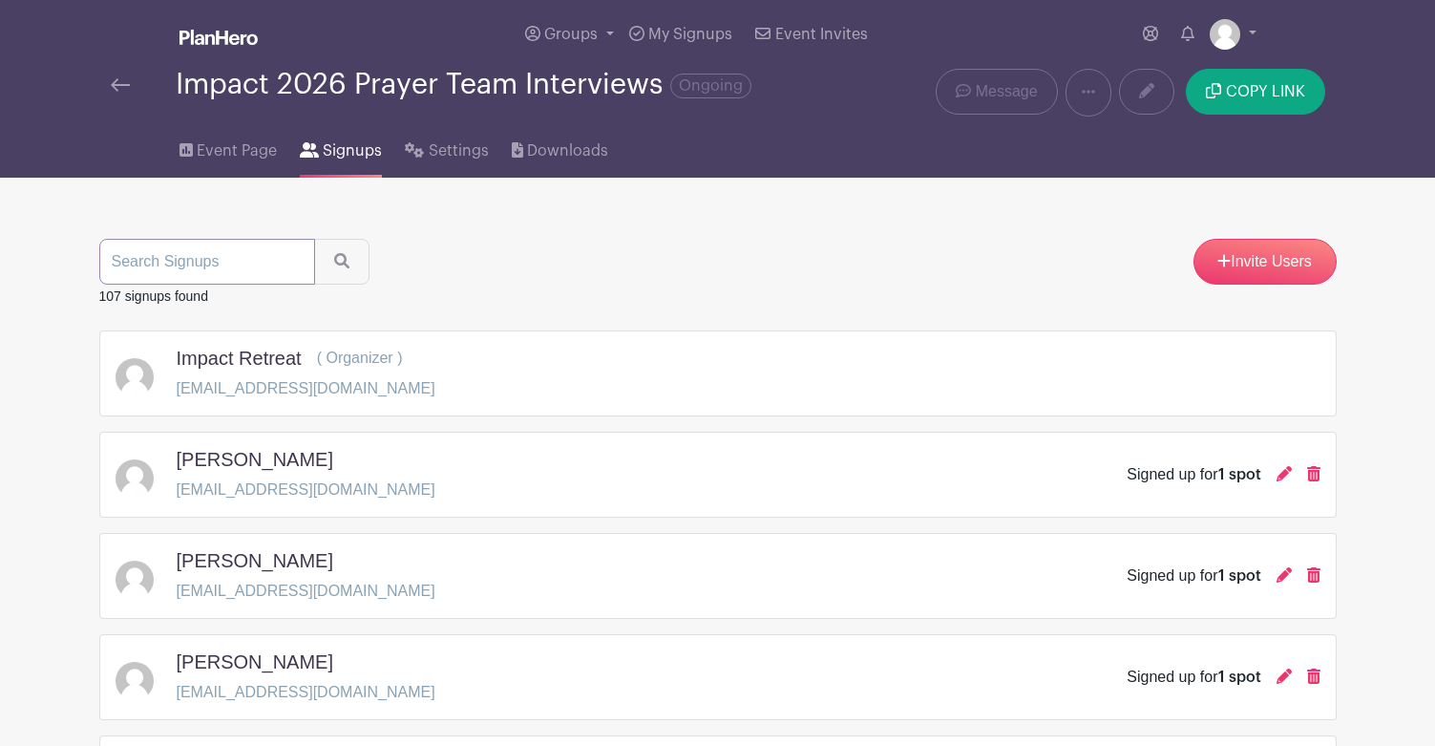
click at [178, 256] on input "search" at bounding box center [207, 262] width 216 height 46
type input "[PERSON_NAME]"
click at [314, 239] on button "submit" at bounding box center [341, 262] width 55 height 46
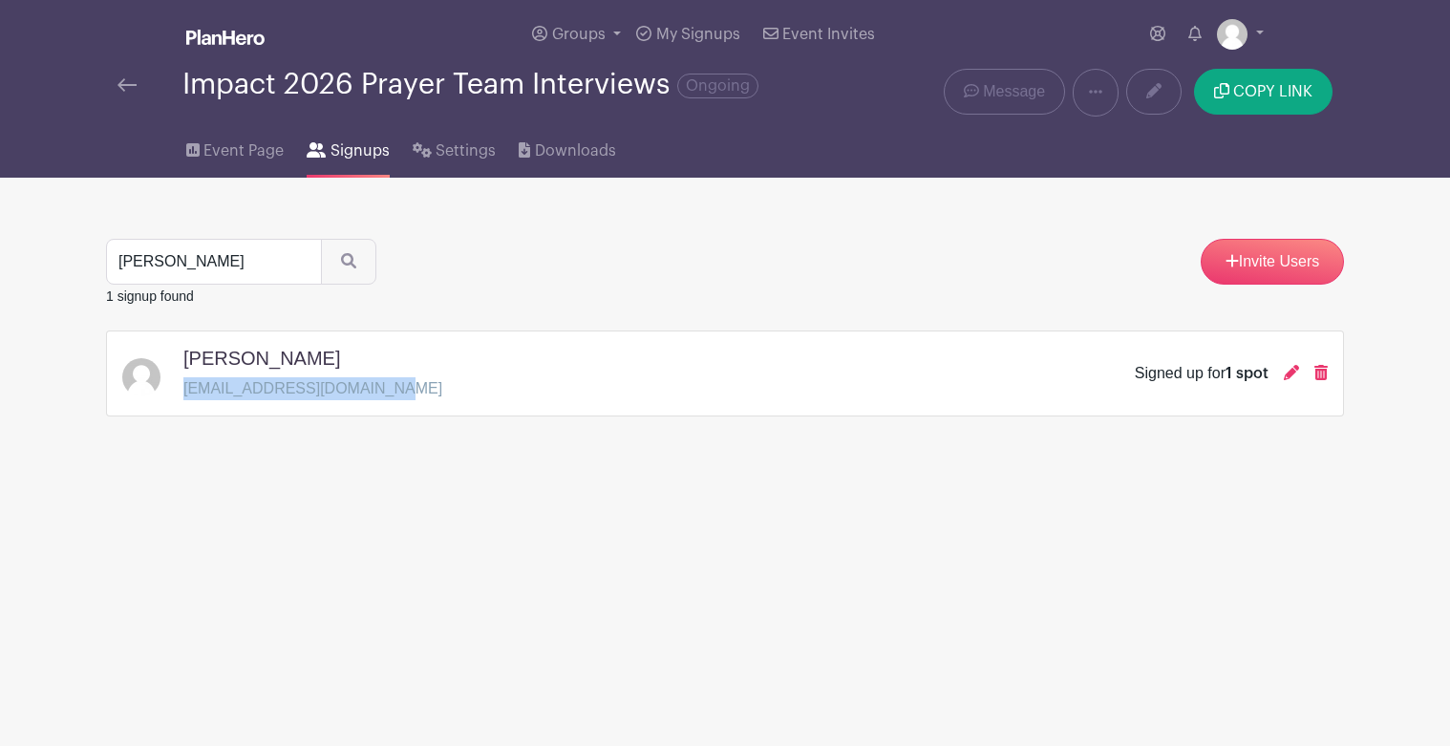
drag, startPoint x: 184, startPoint y: 389, endPoint x: 368, endPoint y: 385, distance: 183.4
click at [368, 385] on p "[EMAIL_ADDRESS][DOMAIN_NAME]" at bounding box center [312, 388] width 259 height 23
copy p "[EMAIL_ADDRESS][DOMAIN_NAME]"
click at [171, 264] on input "[PERSON_NAME]" at bounding box center [214, 262] width 216 height 46
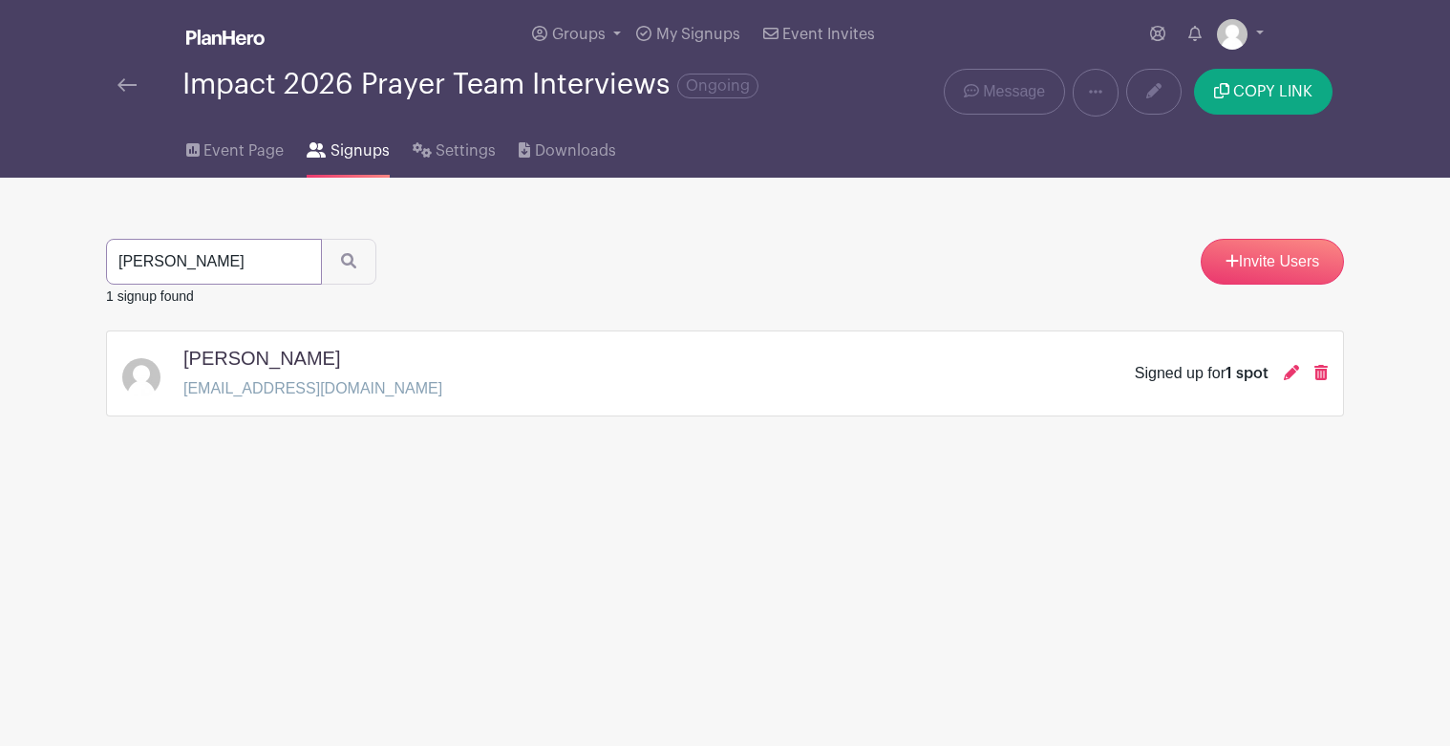
type input "[PERSON_NAME]"
click at [321, 239] on button "submit" at bounding box center [348, 262] width 55 height 46
drag, startPoint x: 185, startPoint y: 390, endPoint x: 348, endPoint y: 386, distance: 162.4
click at [348, 386] on p "[EMAIL_ADDRESS][DOMAIN_NAME]" at bounding box center [312, 388] width 259 height 23
copy p "[EMAIL_ADDRESS][DOMAIN_NAME]"
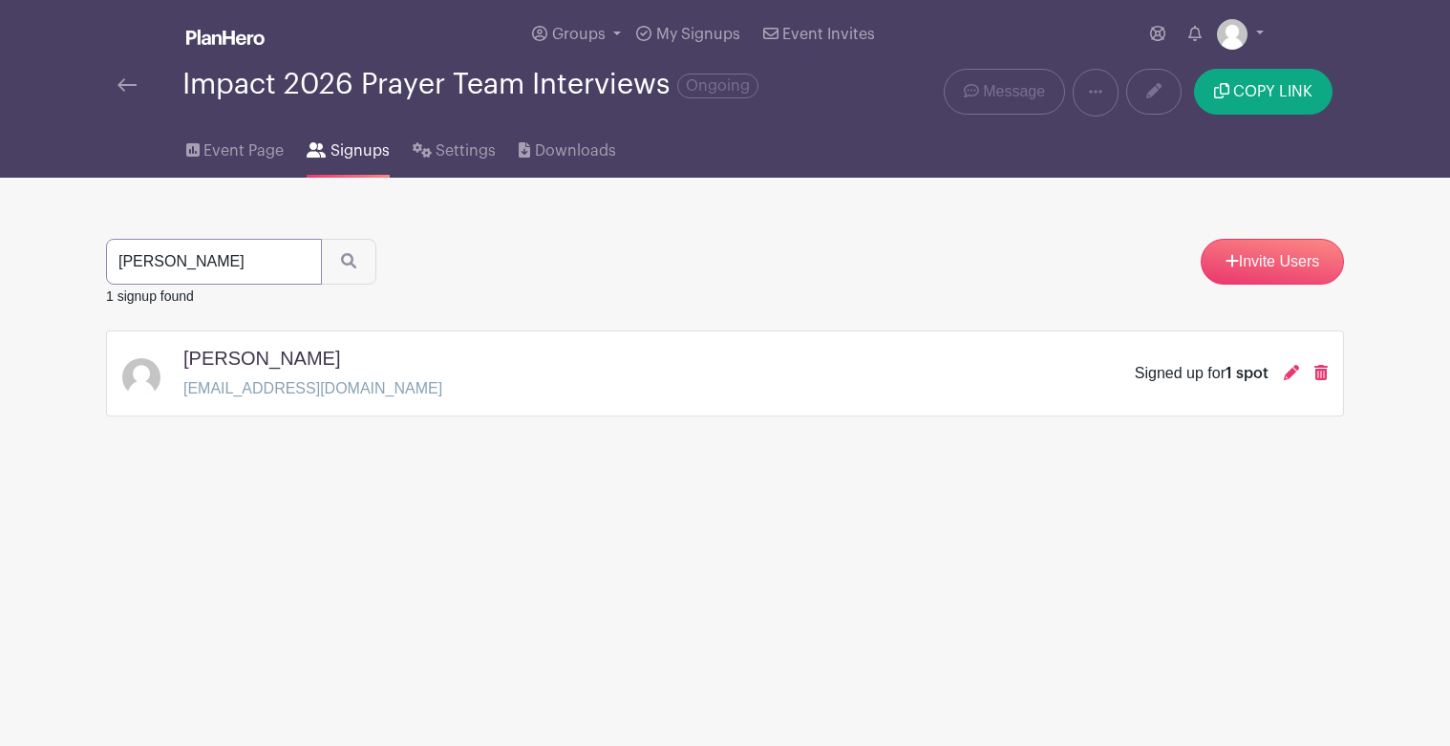
click at [150, 264] on input "[PERSON_NAME]" at bounding box center [214, 262] width 216 height 46
type input "[PERSON_NAME]"
click at [321, 239] on button "submit" at bounding box center [348, 262] width 55 height 46
drag, startPoint x: 186, startPoint y: 389, endPoint x: 356, endPoint y: 387, distance: 170.0
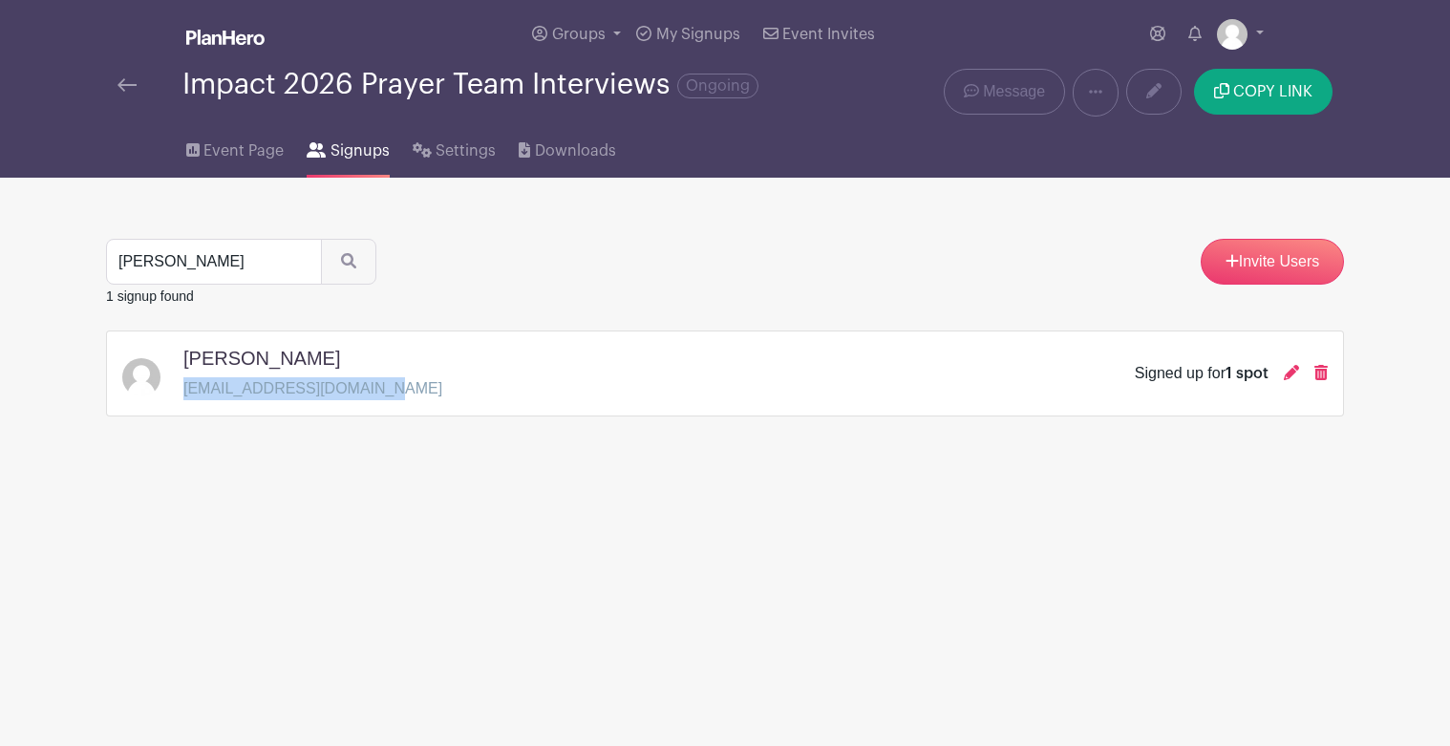
click at [356, 387] on p "[EMAIL_ADDRESS][DOMAIN_NAME]" at bounding box center [312, 388] width 259 height 23
copy p "[EMAIL_ADDRESS][DOMAIN_NAME]"
click at [156, 262] on input "[PERSON_NAME]" at bounding box center [214, 262] width 216 height 46
type input "[PERSON_NAME]"
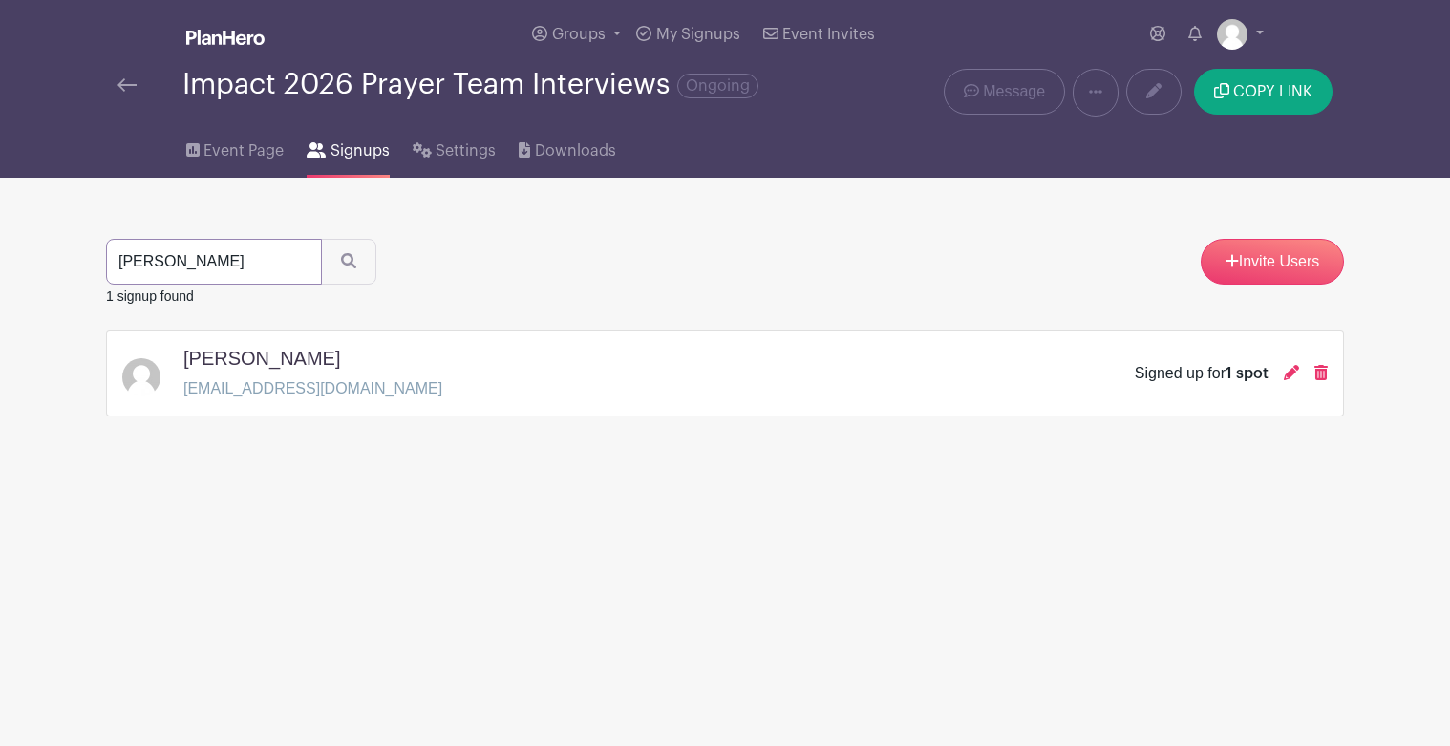
click at [321, 239] on button "submit" at bounding box center [348, 262] width 55 height 46
drag, startPoint x: 184, startPoint y: 388, endPoint x: 355, endPoint y: 390, distance: 170.9
click at [355, 390] on p "[EMAIL_ADDRESS][DOMAIN_NAME]" at bounding box center [312, 388] width 259 height 23
copy p "[EMAIL_ADDRESS][DOMAIN_NAME]"
click at [238, 156] on span "Event Page" at bounding box center [243, 150] width 80 height 23
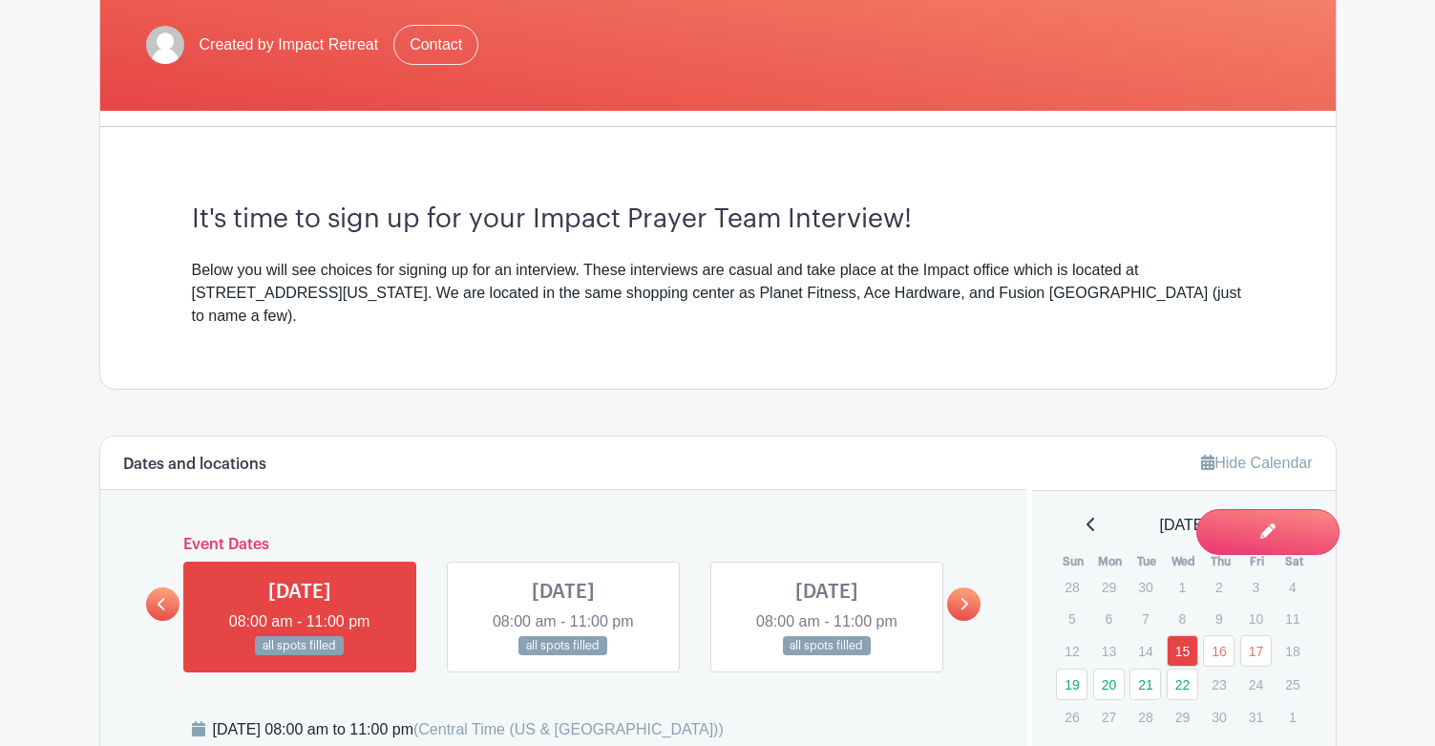
scroll to position [573, 0]
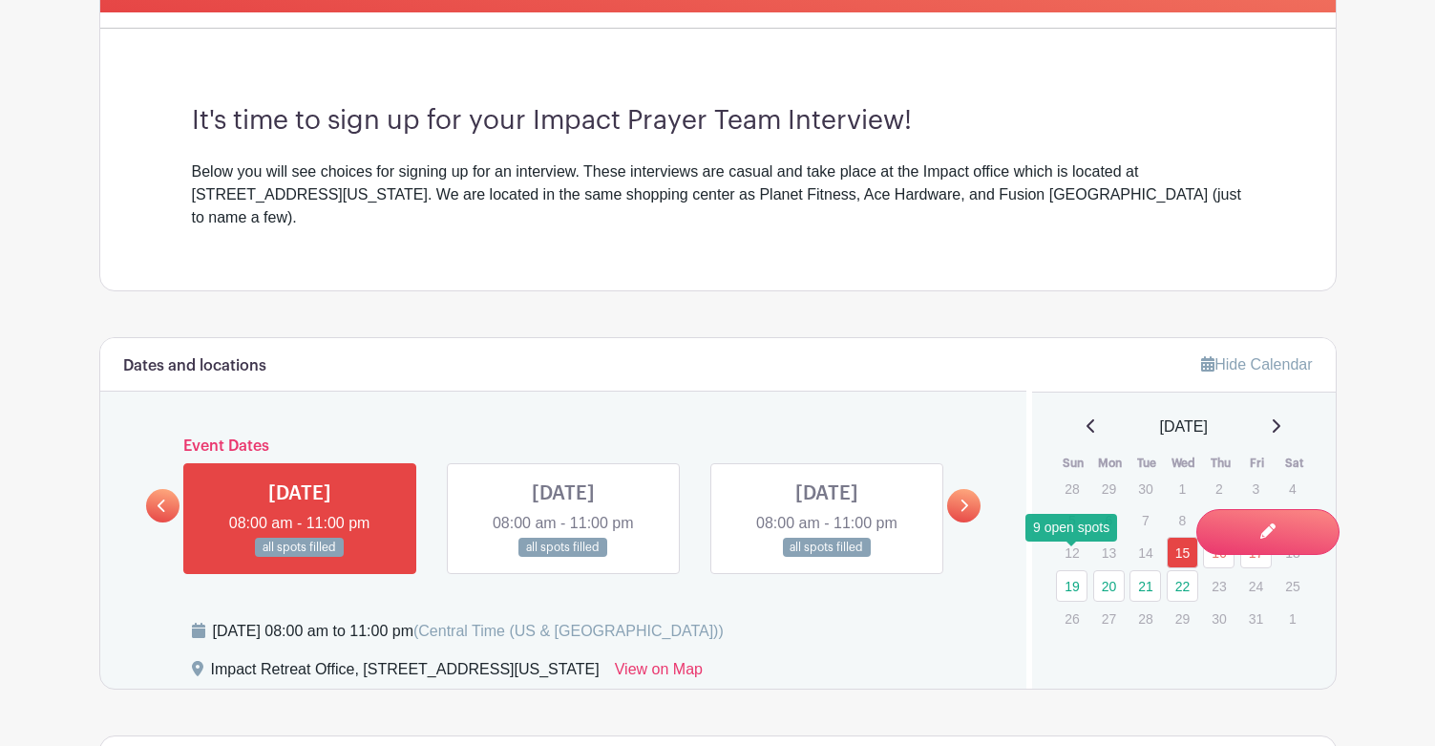
click at [1070, 570] on link "19" at bounding box center [1072, 586] width 32 height 32
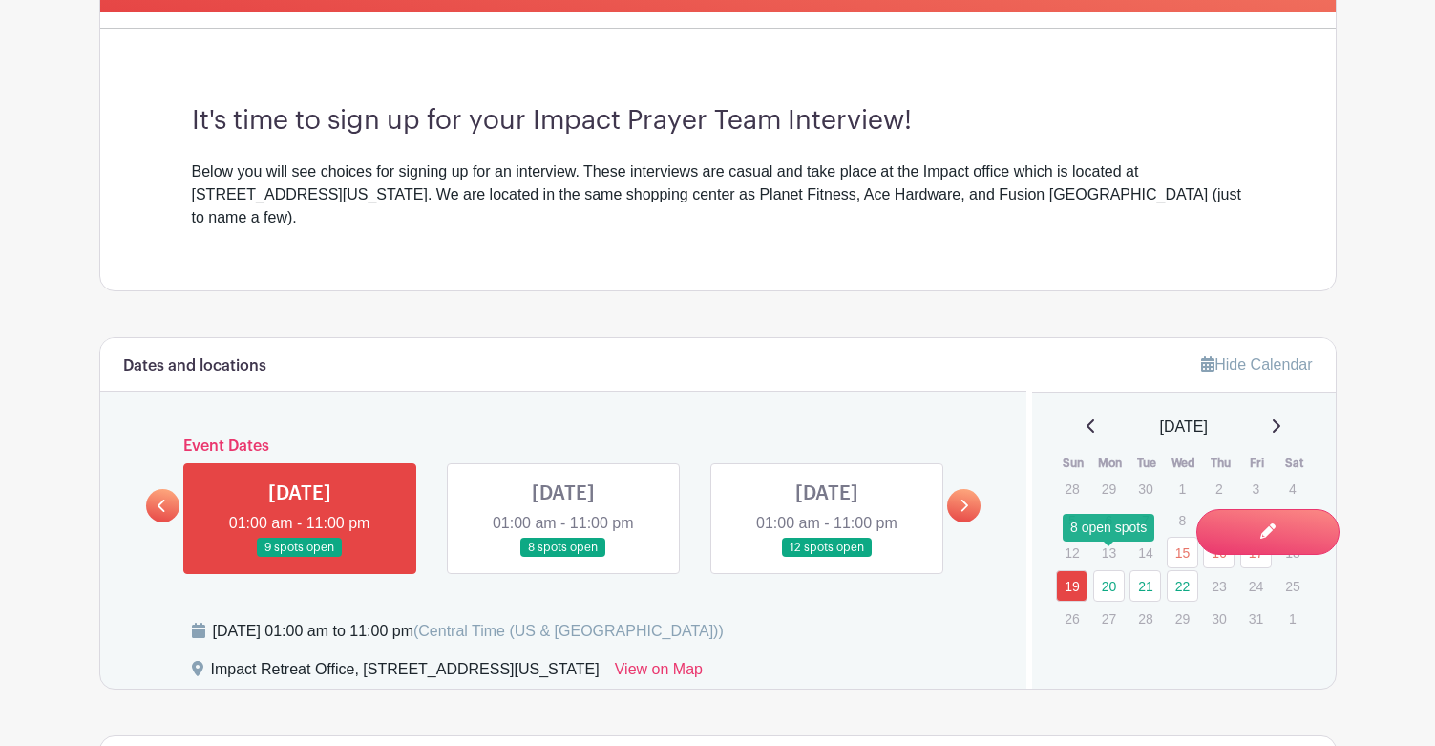
click at [1104, 570] on link "20" at bounding box center [1109, 586] width 32 height 32
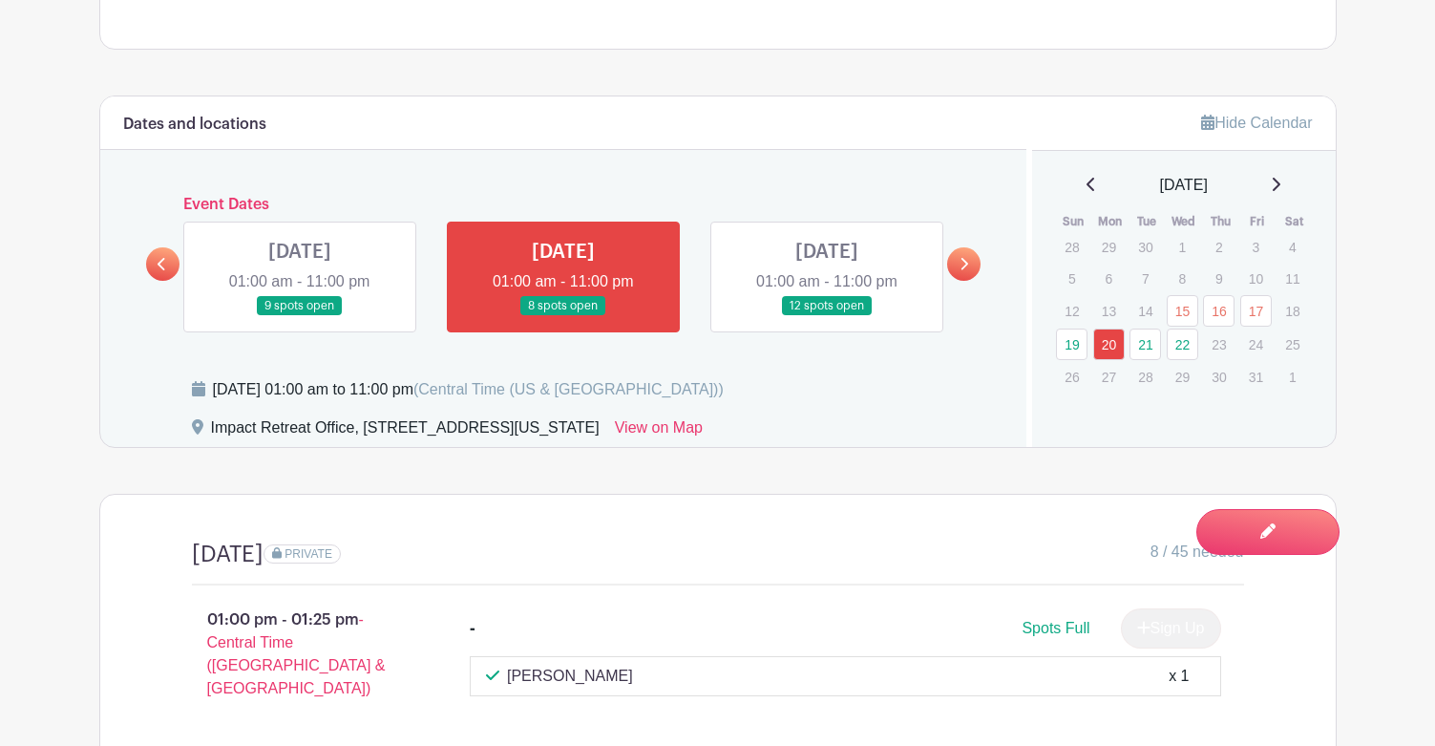
scroll to position [859, 0]
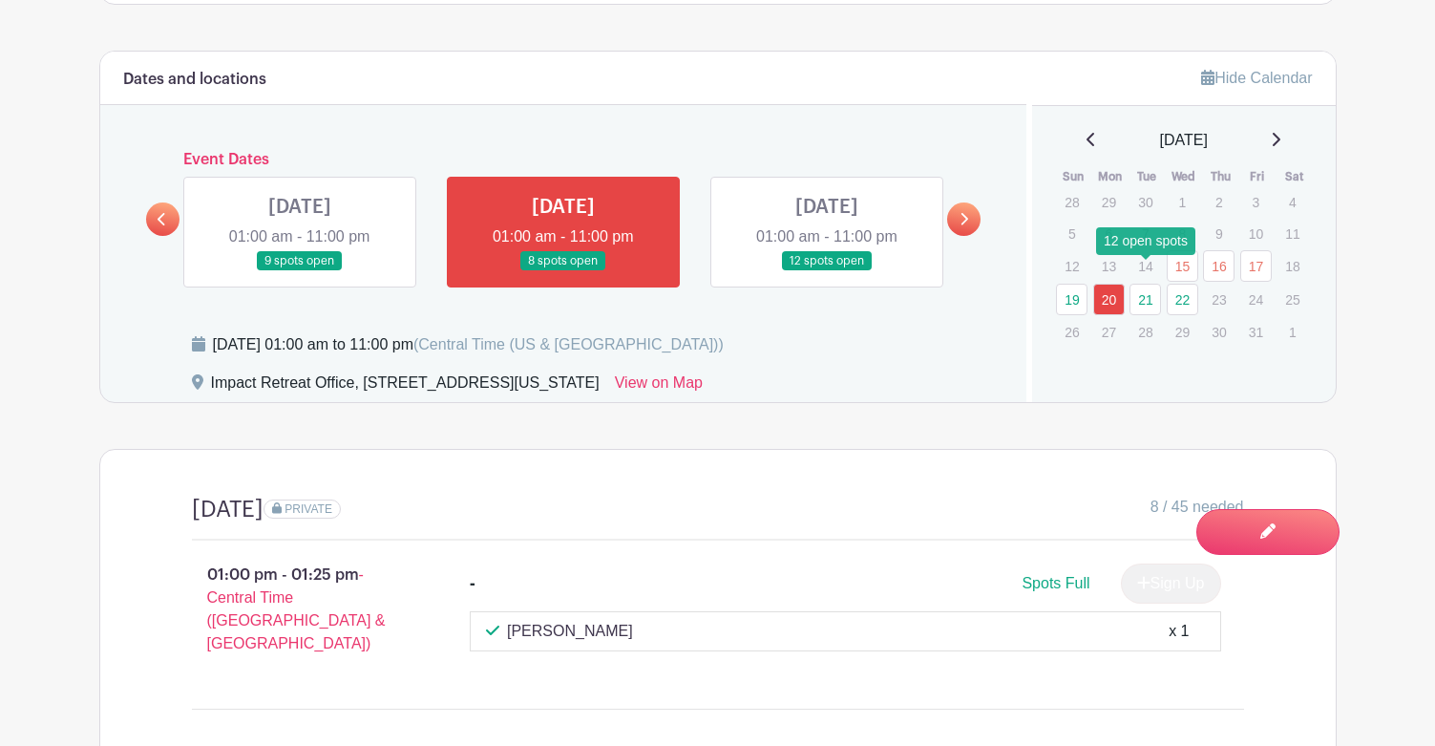
click at [1144, 284] on link "21" at bounding box center [1146, 300] width 32 height 32
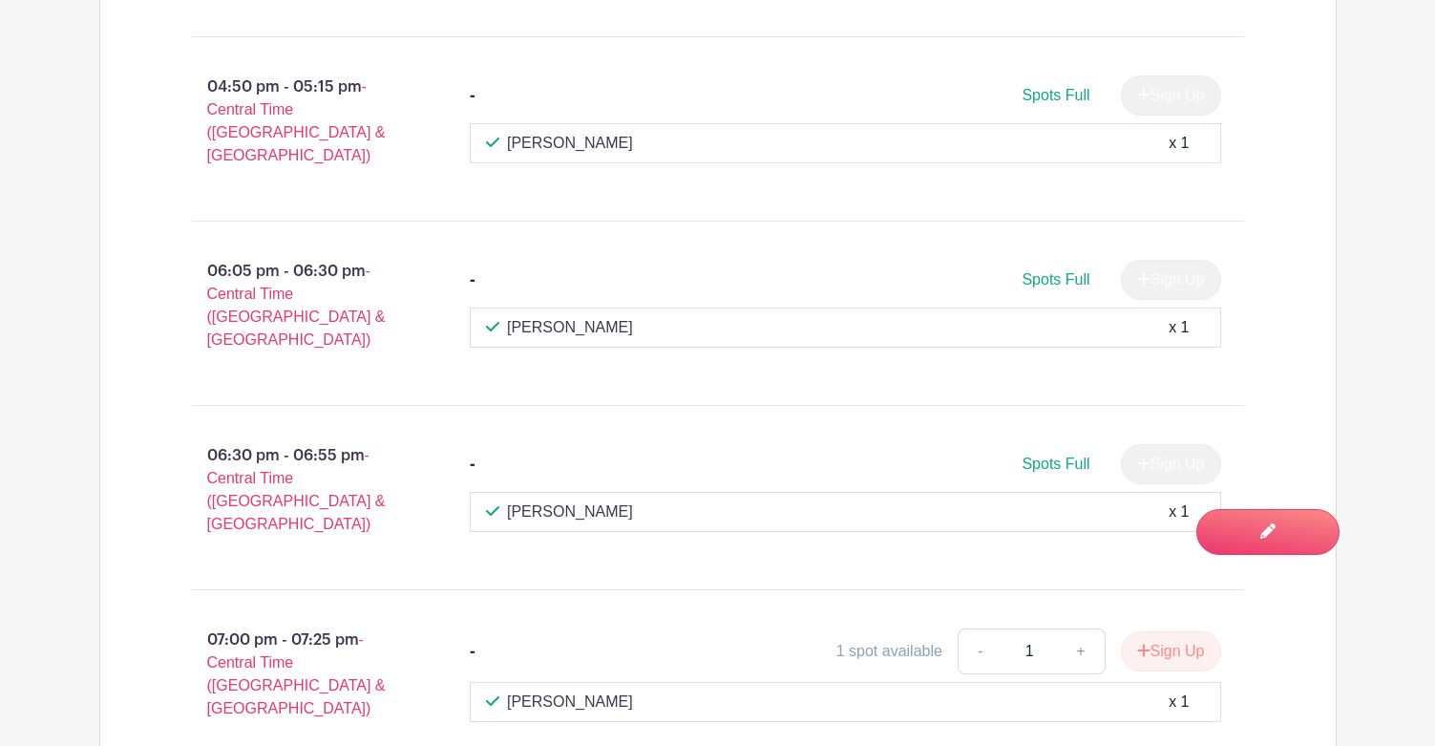
scroll to position [3056, 0]
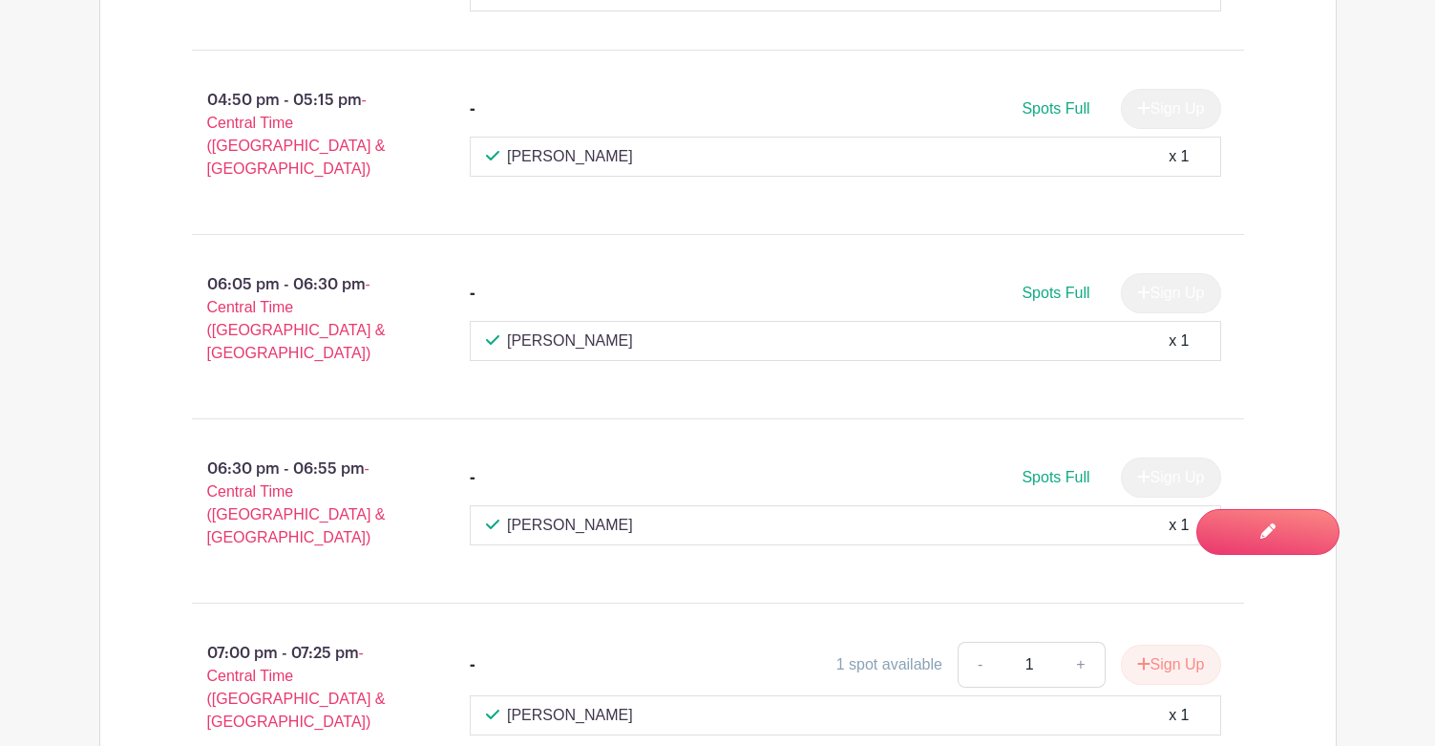
drag, startPoint x: 647, startPoint y: 183, endPoint x: 564, endPoint y: 184, distance: 83.1
click at [564, 329] on div "[PERSON_NAME] x 1" at bounding box center [845, 340] width 719 height 23
copy p "Derendinger"
click at [1332, 231] on div "[DATE] PRIVATE 12 / 29 needed 01:00 pm - 01:25 pm - Central Time ([GEOGRAPHIC_D…" at bounding box center [718, 315] width 1238 height 4127
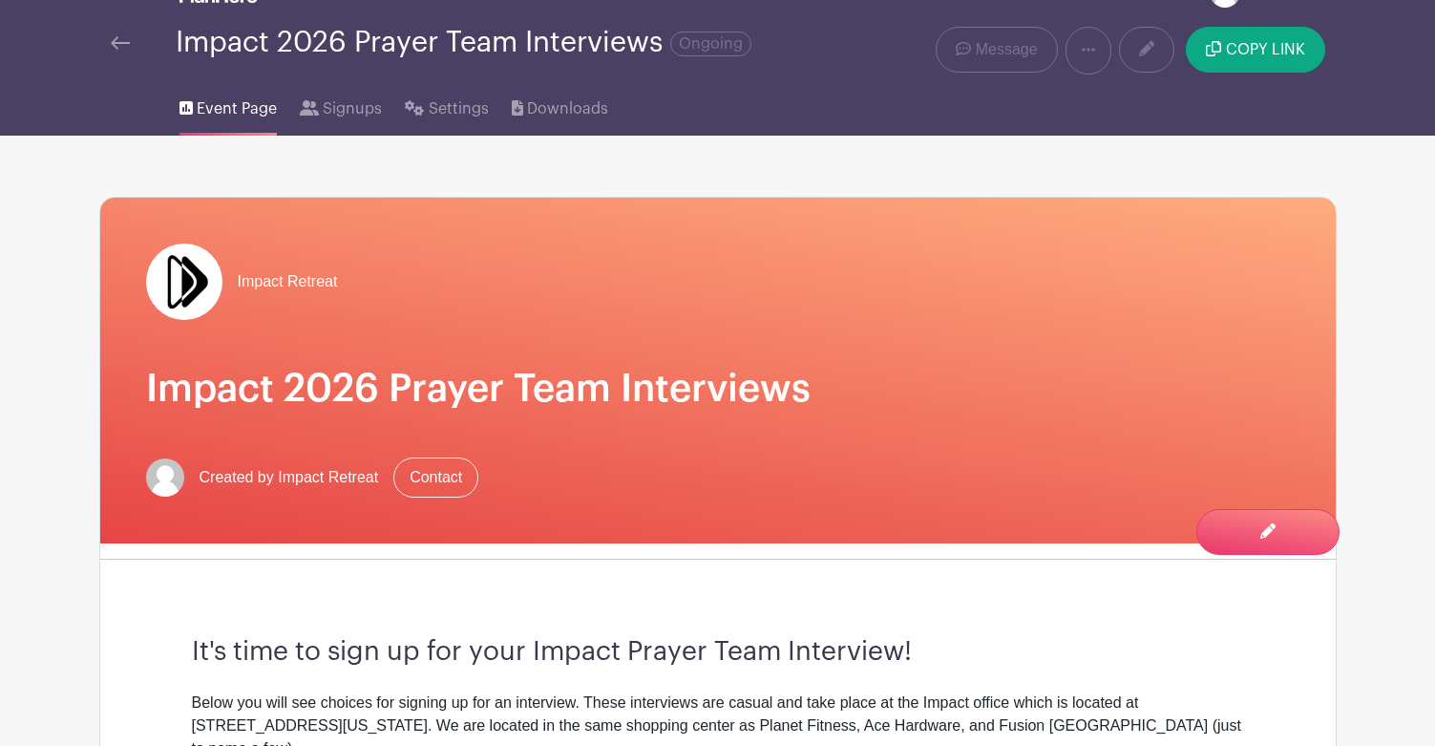
scroll to position [0, 0]
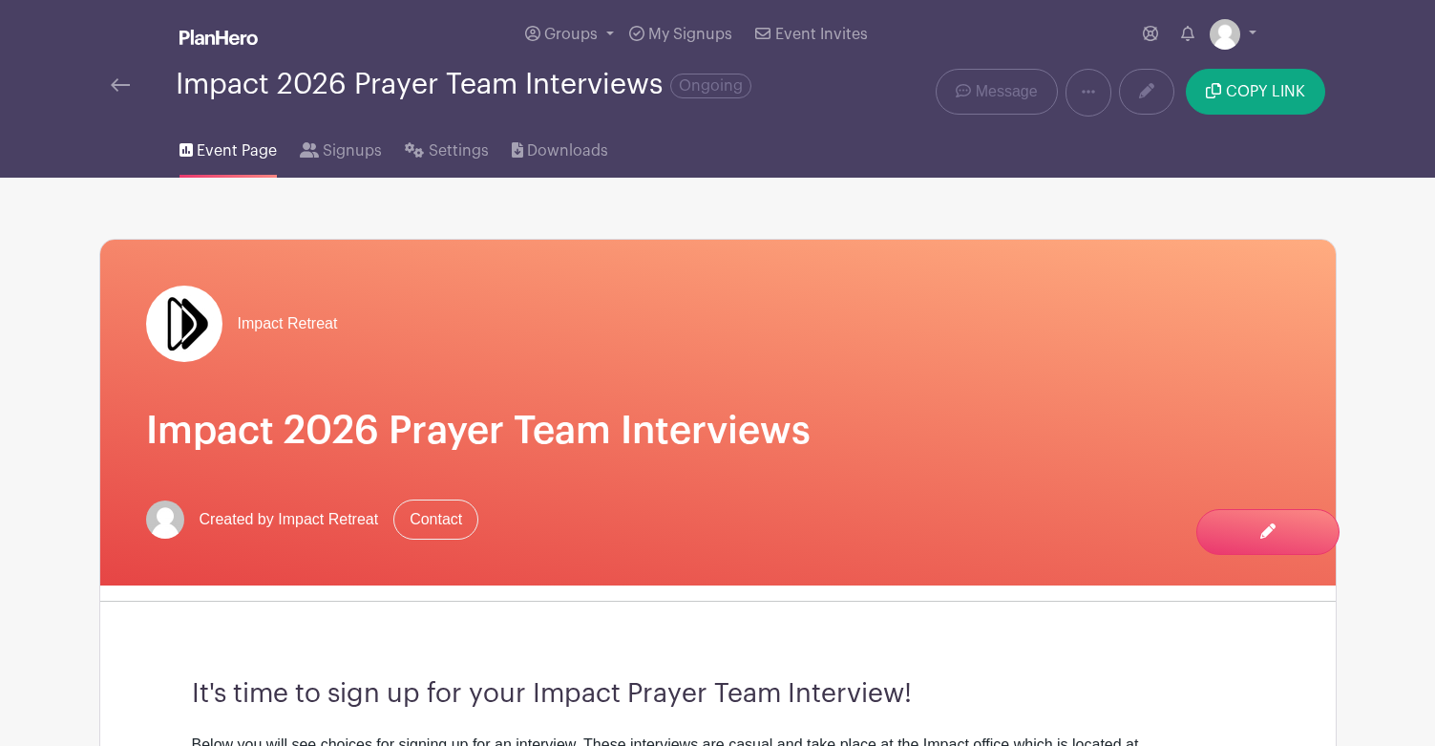
click at [127, 86] on img at bounding box center [120, 84] width 19 height 13
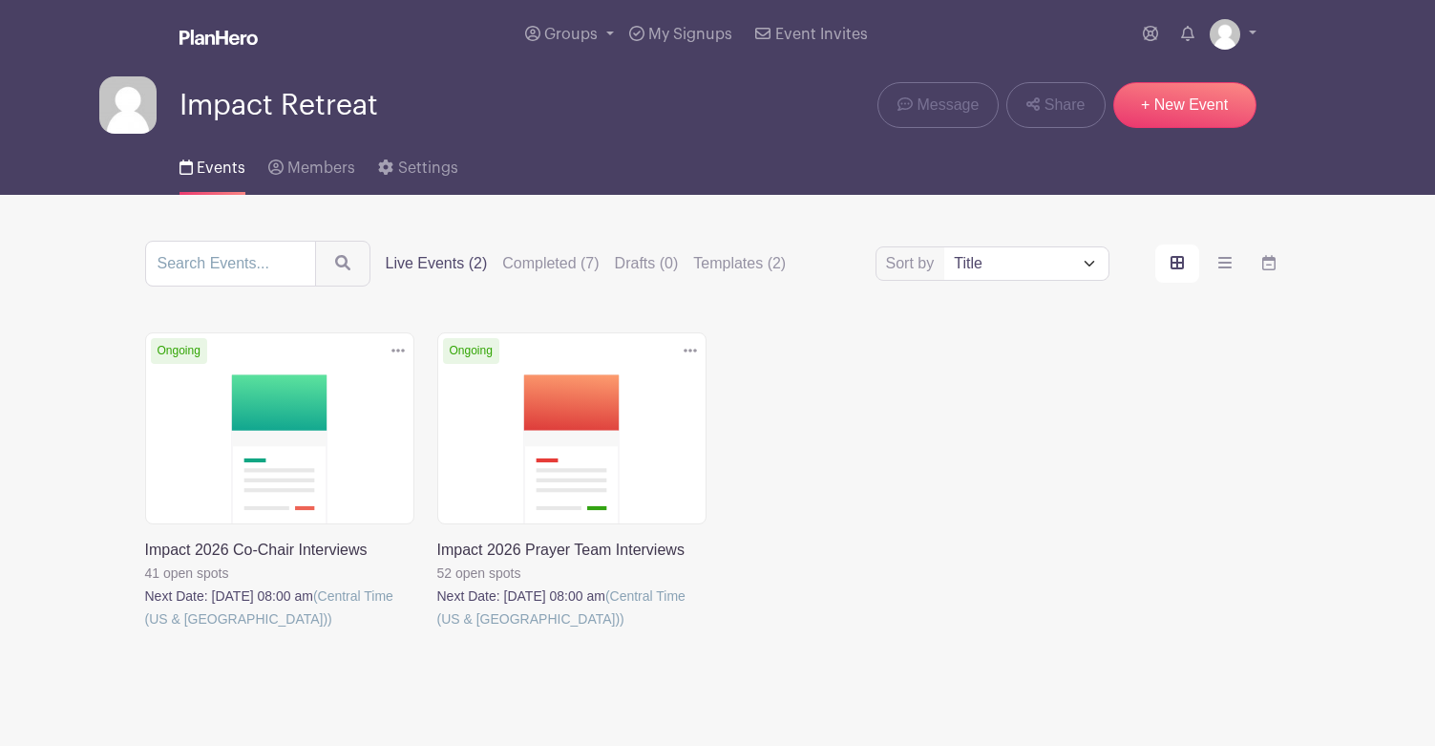
click at [145, 630] on link at bounding box center [145, 630] width 0 height 0
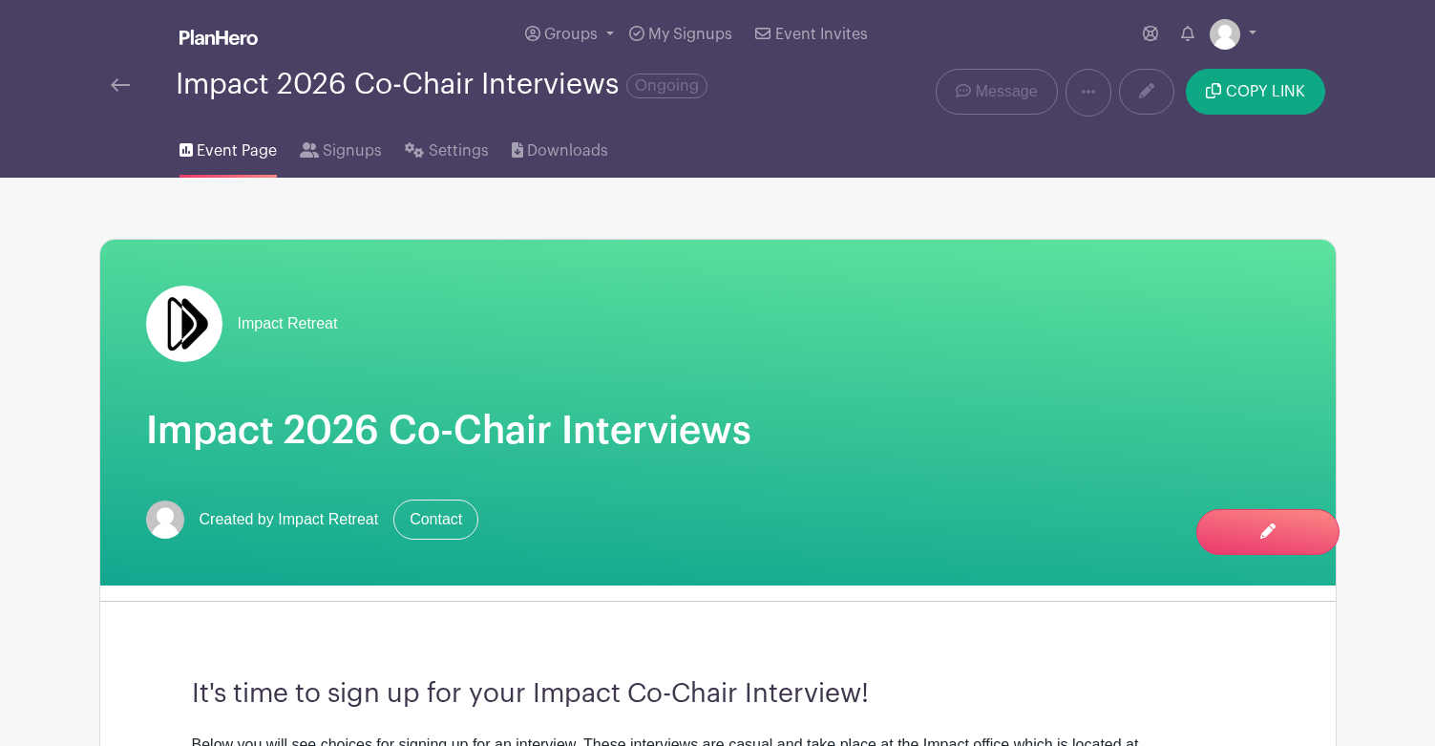
click at [105, 79] on div "Impact 2026 Co-Chair Interviews Ongoing" at bounding box center [460, 93] width 722 height 48
click at [114, 83] on img at bounding box center [120, 84] width 19 height 13
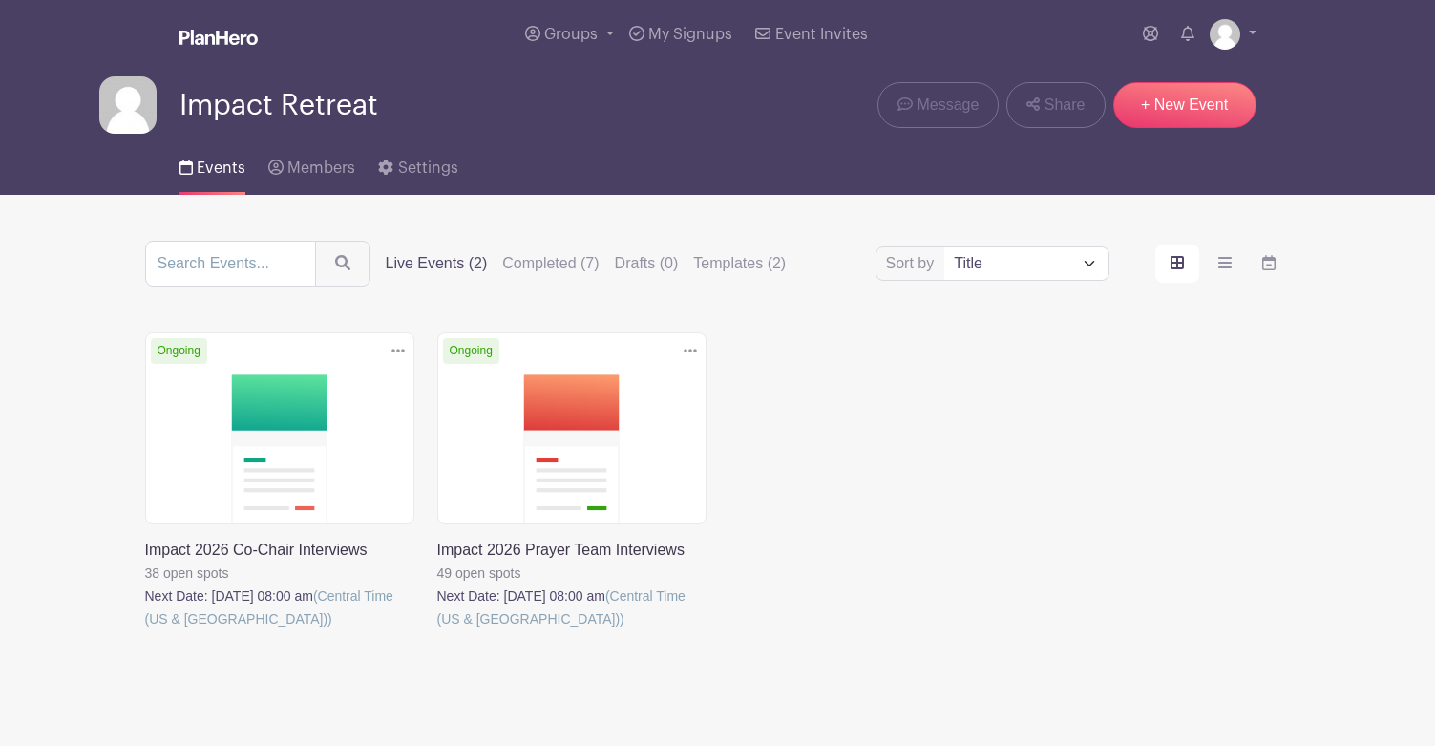
click at [145, 630] on link at bounding box center [145, 630] width 0 height 0
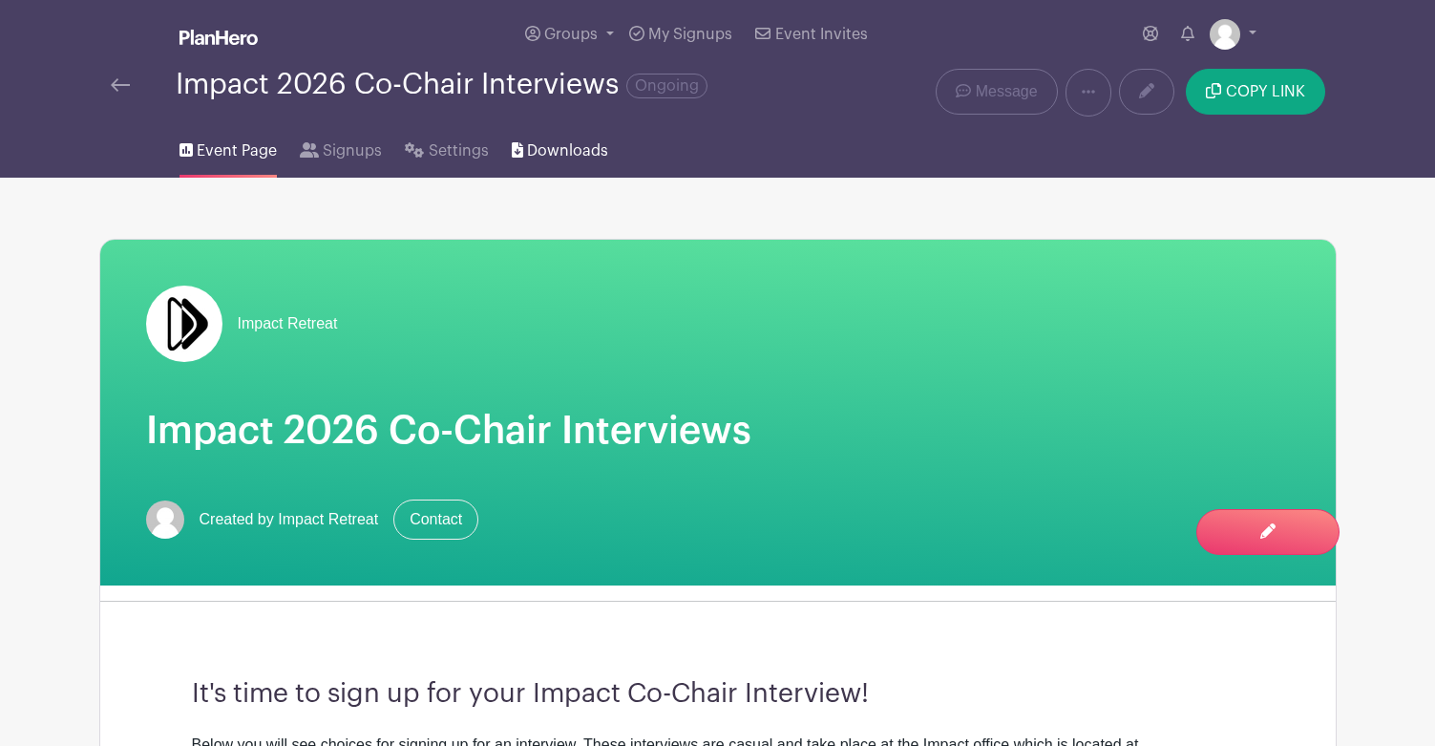
click at [583, 156] on span "Downloads" at bounding box center [567, 150] width 81 height 23
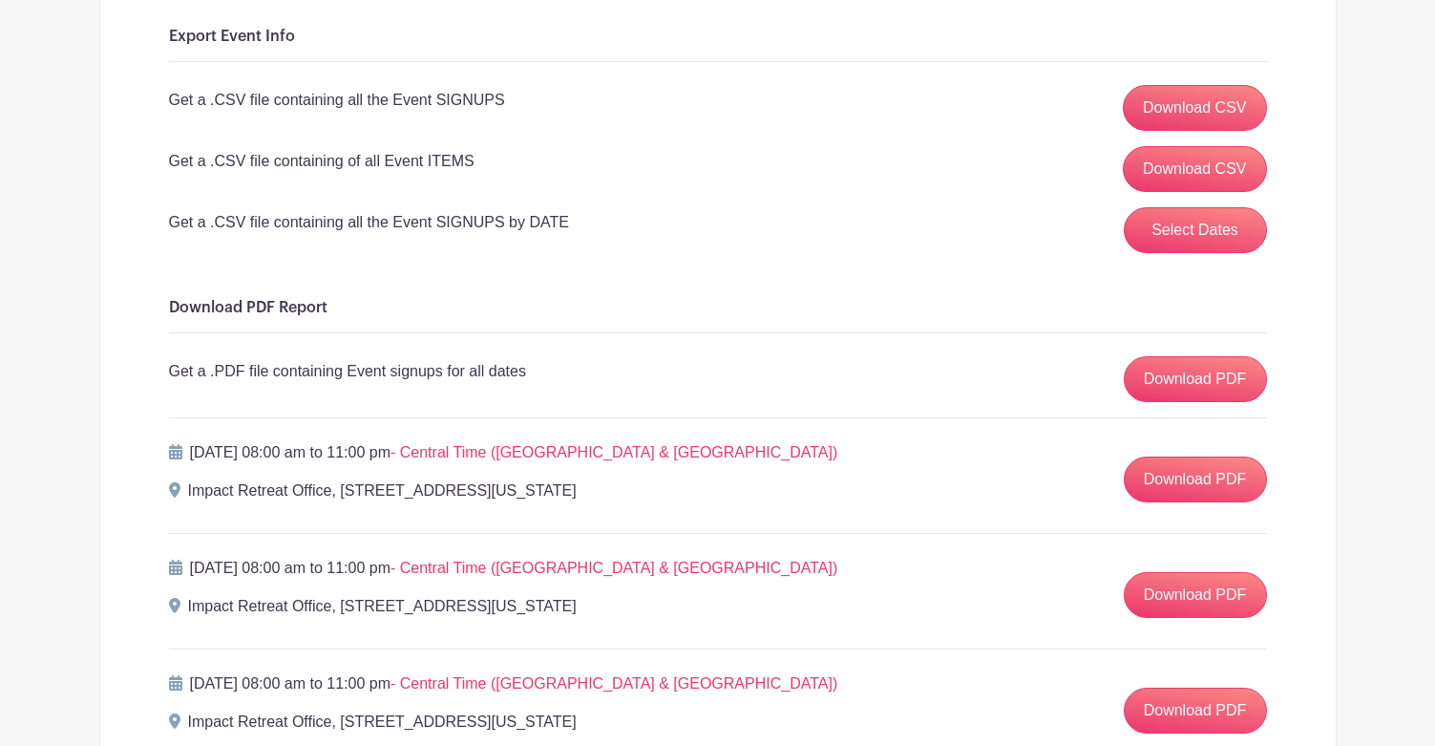
scroll to position [286, 0]
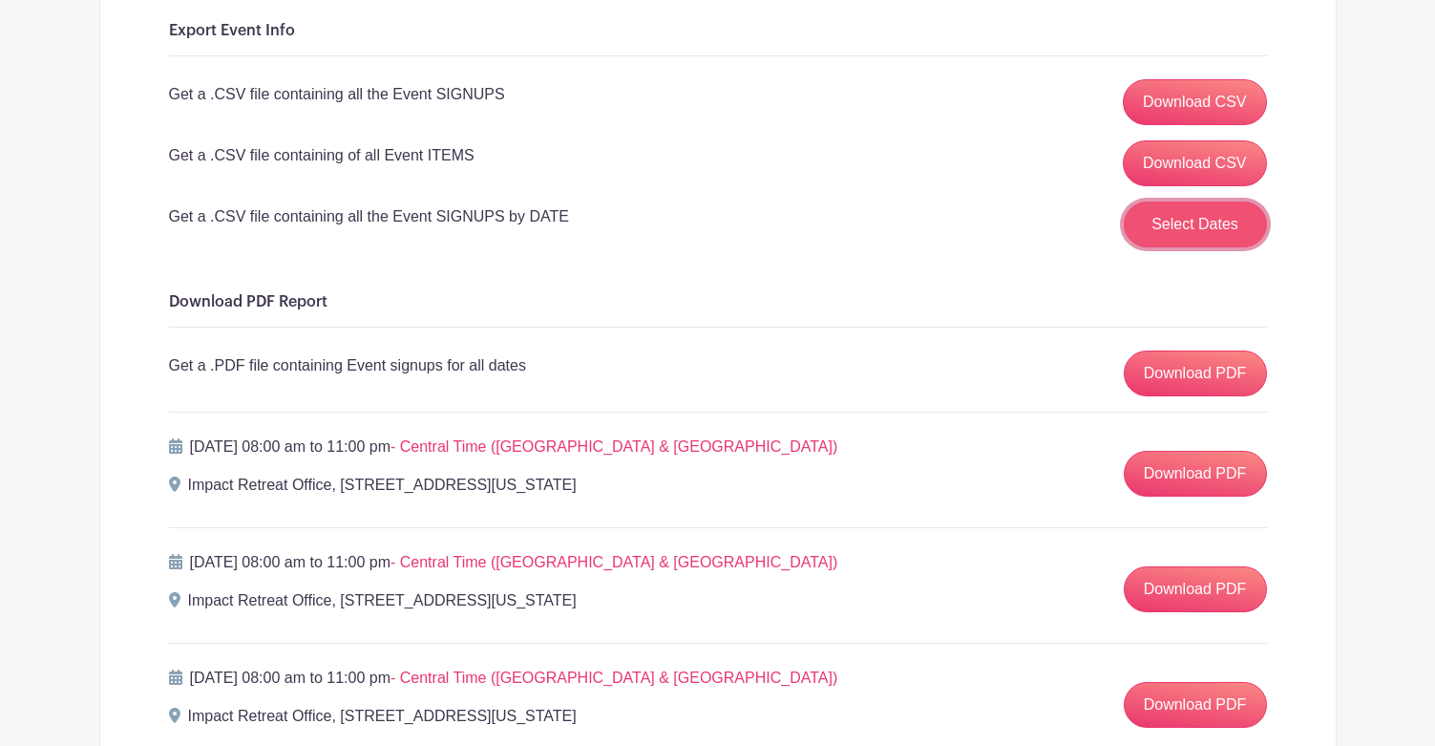
click at [1177, 230] on button "Select Dates" at bounding box center [1195, 224] width 143 height 46
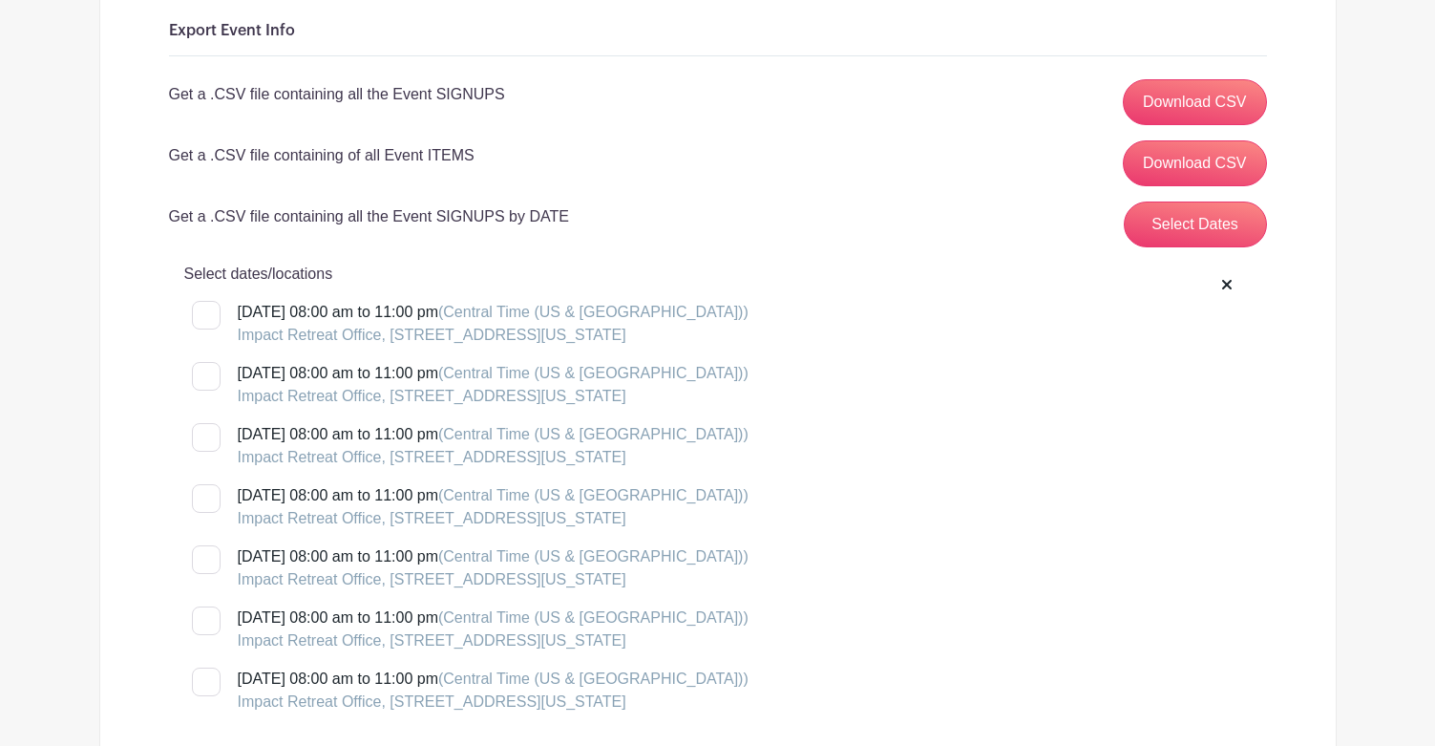
click at [207, 313] on div at bounding box center [206, 315] width 29 height 29
click at [204, 313] on input "[DATE] 08:00 am to 11:00 pm (Central Time ([GEOGRAPHIC_DATA] & [GEOGRAPHIC_DATA…" at bounding box center [198, 307] width 12 height 12
checkbox input "true"
click at [210, 380] on div at bounding box center [206, 376] width 29 height 29
click at [204, 374] on input "[DATE] 08:00 am to 11:00 pm (Central Time ([GEOGRAPHIC_DATA] & [GEOGRAPHIC_DATA…" at bounding box center [198, 368] width 12 height 12
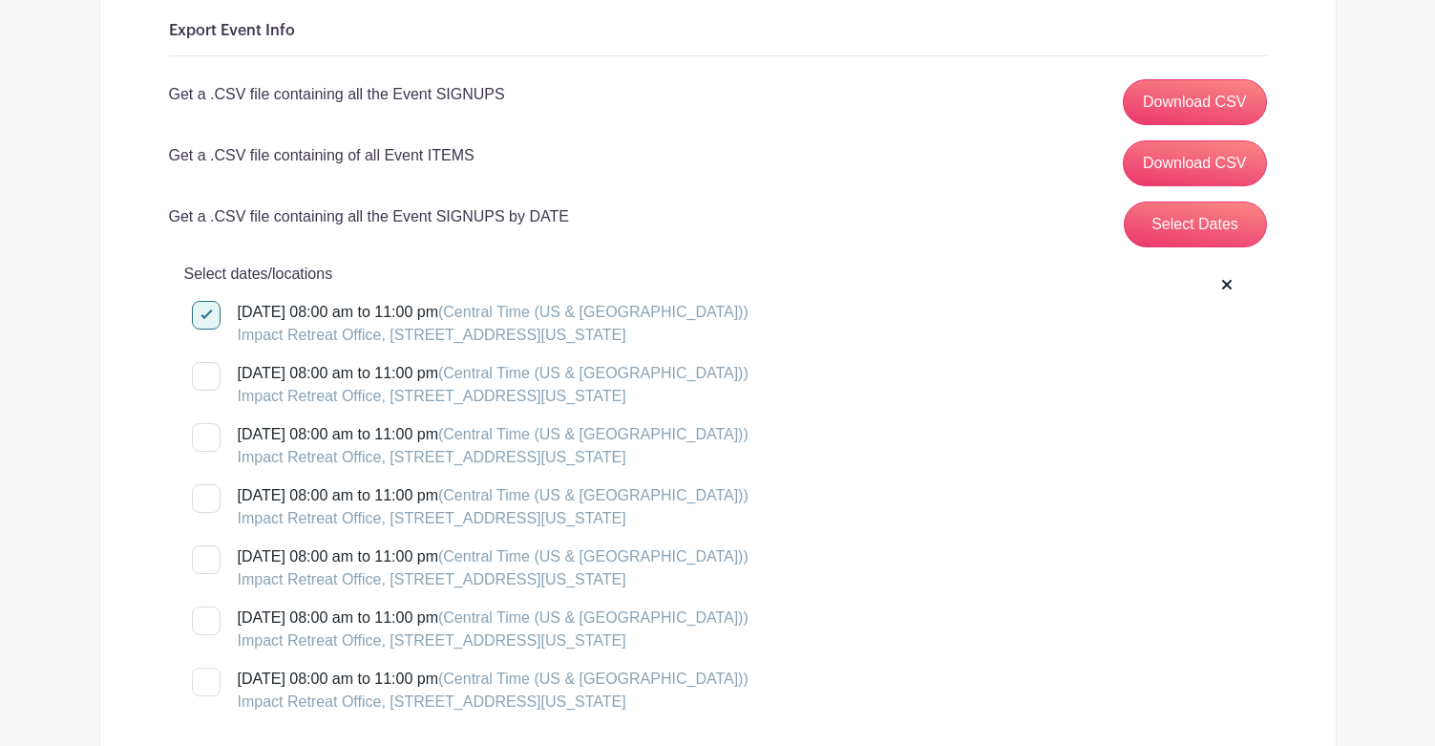
checkbox input "true"
click at [200, 438] on div at bounding box center [206, 437] width 29 height 29
click at [200, 435] on input "[DATE] 08:00 am to 11:00 pm (Central Time ([GEOGRAPHIC_DATA] & [GEOGRAPHIC_DATA…" at bounding box center [198, 429] width 12 height 12
checkbox input "true"
click at [202, 495] on input "[DATE] 08:00 am to 11:00 pm (Central Time ([GEOGRAPHIC_DATA] & [GEOGRAPHIC_DATA…" at bounding box center [198, 490] width 12 height 12
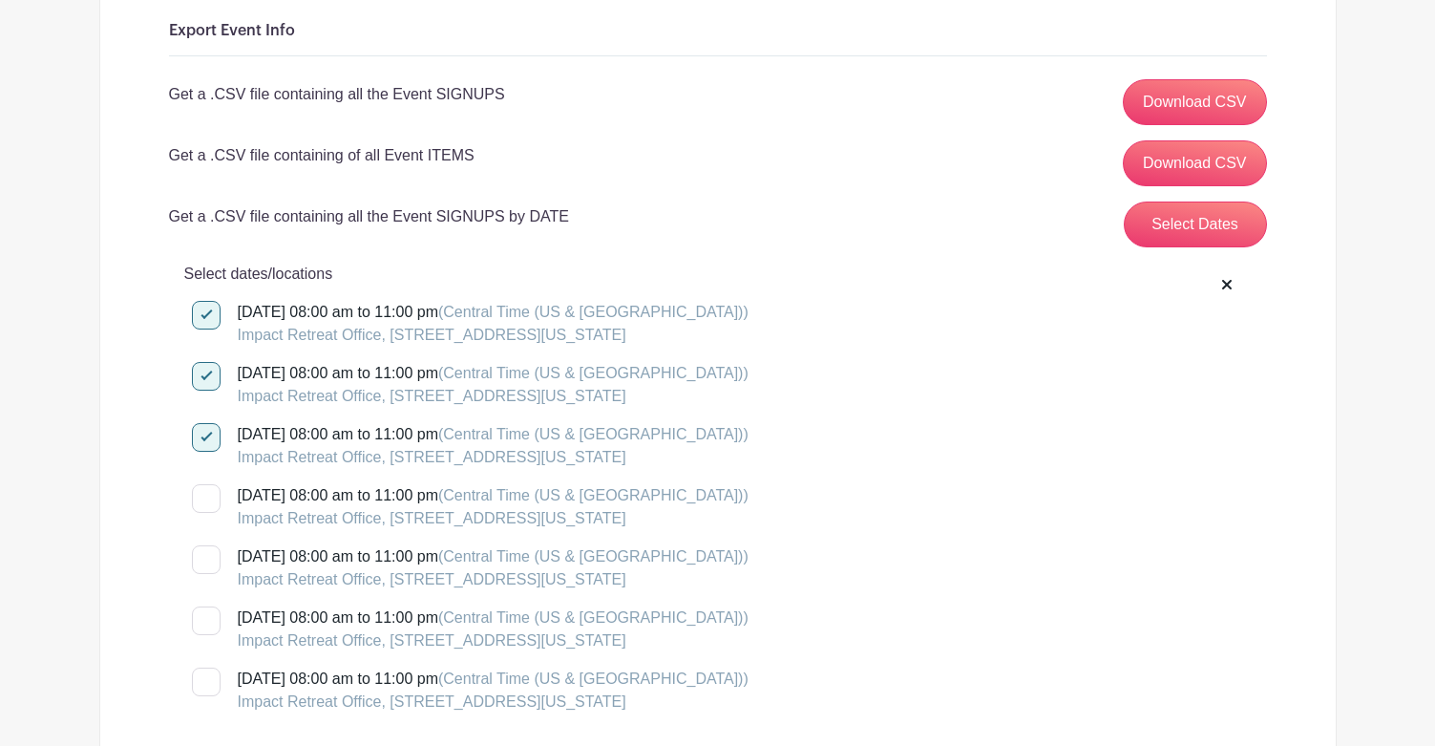
checkbox input "true"
click at [207, 562] on div at bounding box center [206, 559] width 29 height 29
click at [204, 558] on input "[DATE] 08:00 am to 11:00 pm (Central Time ([GEOGRAPHIC_DATA] & [GEOGRAPHIC_DATA…" at bounding box center [198, 551] width 12 height 12
checkbox input "true"
click at [207, 616] on div at bounding box center [206, 620] width 29 height 29
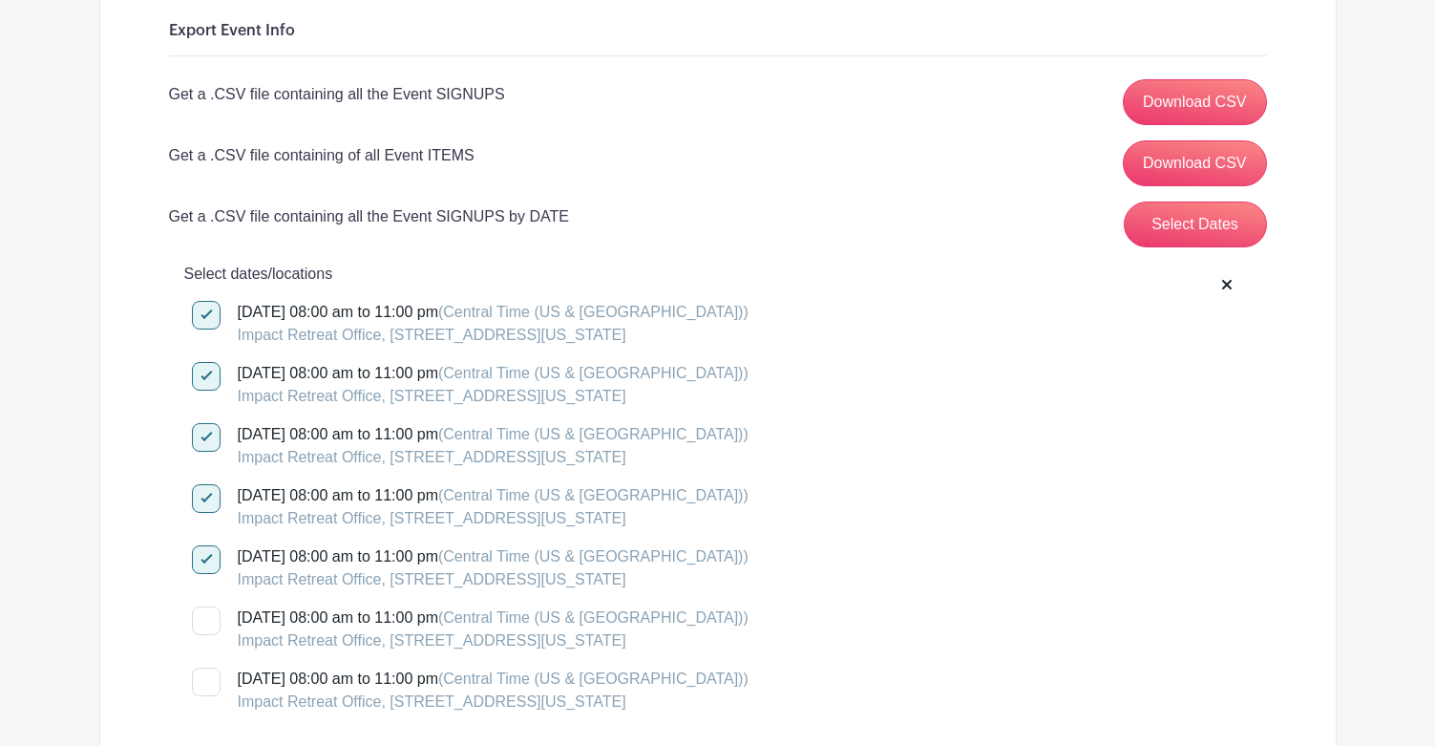
click at [204, 616] on input "[DATE] 08:00 am to 11:00 pm (Central Time ([GEOGRAPHIC_DATA] & [GEOGRAPHIC_DATA…" at bounding box center [198, 612] width 12 height 12
checkbox input "true"
click at [207, 672] on div at bounding box center [206, 681] width 29 height 29
click at [204, 672] on input "[DATE] 08:00 am to 11:00 pm (Central Time ([GEOGRAPHIC_DATA] & [GEOGRAPHIC_DATA…" at bounding box center [198, 673] width 12 height 12
checkbox input "true"
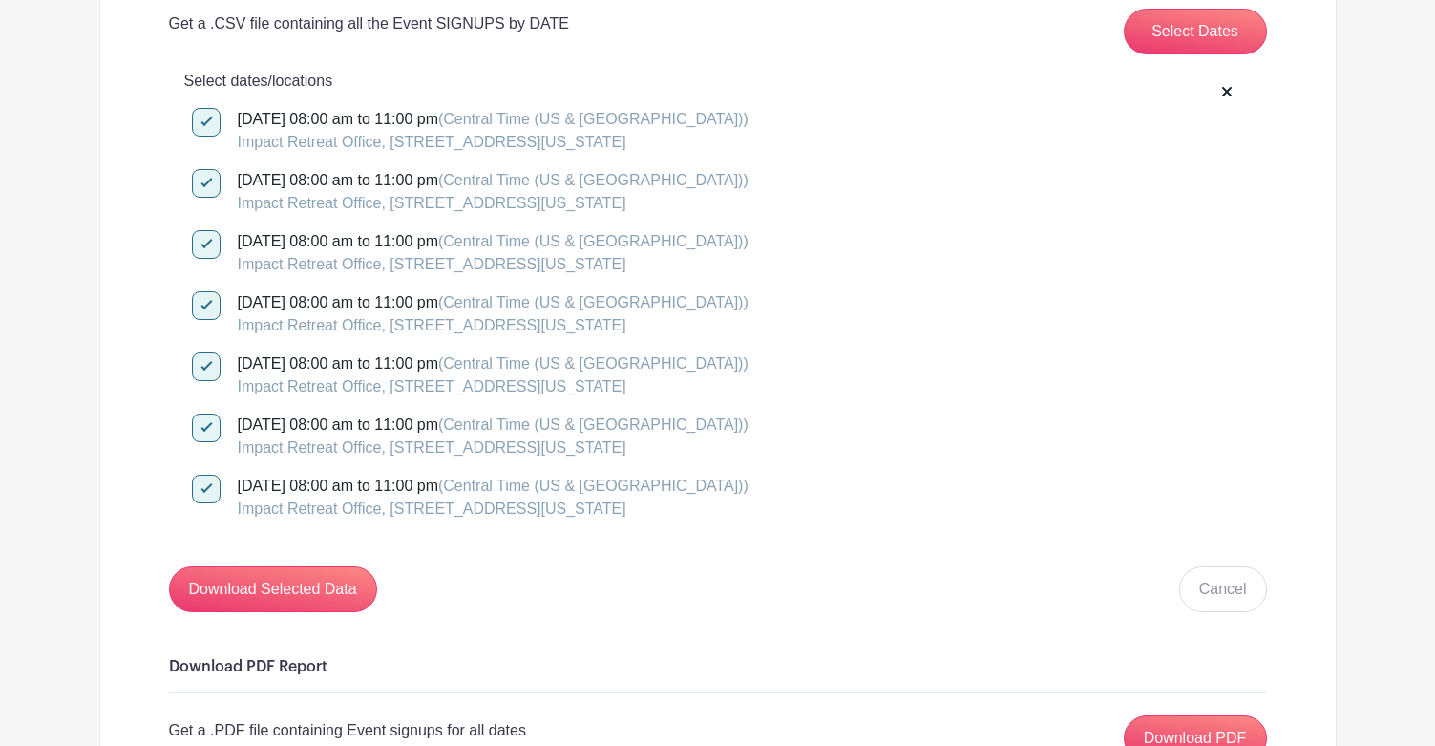
scroll to position [573, 0]
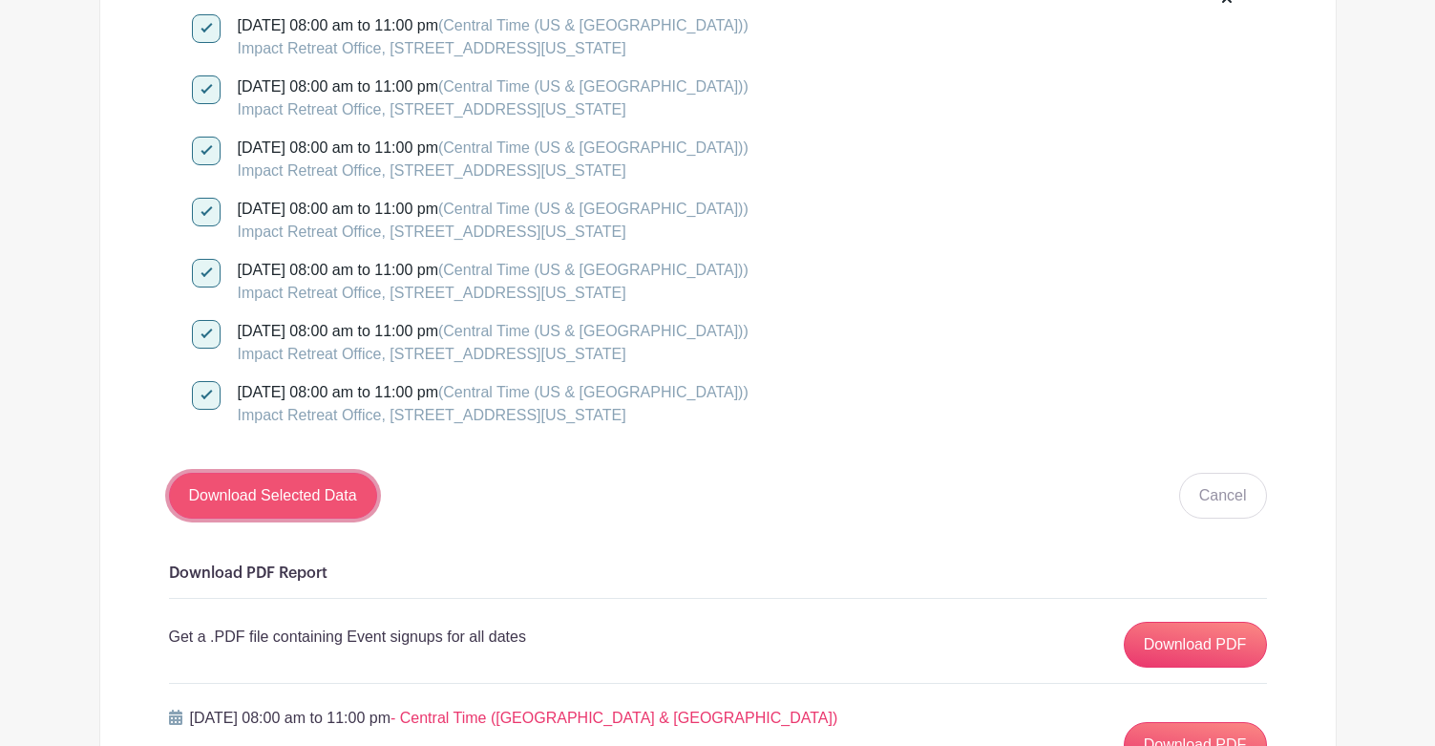
click at [271, 496] on input "Download Selected Data" at bounding box center [273, 496] width 208 height 46
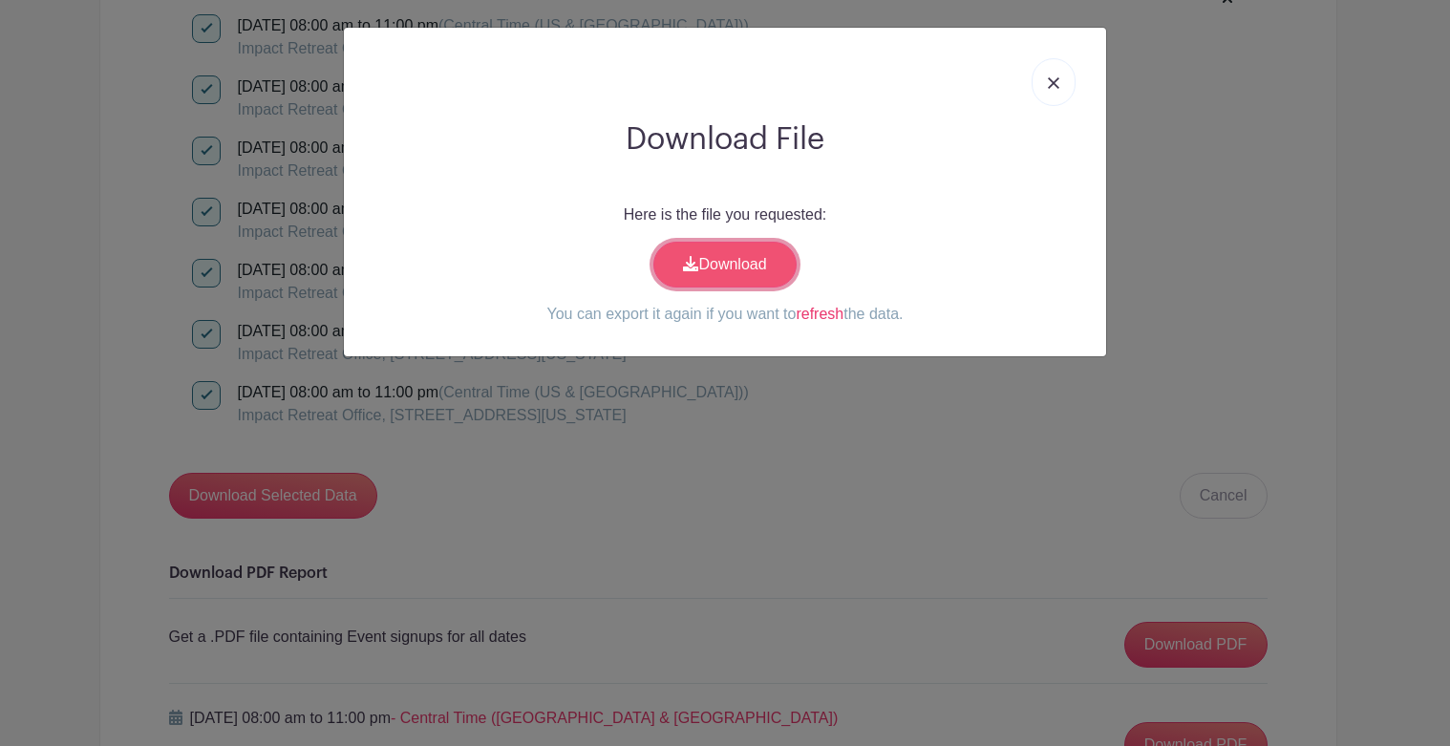
click at [727, 270] on link "Download" at bounding box center [724, 265] width 143 height 46
click at [1049, 85] on img at bounding box center [1053, 82] width 11 height 11
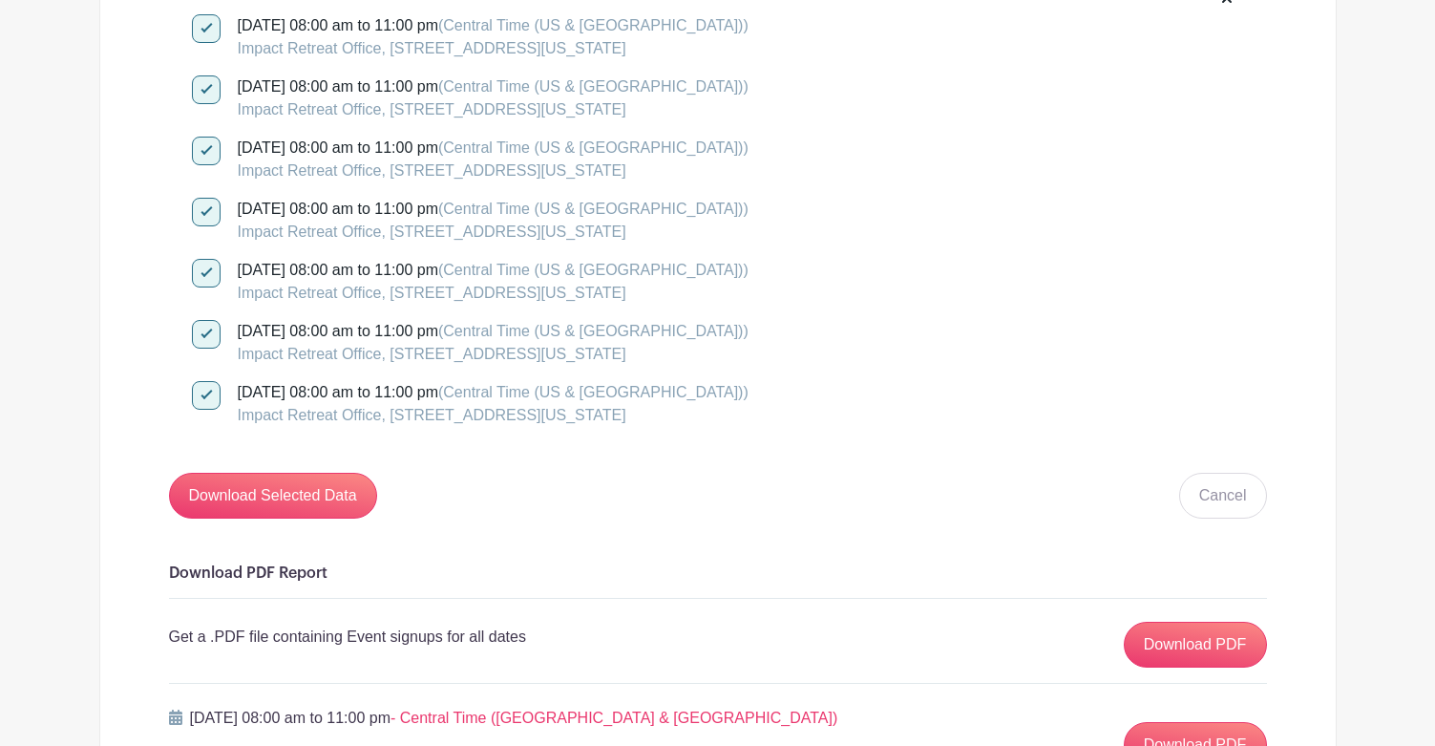
scroll to position [0, 0]
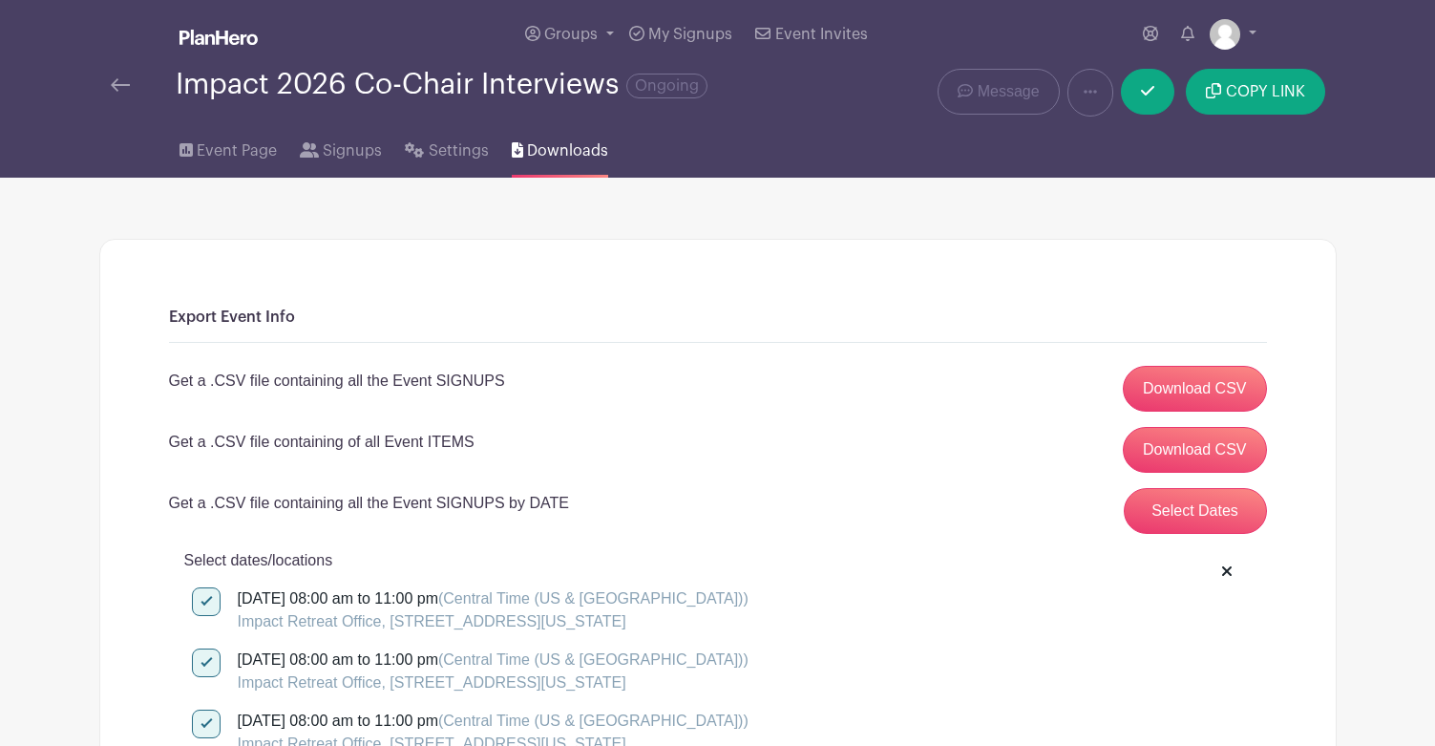
click at [114, 83] on img at bounding box center [120, 84] width 19 height 13
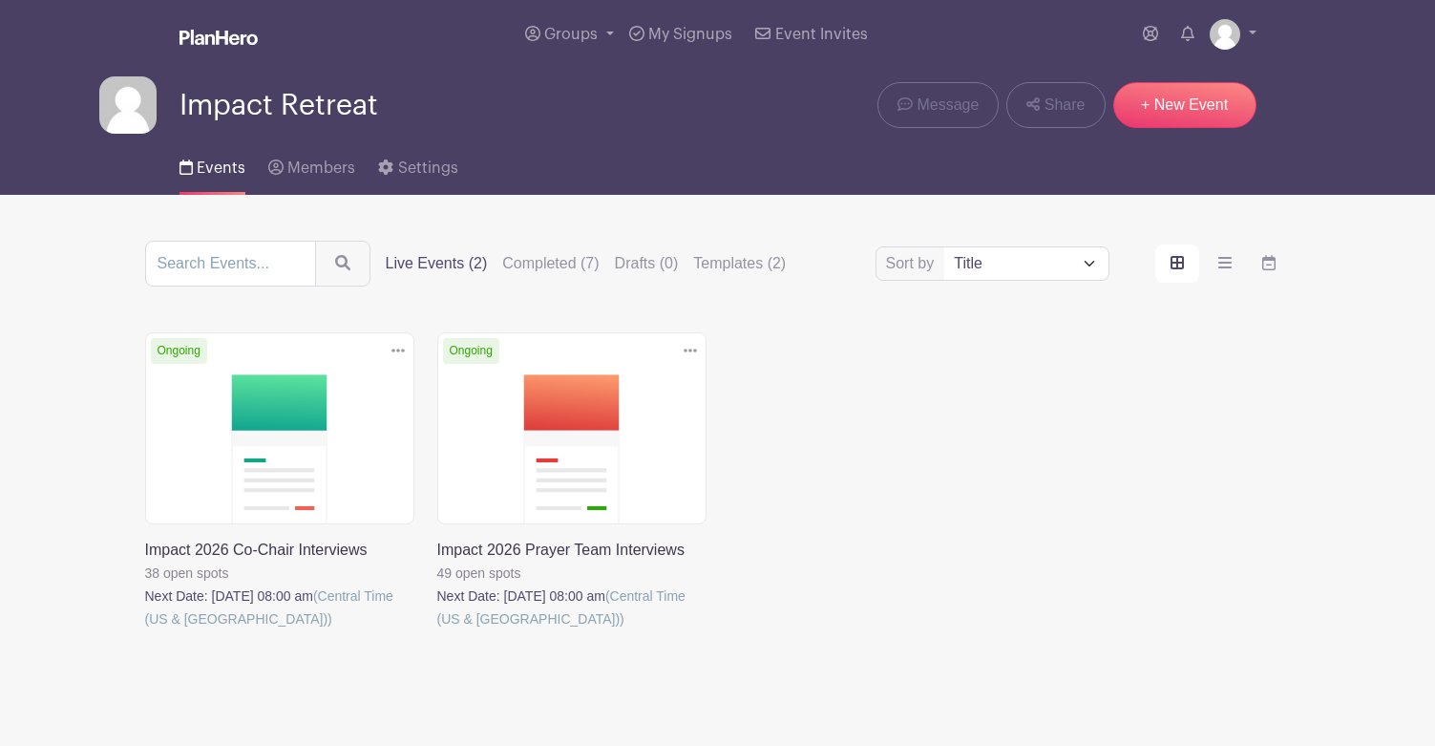
click at [888, 420] on div "Delete Event Are you sure? This event has signups associated with it. All signu…" at bounding box center [718, 507] width 1169 height 351
click at [145, 630] on link at bounding box center [145, 630] width 0 height 0
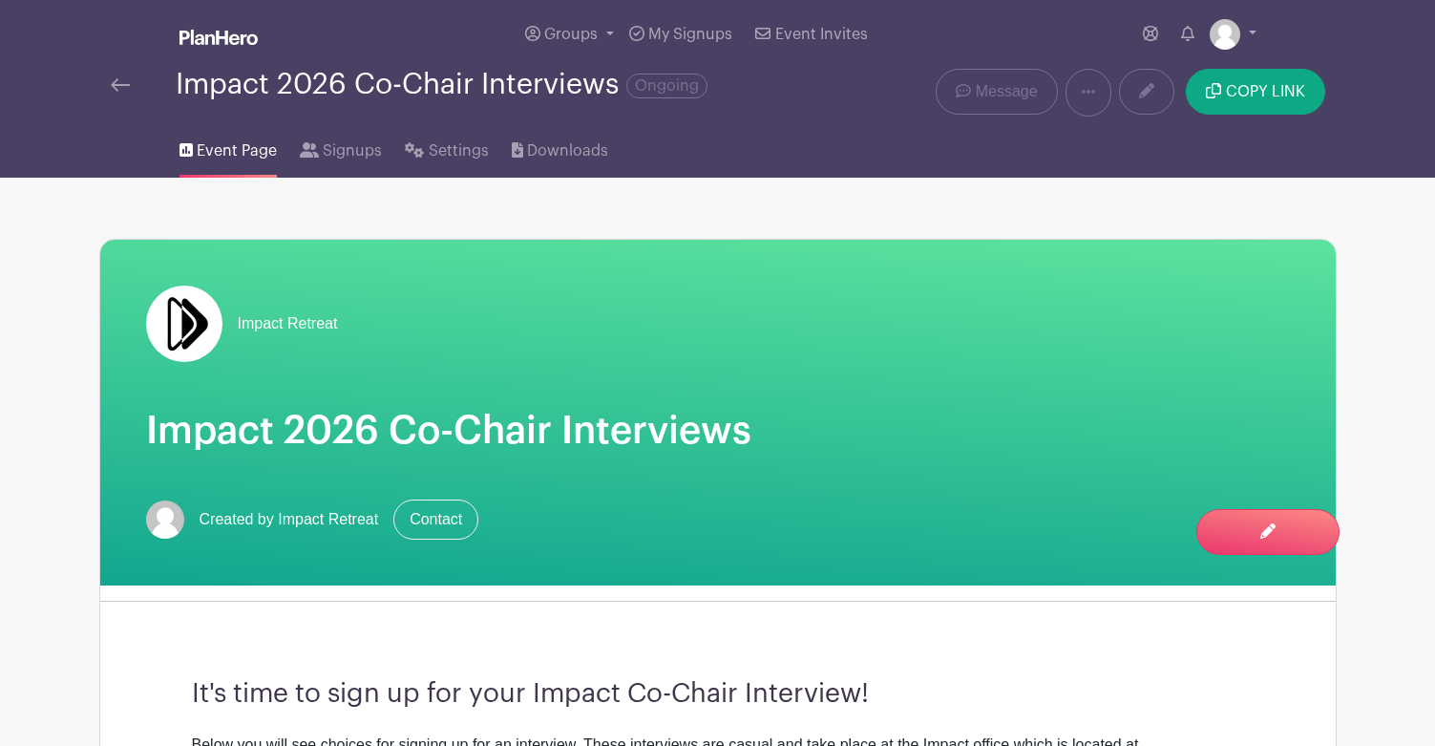
click at [104, 82] on div "Impact 2026 Co-Chair Interviews Ongoing" at bounding box center [460, 93] width 722 height 48
click at [108, 85] on div "Impact 2026 Co-Chair Interviews Ongoing" at bounding box center [460, 93] width 722 height 48
click at [120, 82] on img at bounding box center [120, 84] width 19 height 13
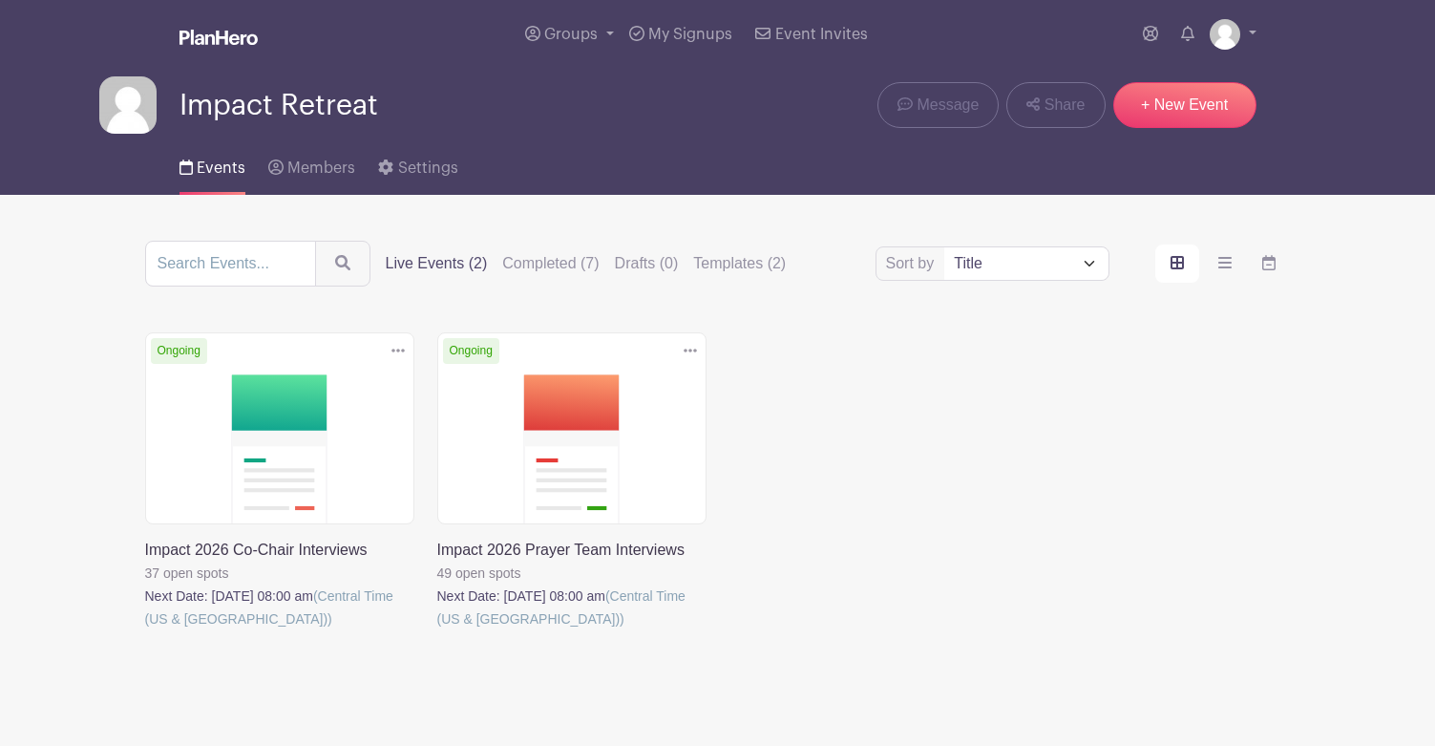
click at [145, 630] on link at bounding box center [145, 630] width 0 height 0
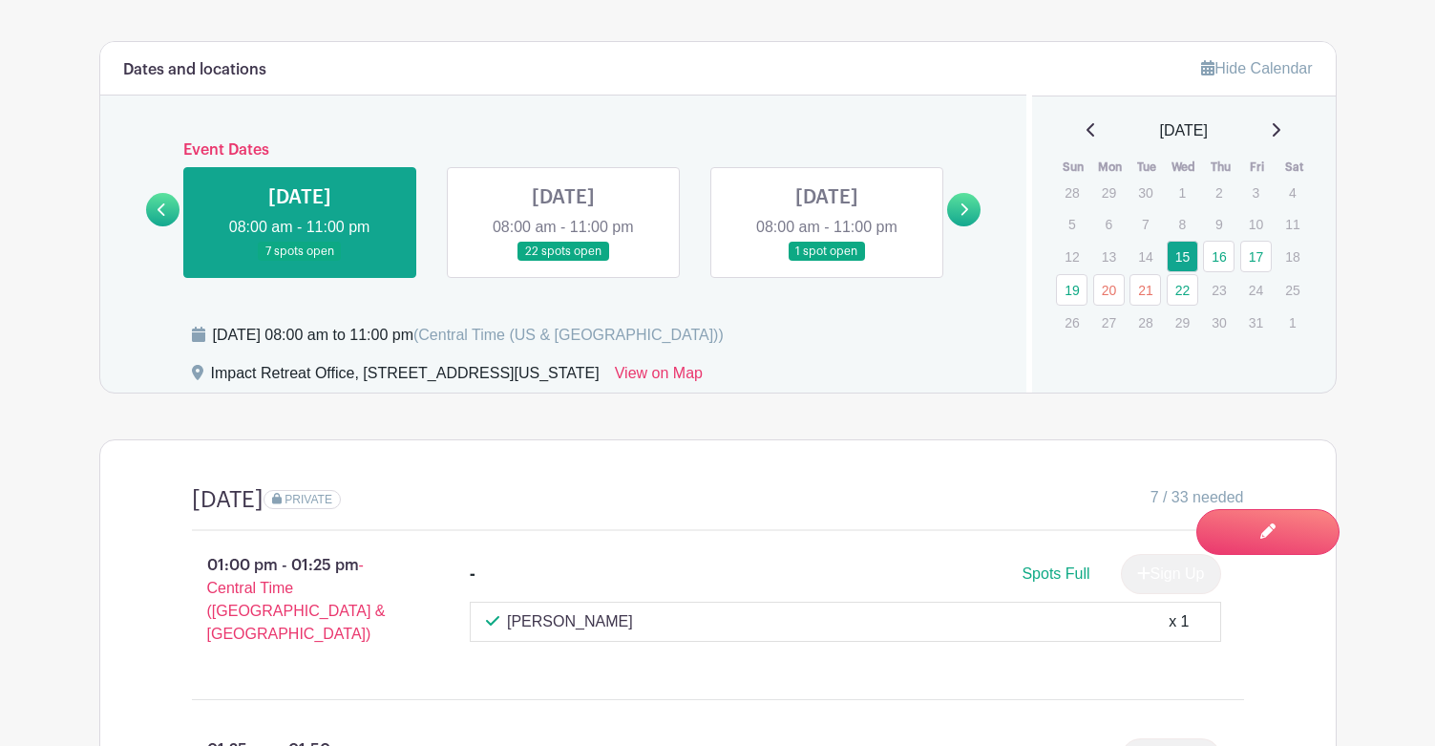
scroll to position [859, 0]
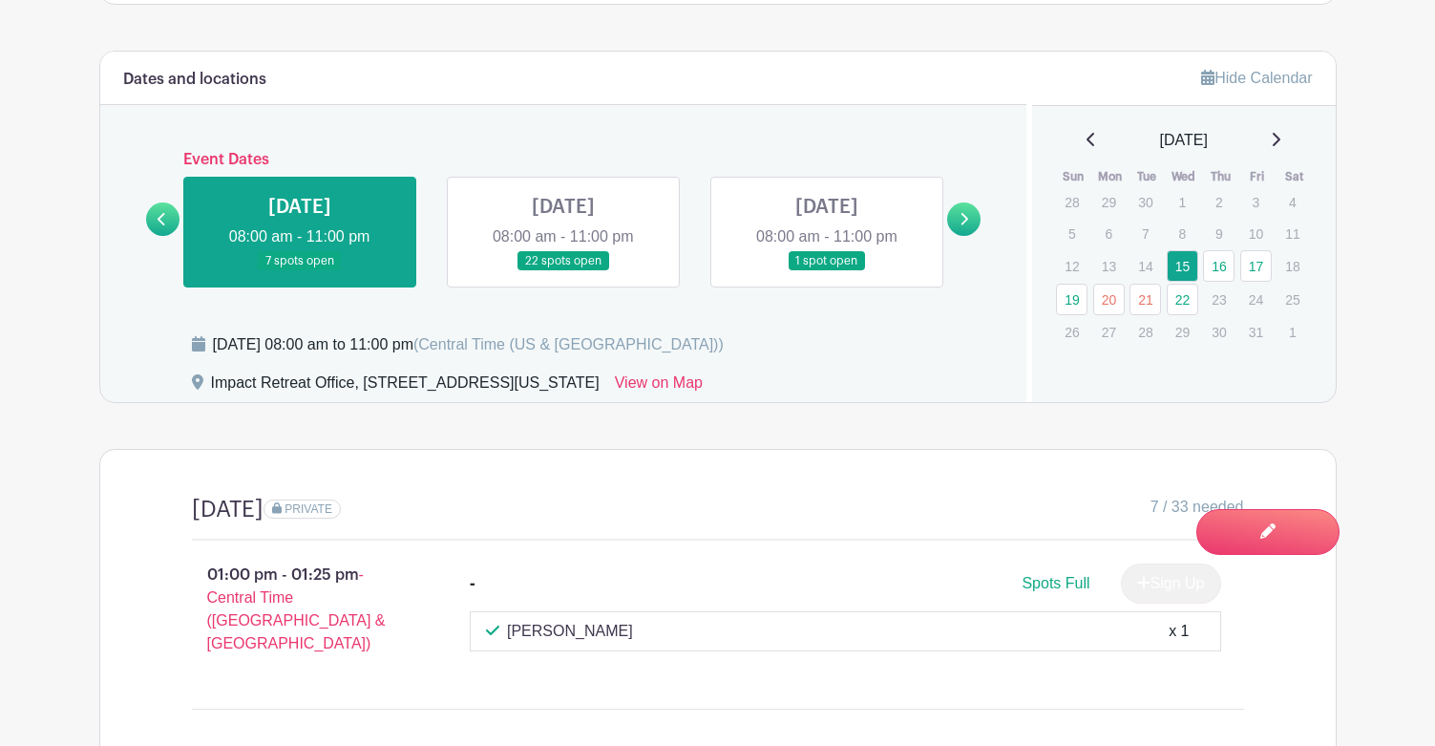
click at [563, 271] on link at bounding box center [563, 271] width 0 height 0
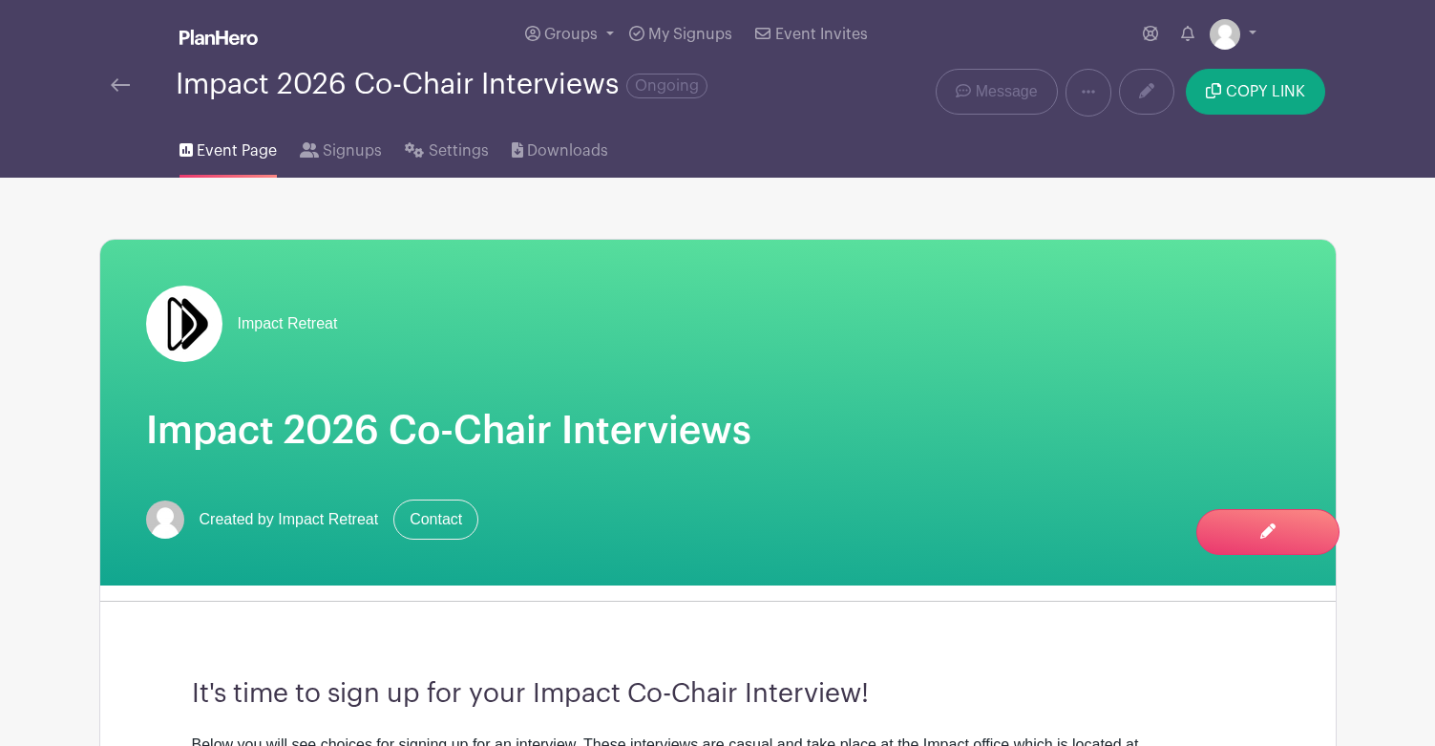
click at [118, 79] on img at bounding box center [120, 84] width 19 height 13
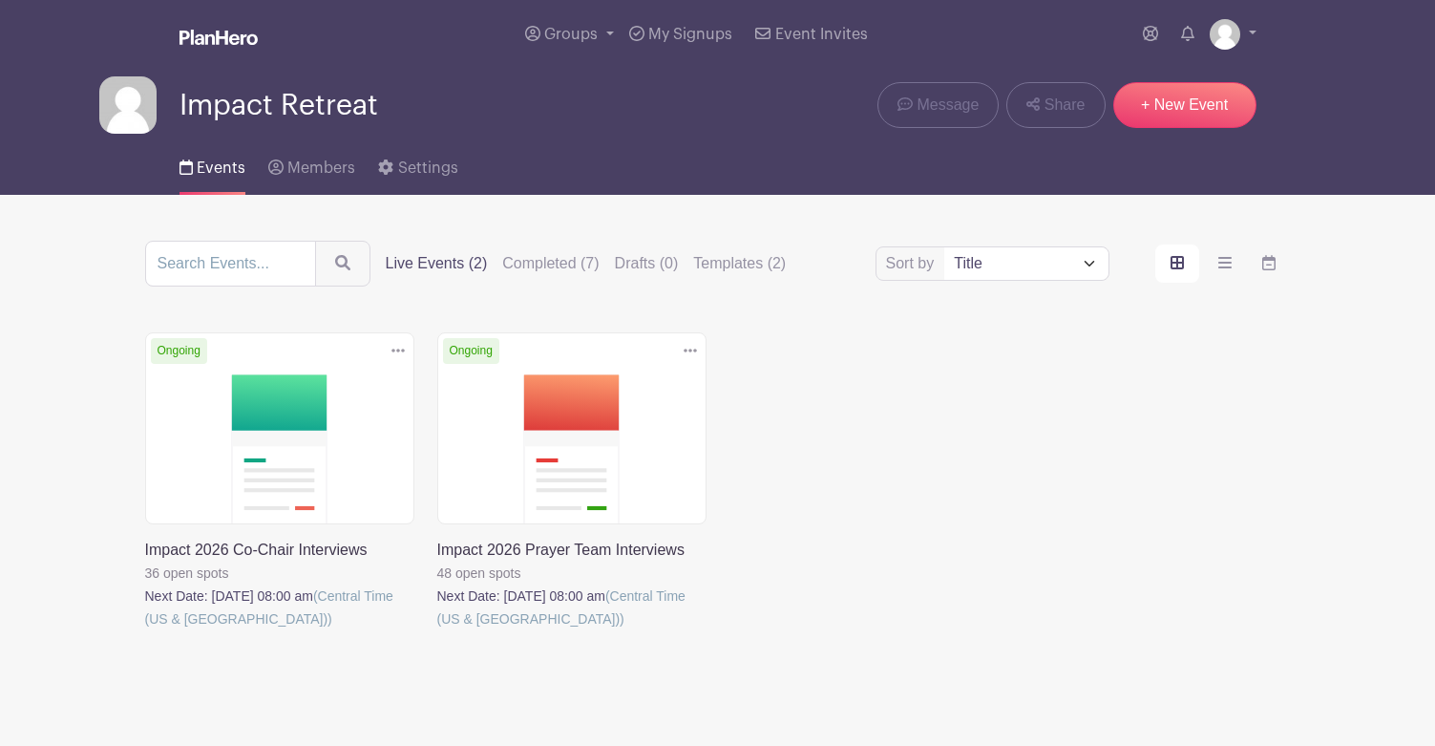
click at [145, 630] on link at bounding box center [145, 630] width 0 height 0
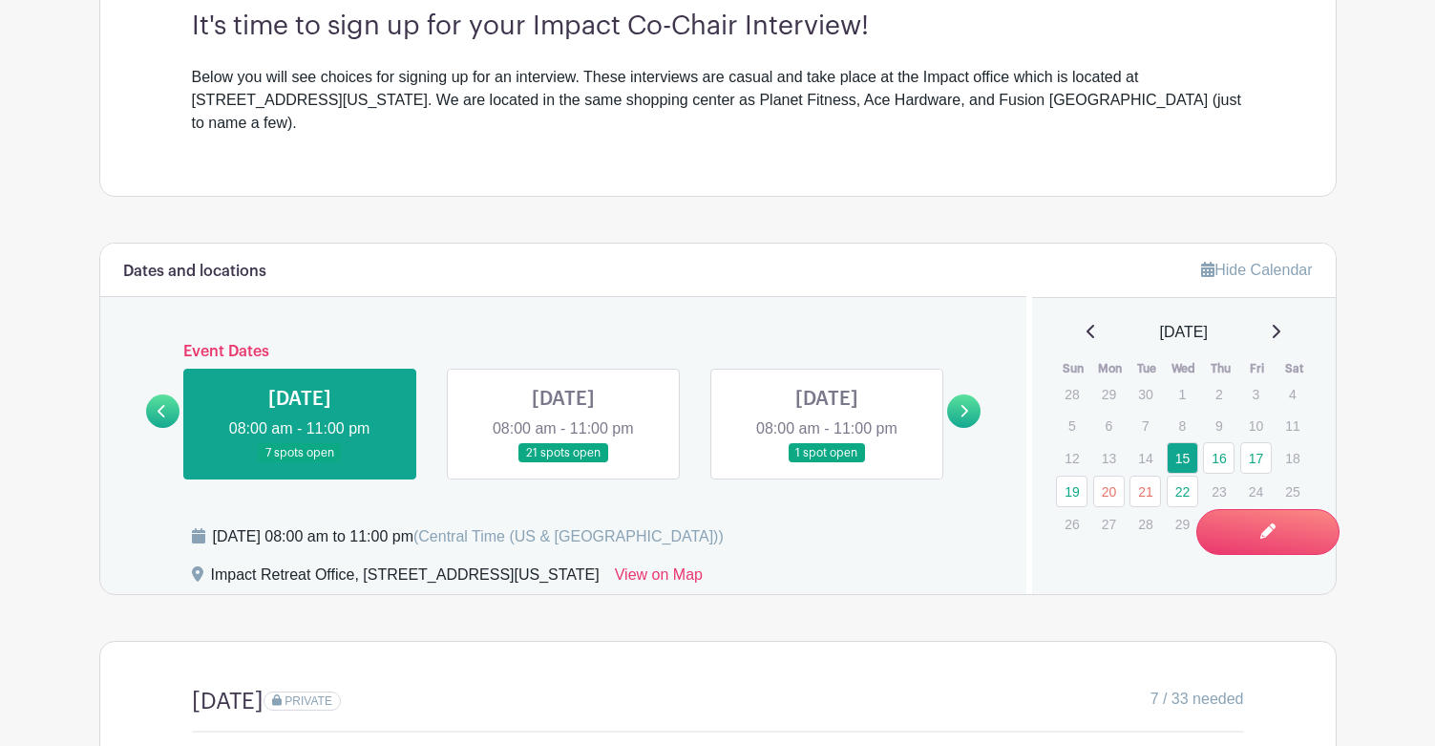
scroll to position [668, 0]
click at [1216, 441] on link "16" at bounding box center [1219, 457] width 32 height 32
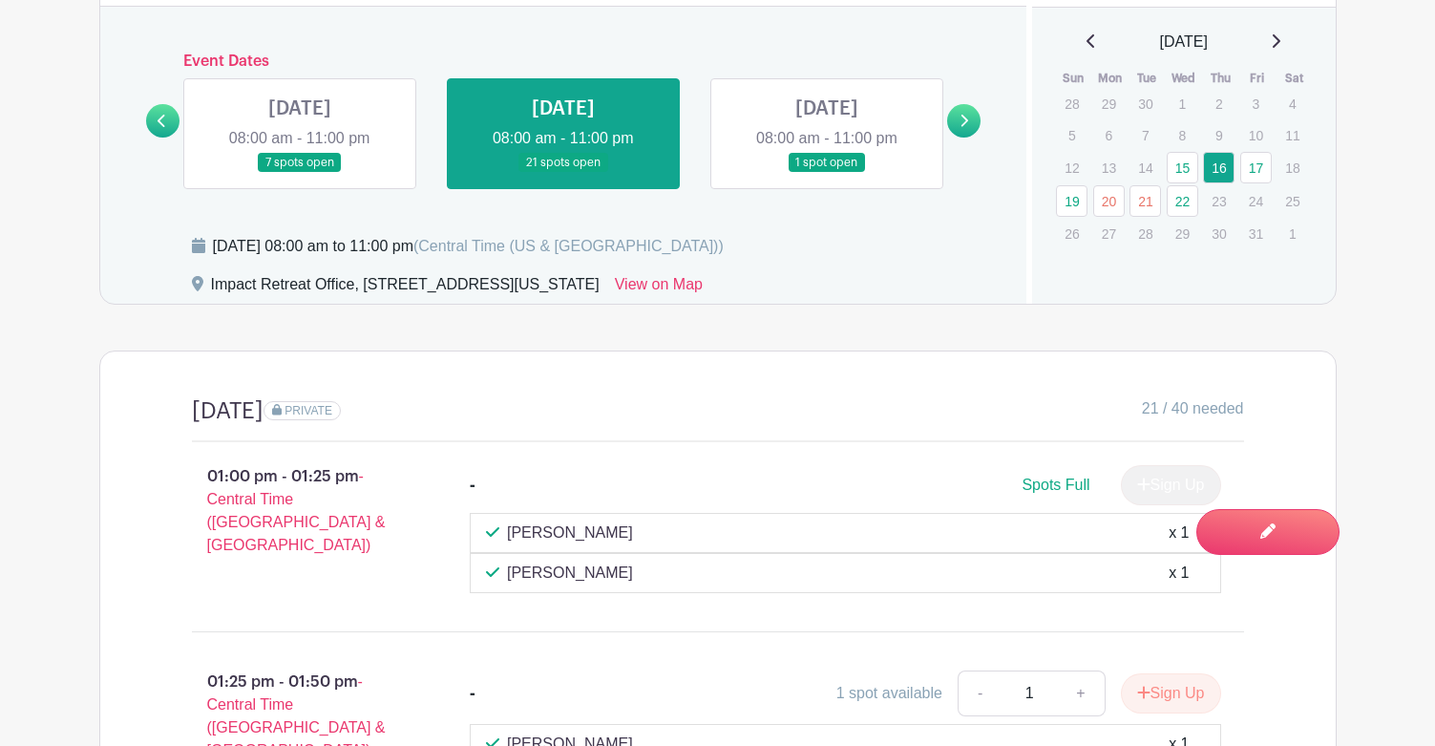
scroll to position [966, 0]
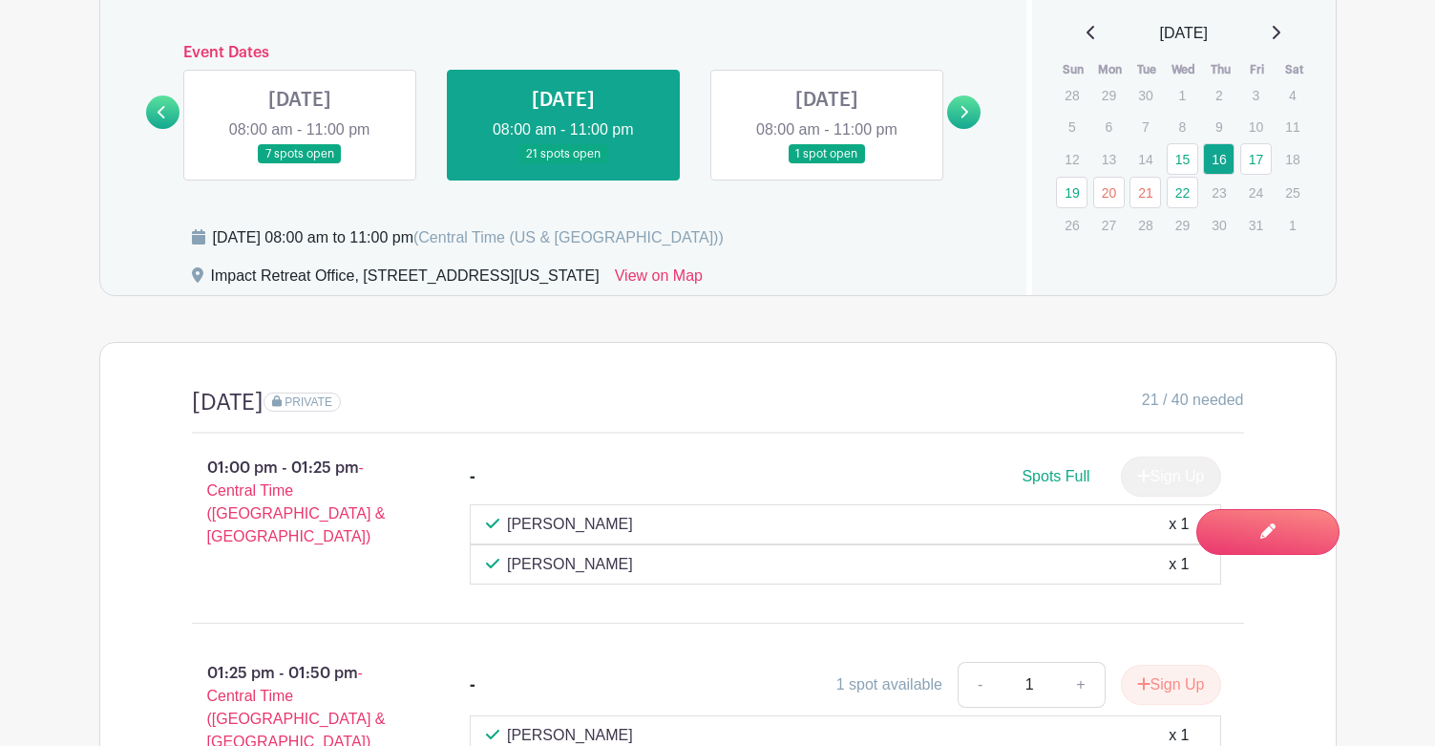
click at [827, 164] on link at bounding box center [827, 164] width 0 height 0
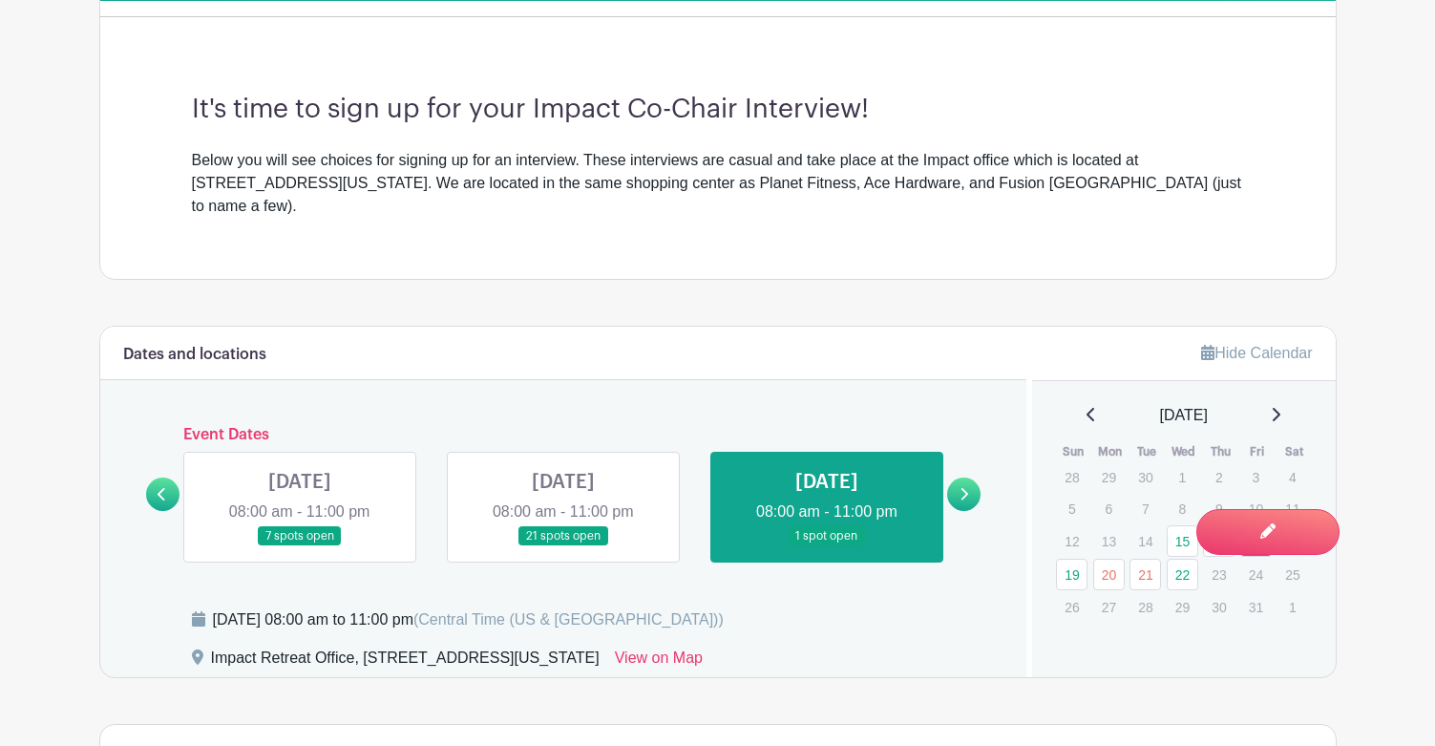
scroll to position [871, 0]
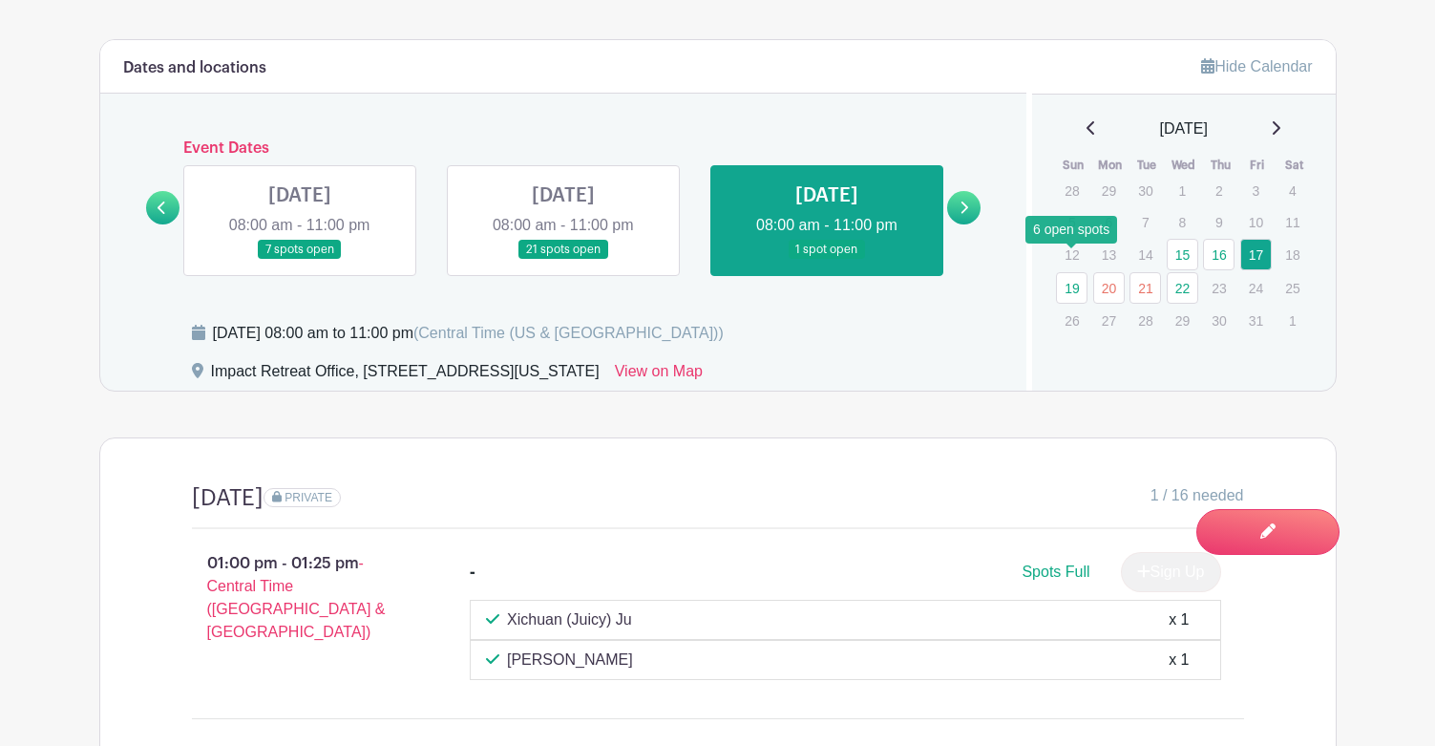
click at [1069, 272] on link "19" at bounding box center [1072, 288] width 32 height 32
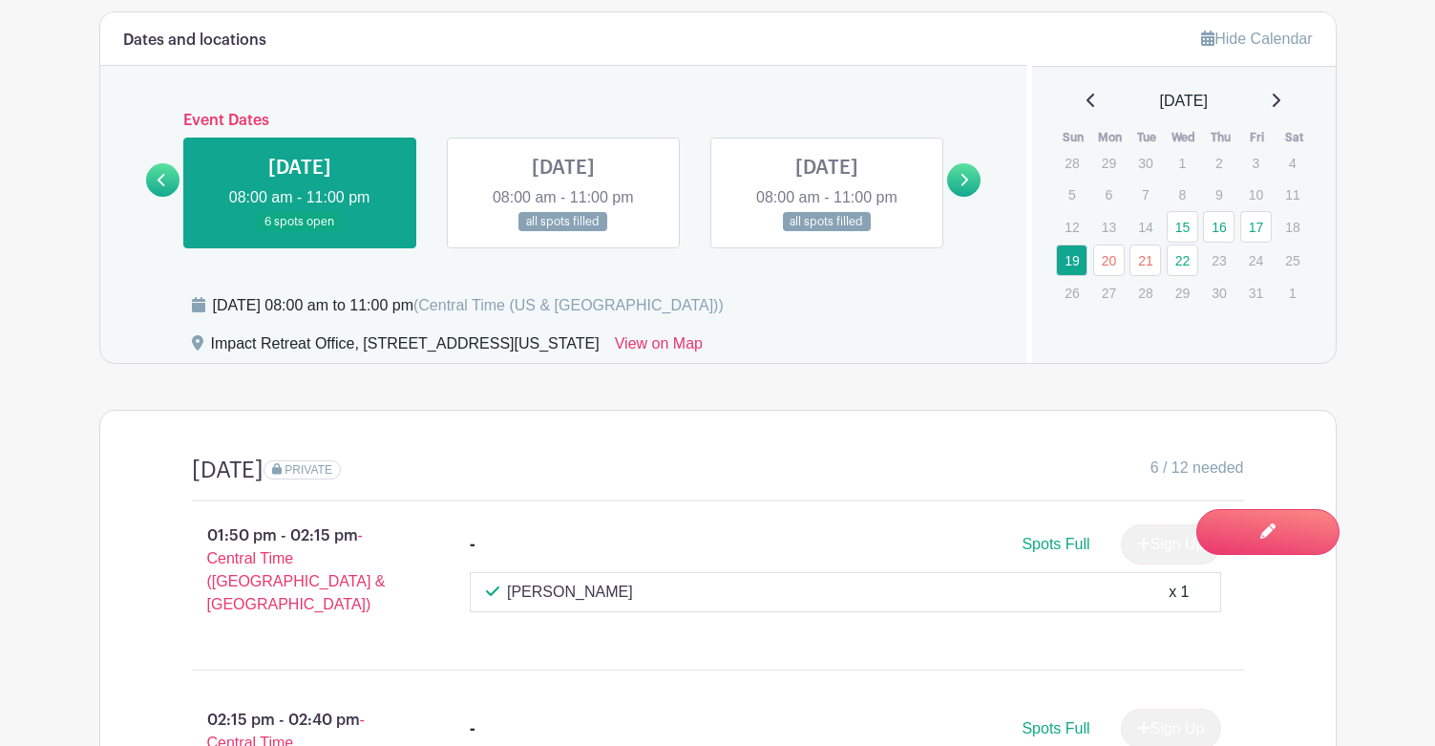
scroll to position [847, 0]
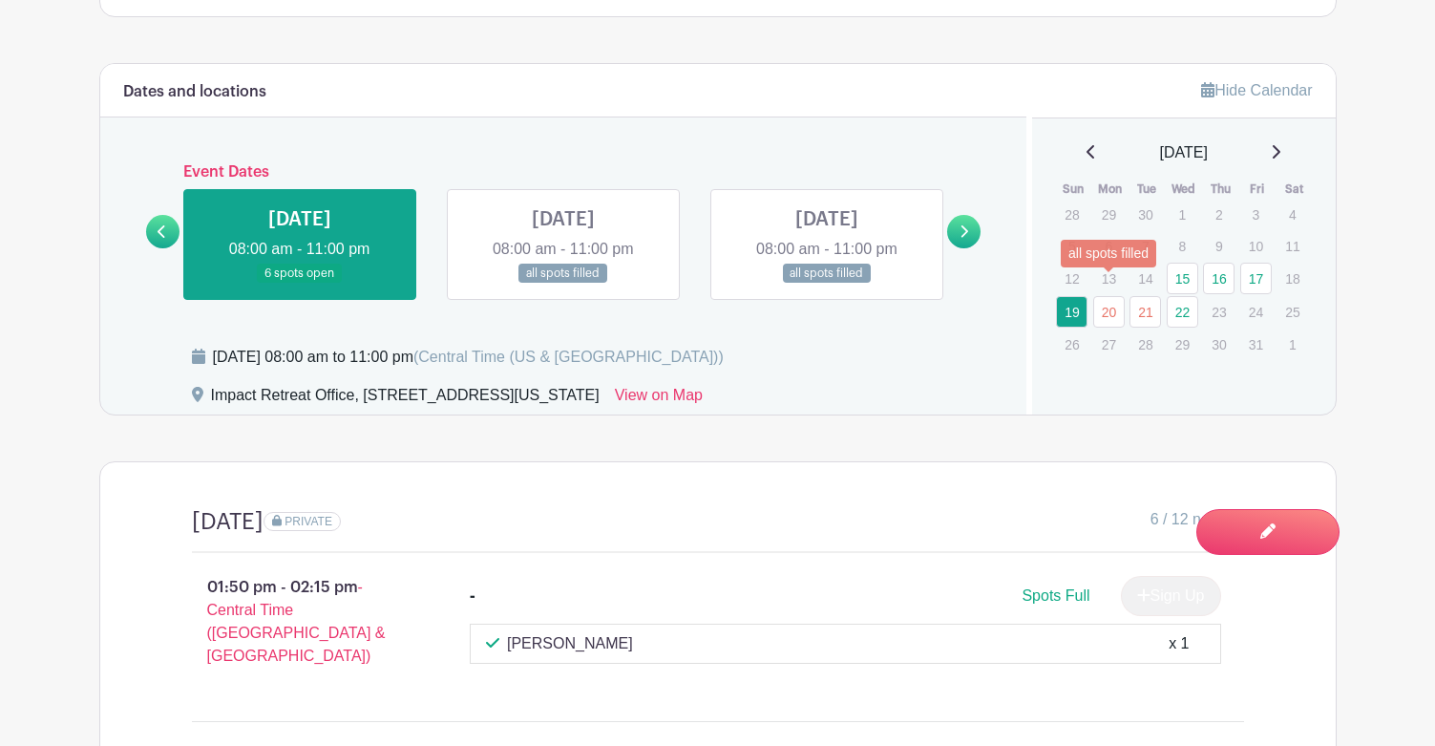
click at [1108, 296] on link "20" at bounding box center [1109, 312] width 32 height 32
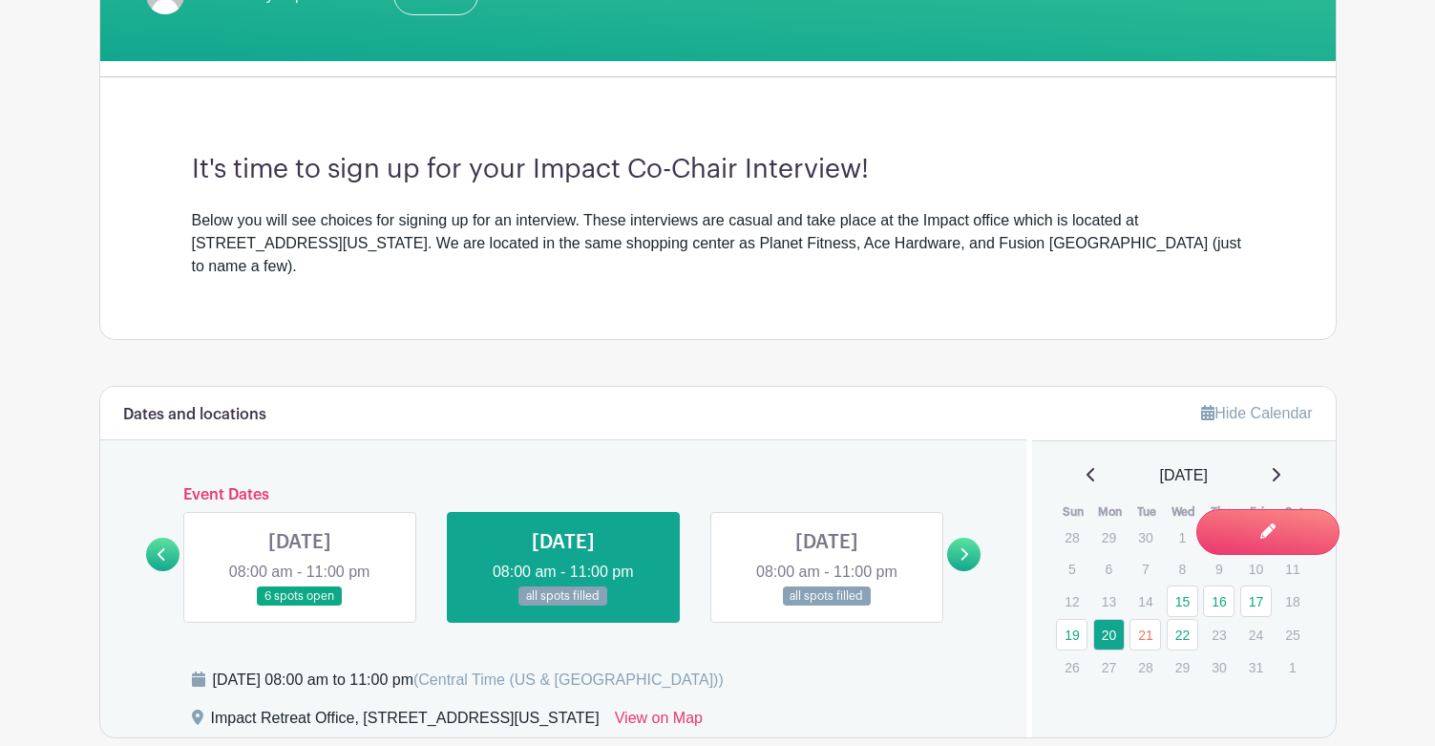
scroll to position [1002, 0]
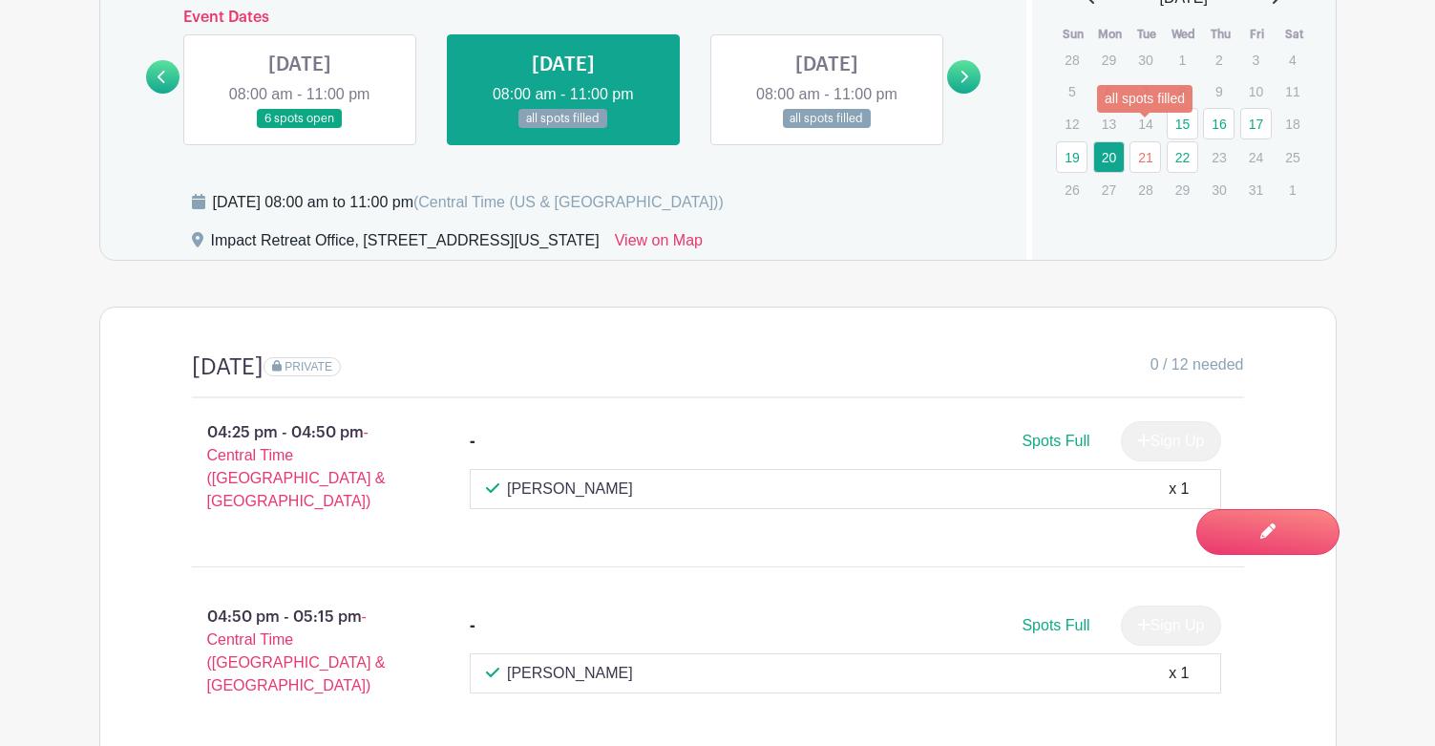
click at [1149, 141] on link "21" at bounding box center [1146, 157] width 32 height 32
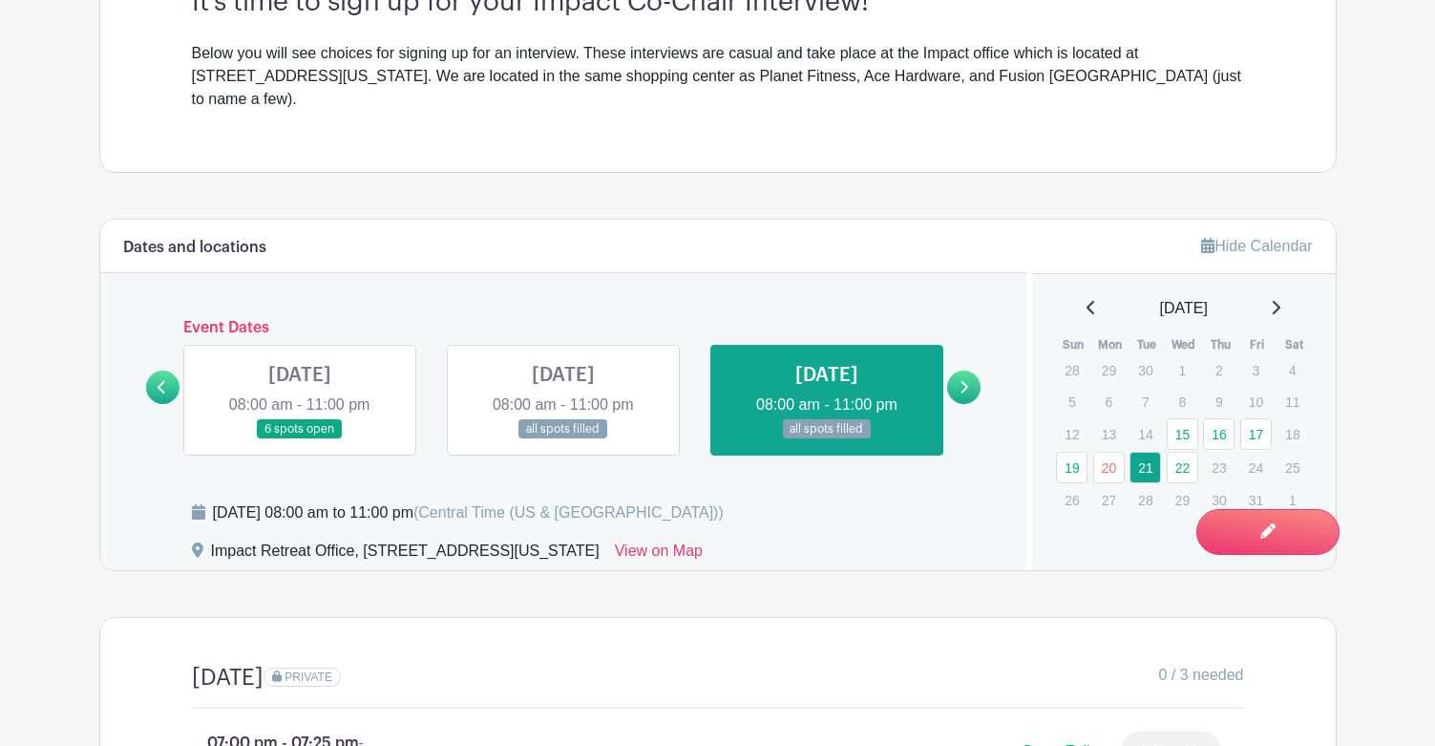
scroll to position [811, 0]
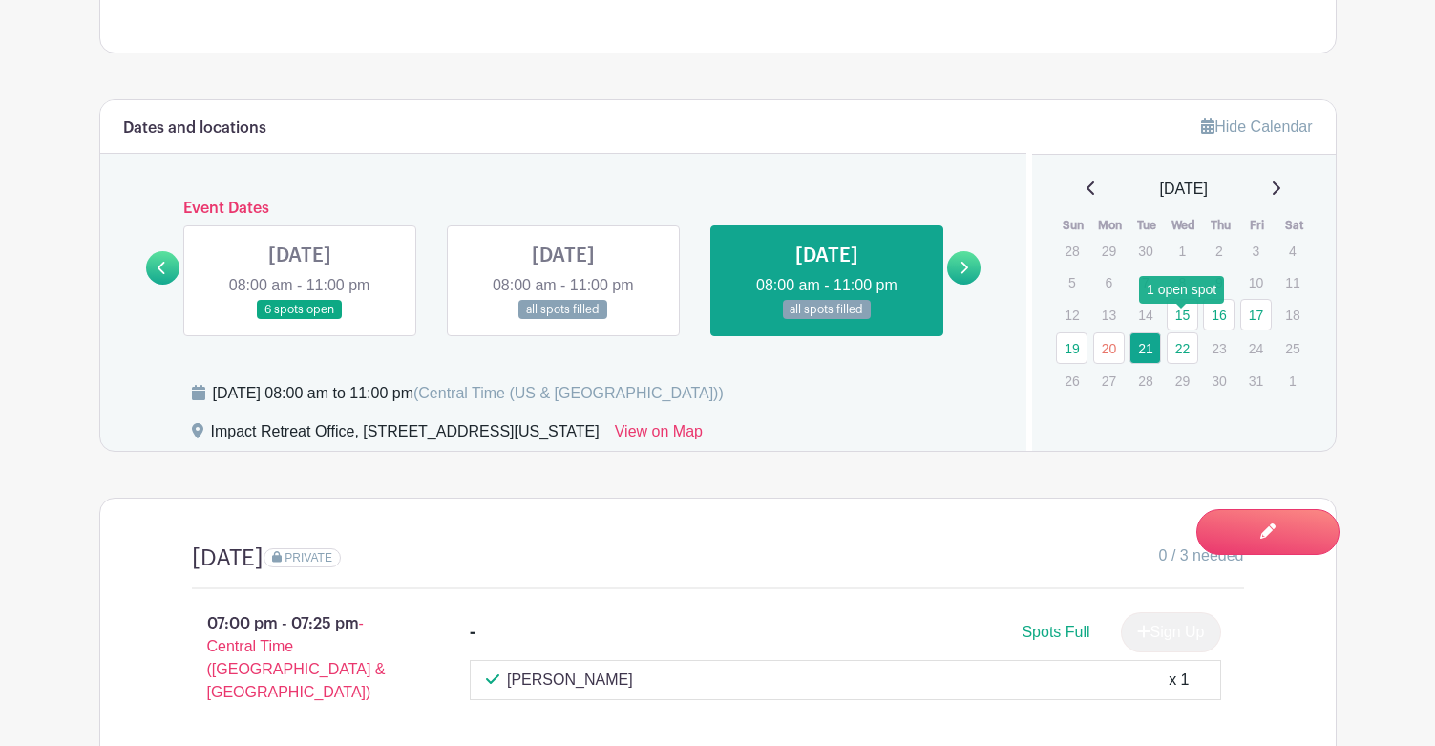
click at [1194, 332] on link "22" at bounding box center [1183, 348] width 32 height 32
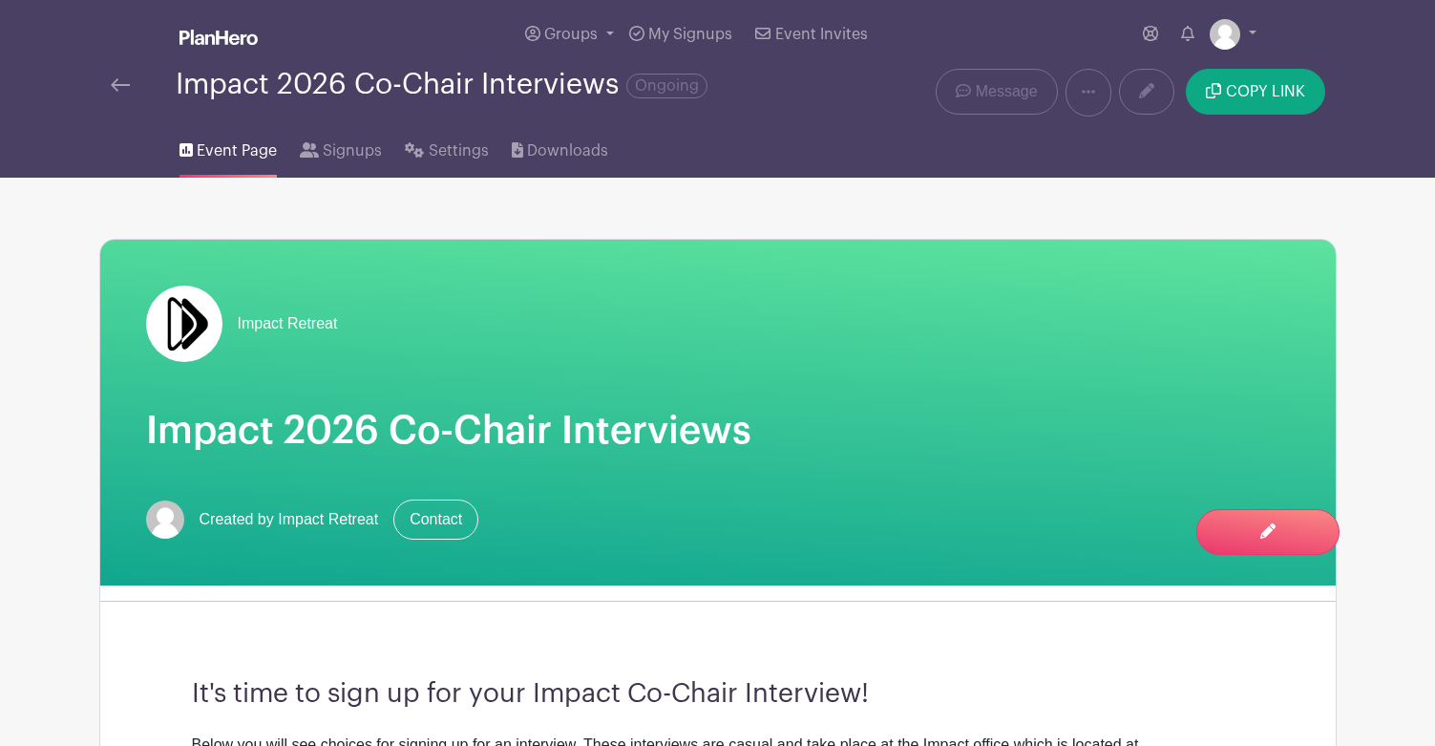
click at [135, 92] on div at bounding box center [143, 85] width 65 height 23
click at [123, 78] on img at bounding box center [120, 84] width 19 height 13
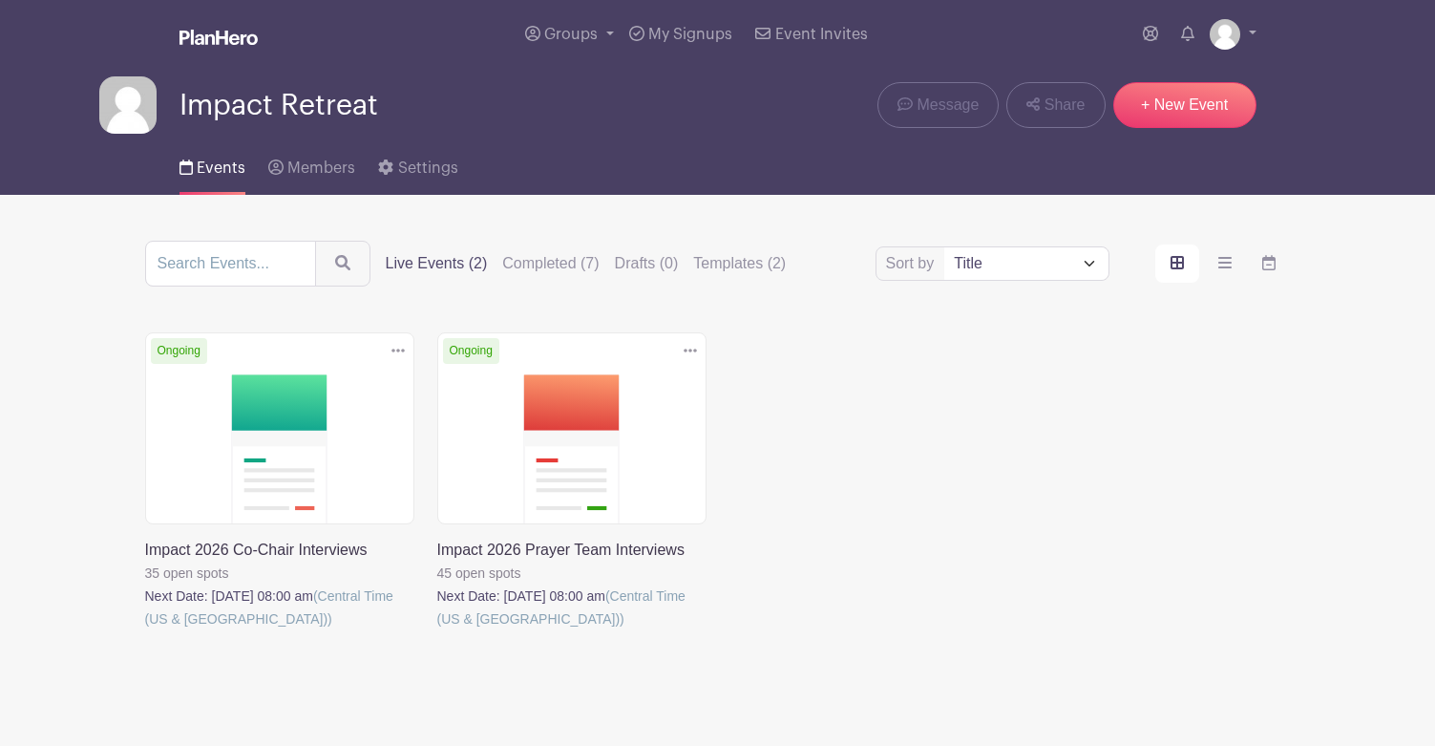
click at [145, 630] on link at bounding box center [145, 630] width 0 height 0
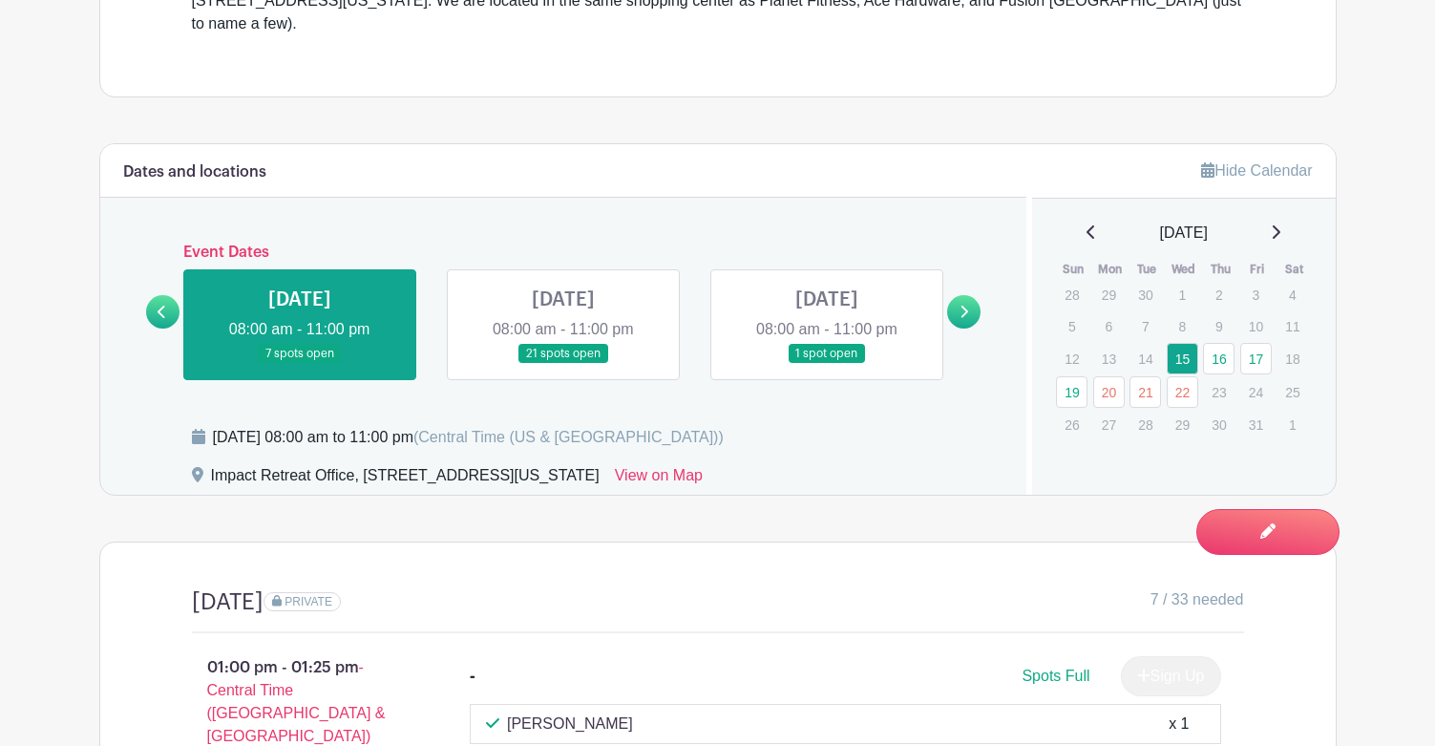
scroll to position [861, 0]
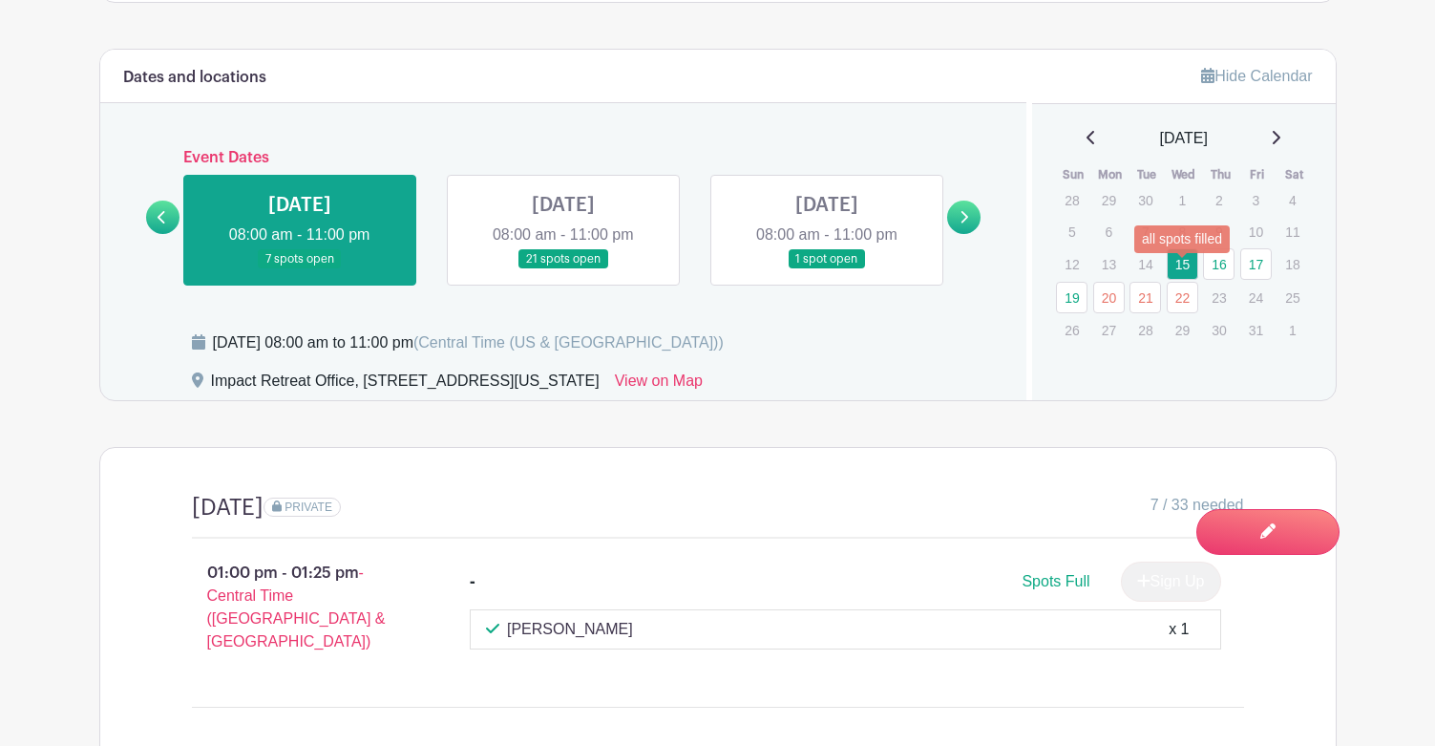
click at [1183, 282] on link "22" at bounding box center [1183, 298] width 32 height 32
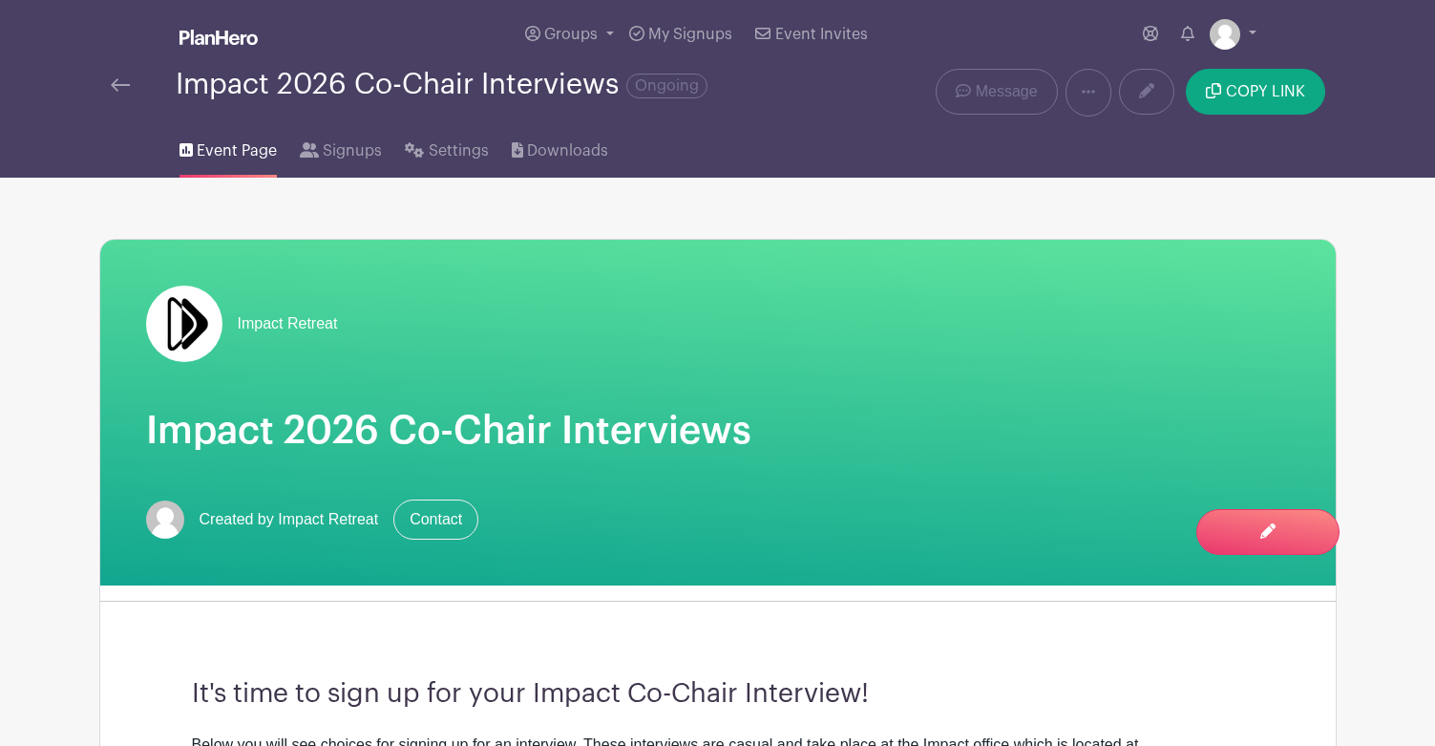
click at [128, 84] on img at bounding box center [120, 84] width 19 height 13
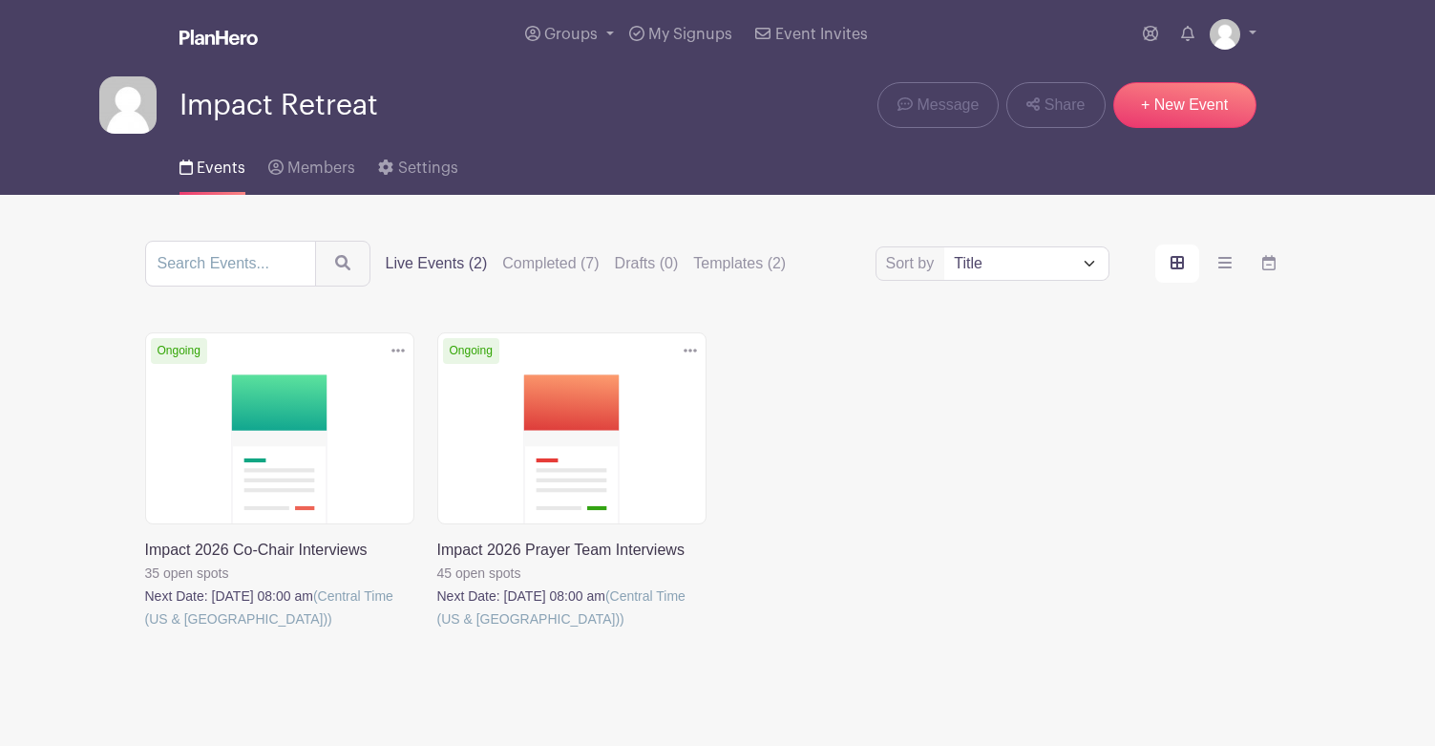
click at [437, 630] on link at bounding box center [437, 630] width 0 height 0
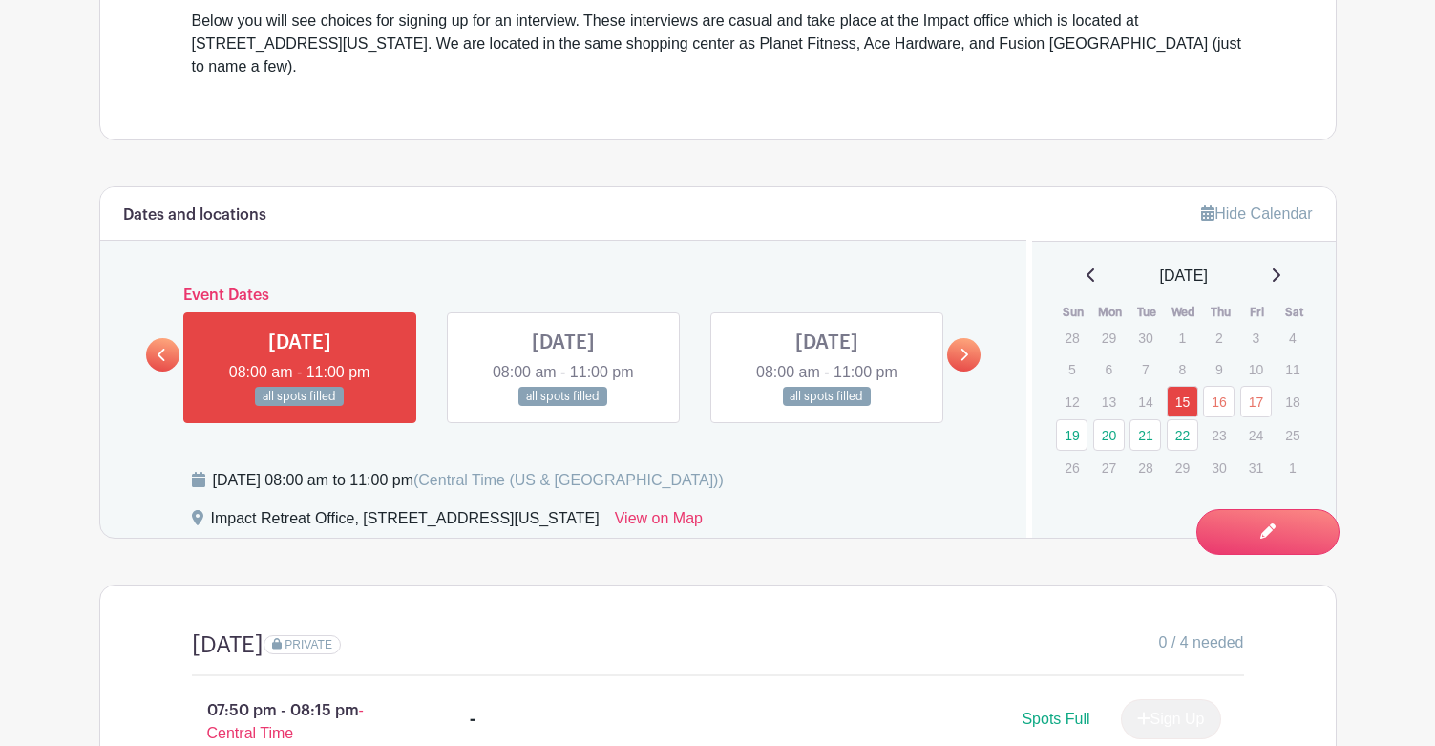
scroll to position [764, 0]
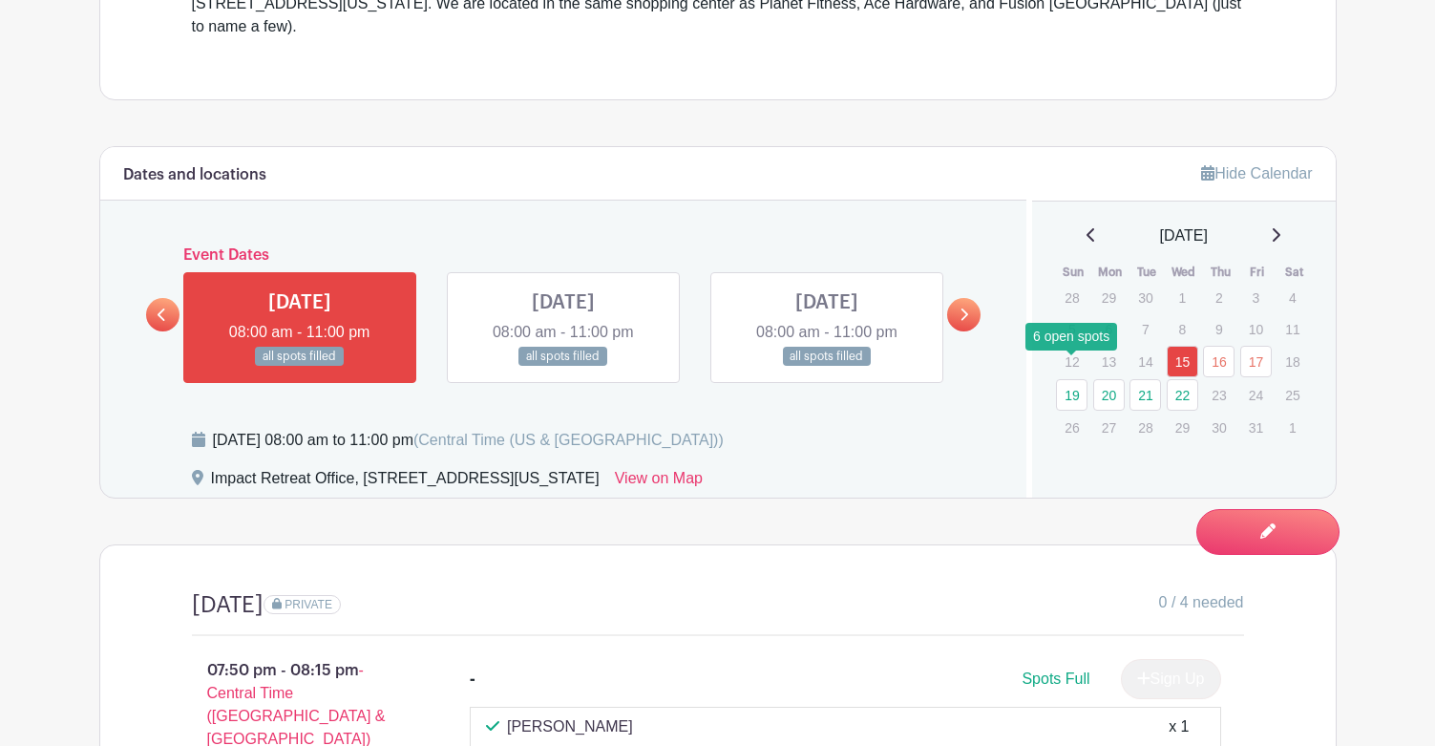
click at [1068, 379] on link "19" at bounding box center [1072, 395] width 32 height 32
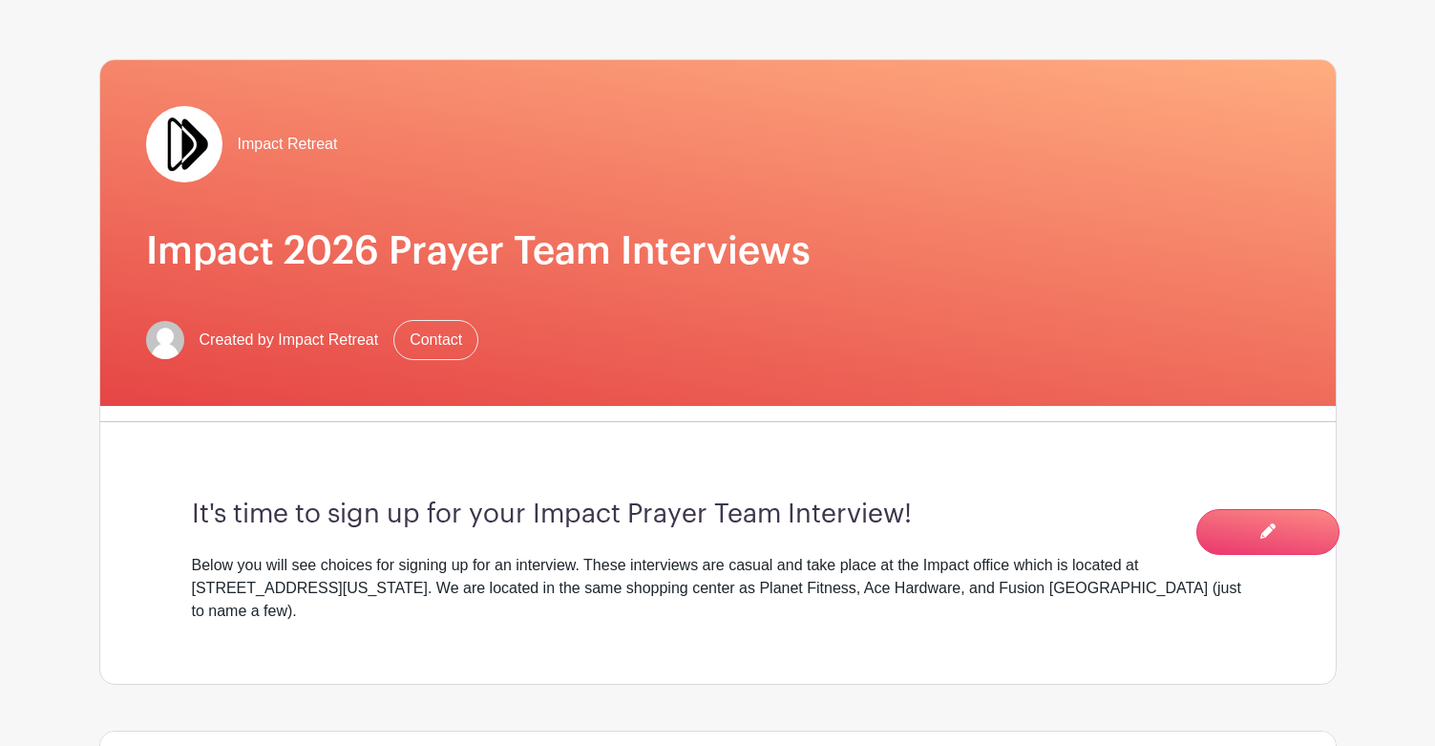
scroll to position [752, 0]
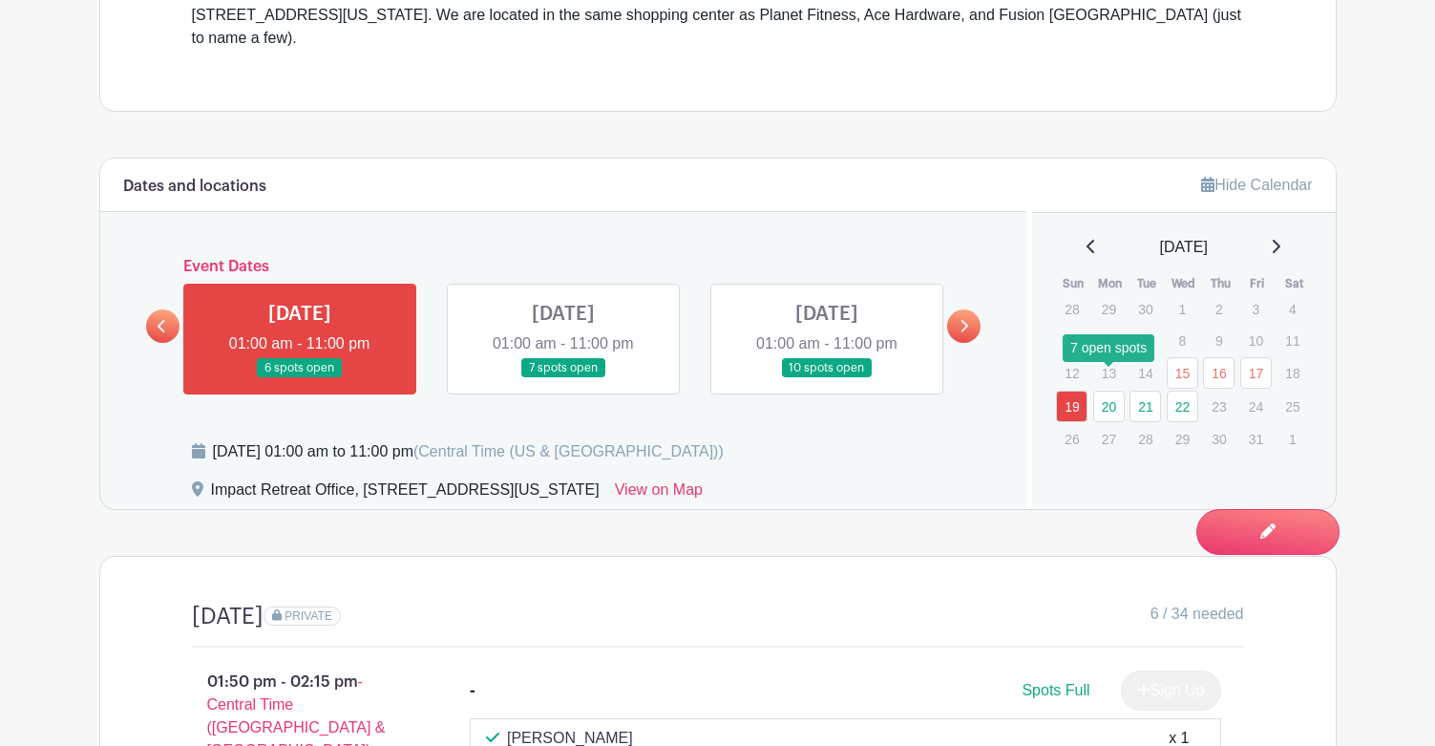
click at [1109, 391] on link "20" at bounding box center [1109, 407] width 32 height 32
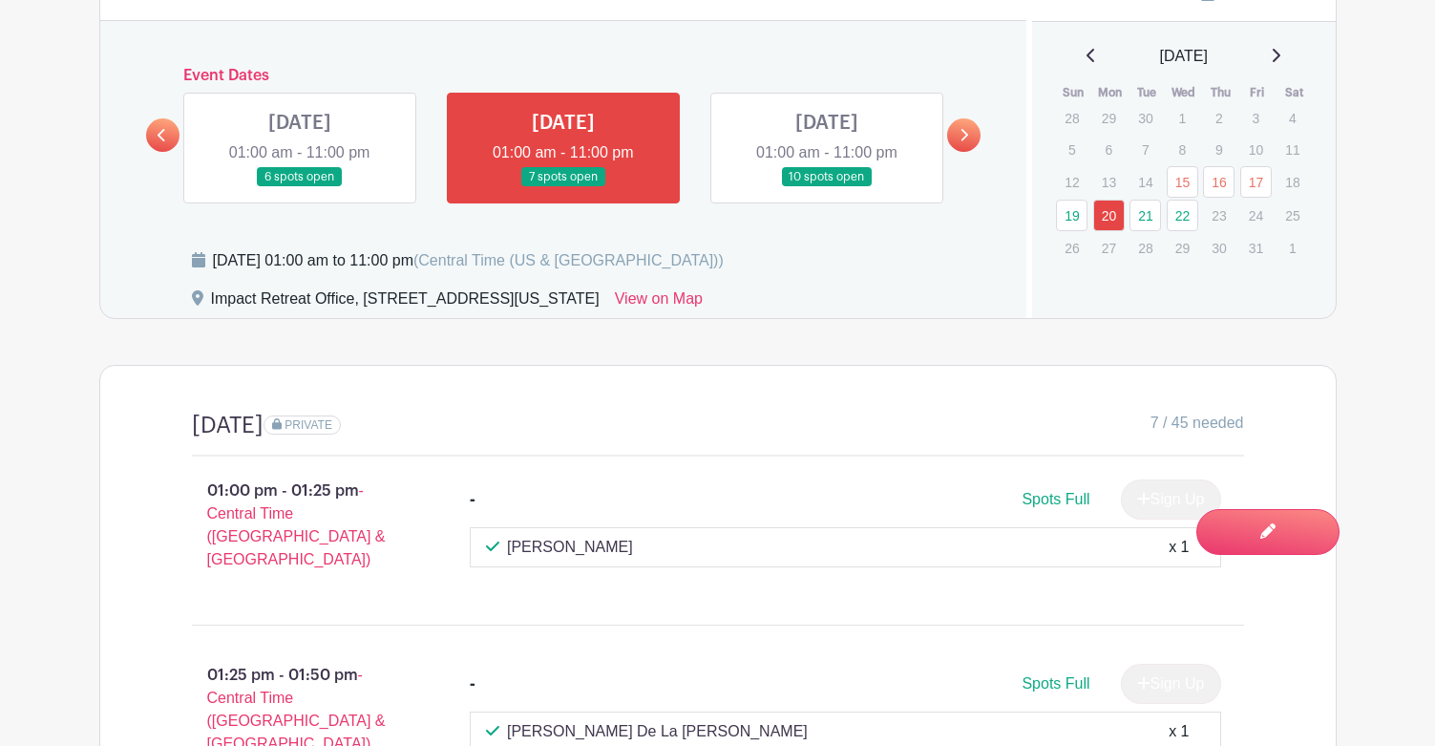
scroll to position [752, 0]
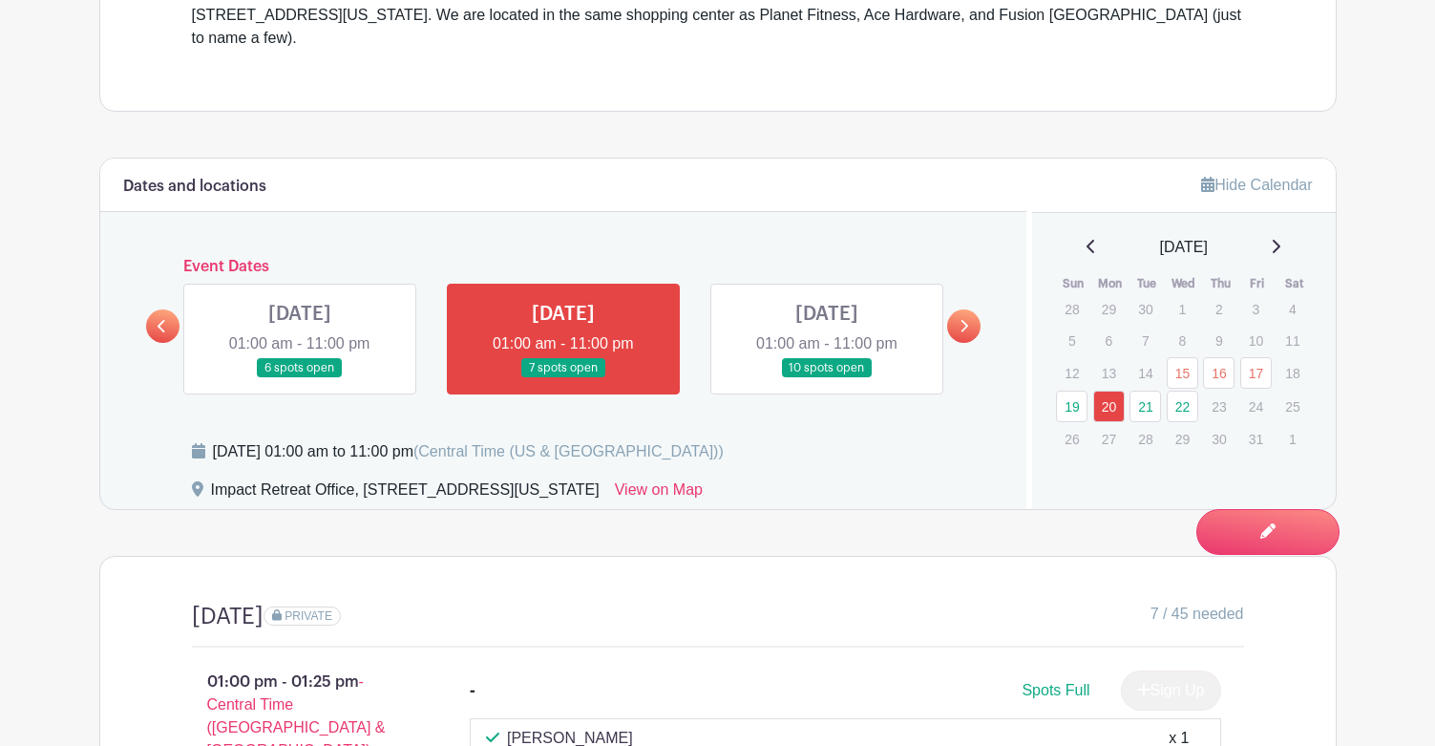
click at [953, 193] on div "Dates and locations Event Dates [DATE] 08:00 am - 11:00 pm all spots filled [DA…" at bounding box center [563, 334] width 927 height 350
click at [1146, 391] on link "21" at bounding box center [1146, 407] width 32 height 32
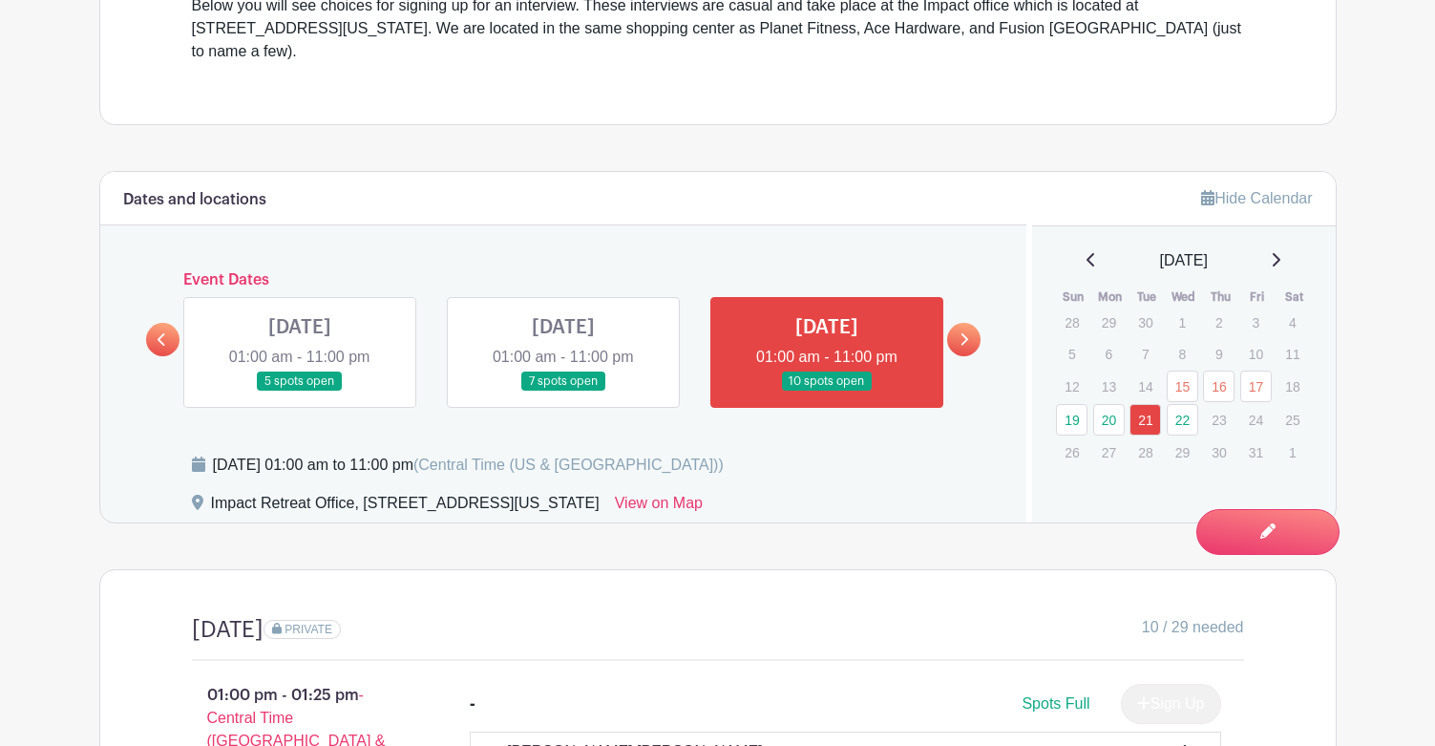
scroll to position [731, 0]
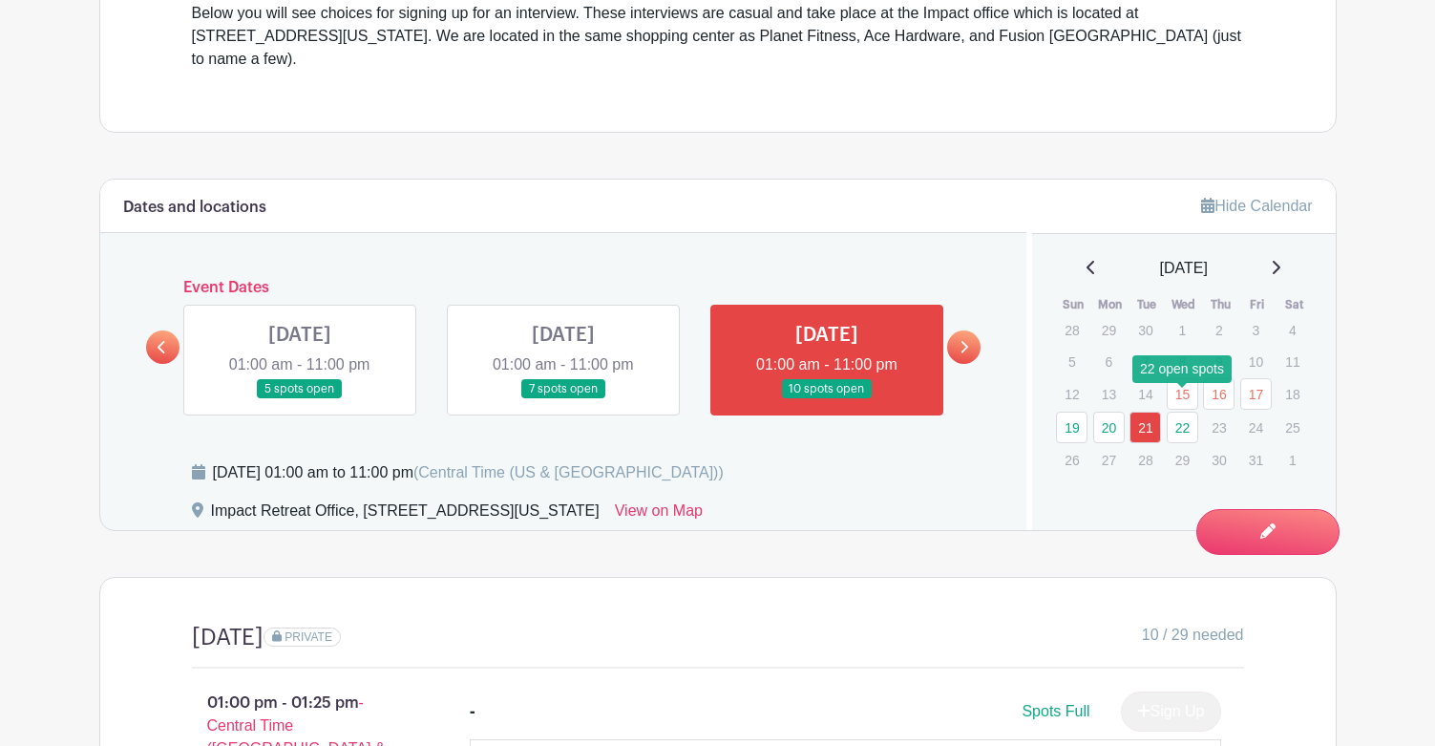
click at [1181, 412] on link "22" at bounding box center [1183, 428] width 32 height 32
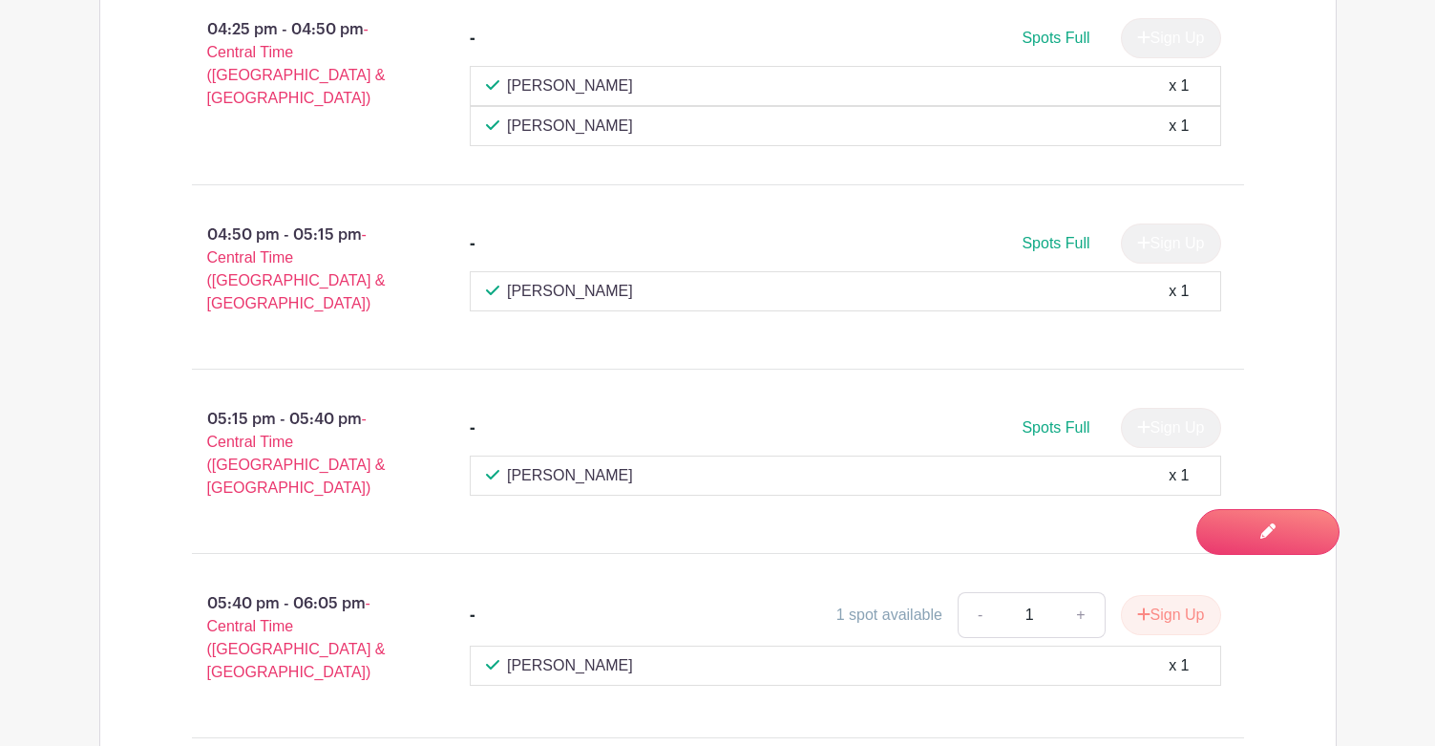
scroll to position [2832, 0]
